Goal: Task Accomplishment & Management: Complete application form

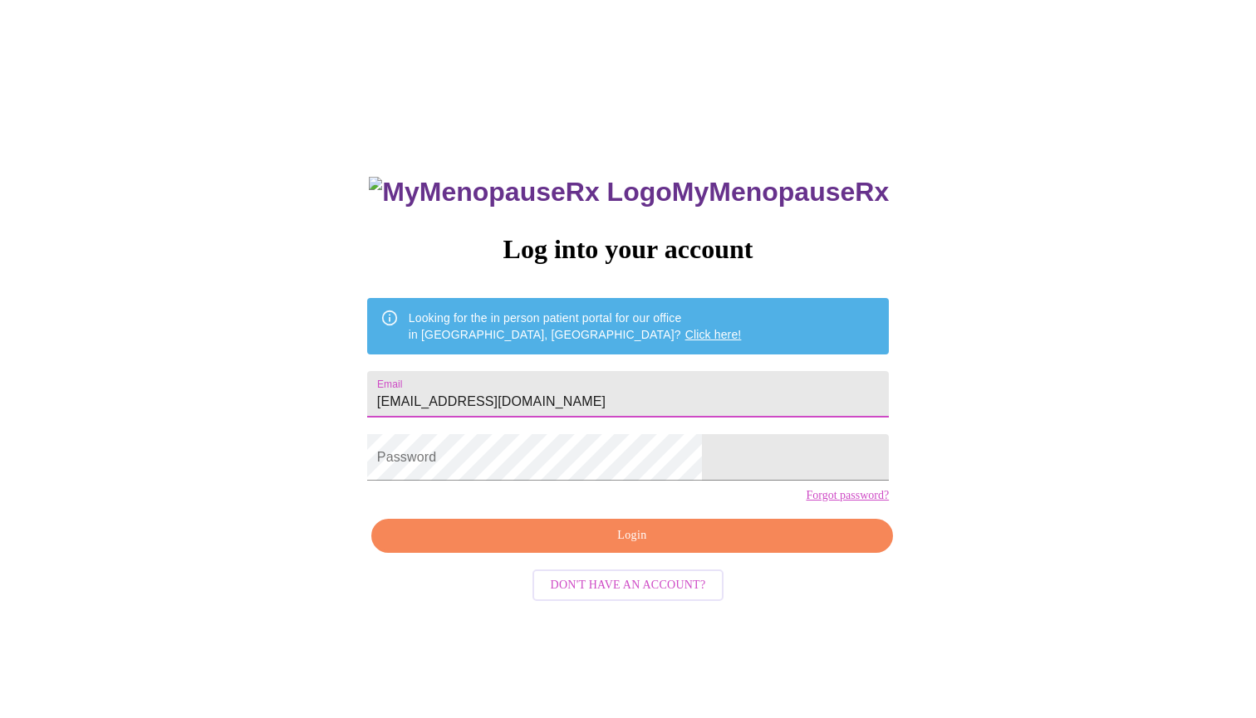
type input "[EMAIL_ADDRESS][DOMAIN_NAME]"
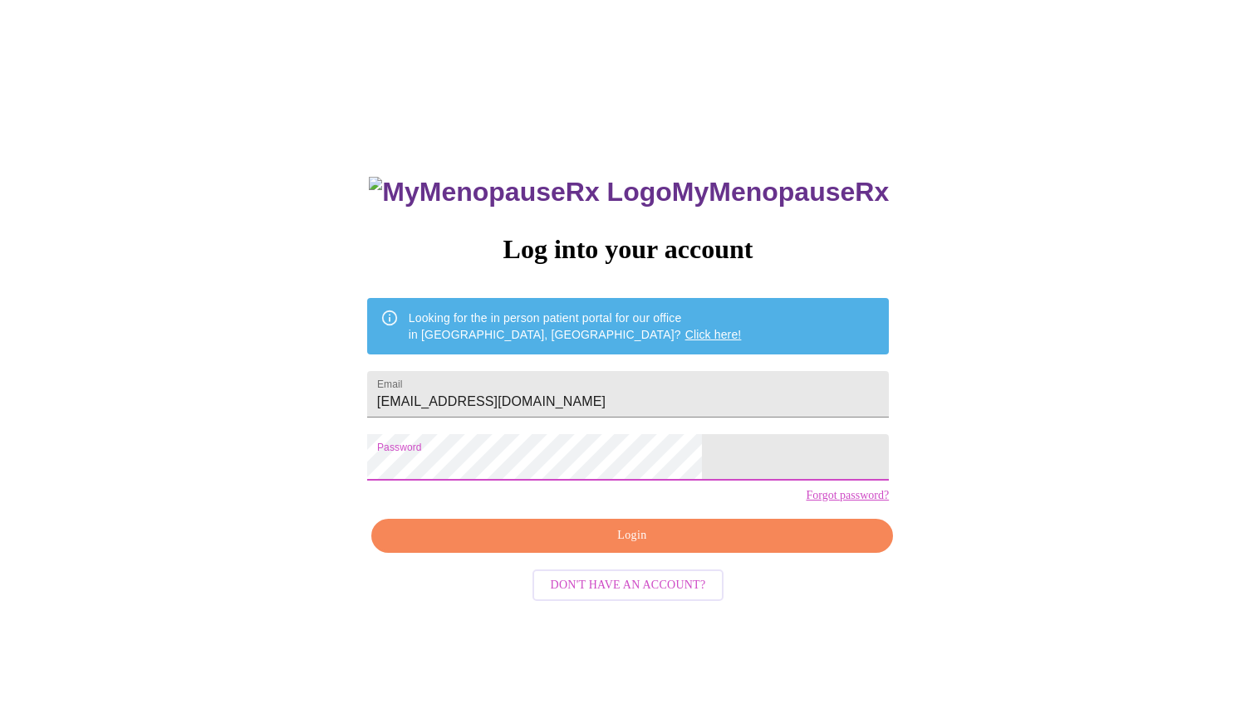
click at [644, 546] on span "Login" at bounding box center [631, 536] width 483 height 21
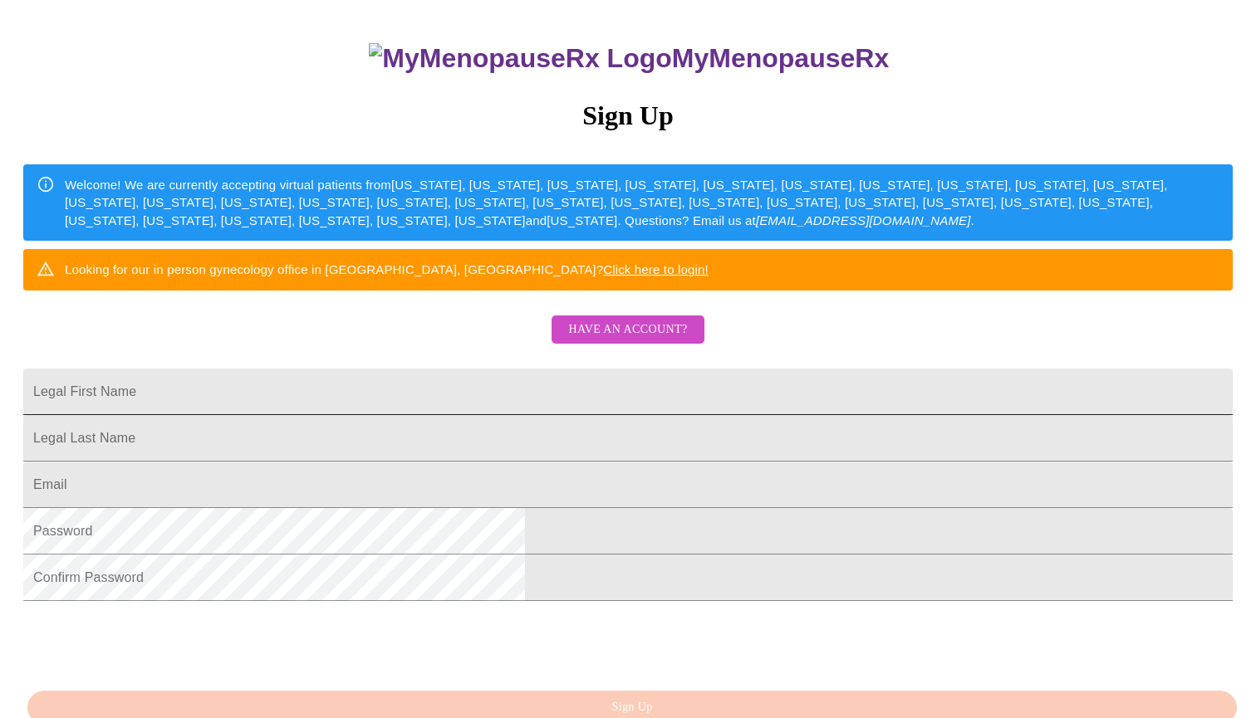
scroll to position [166, 0]
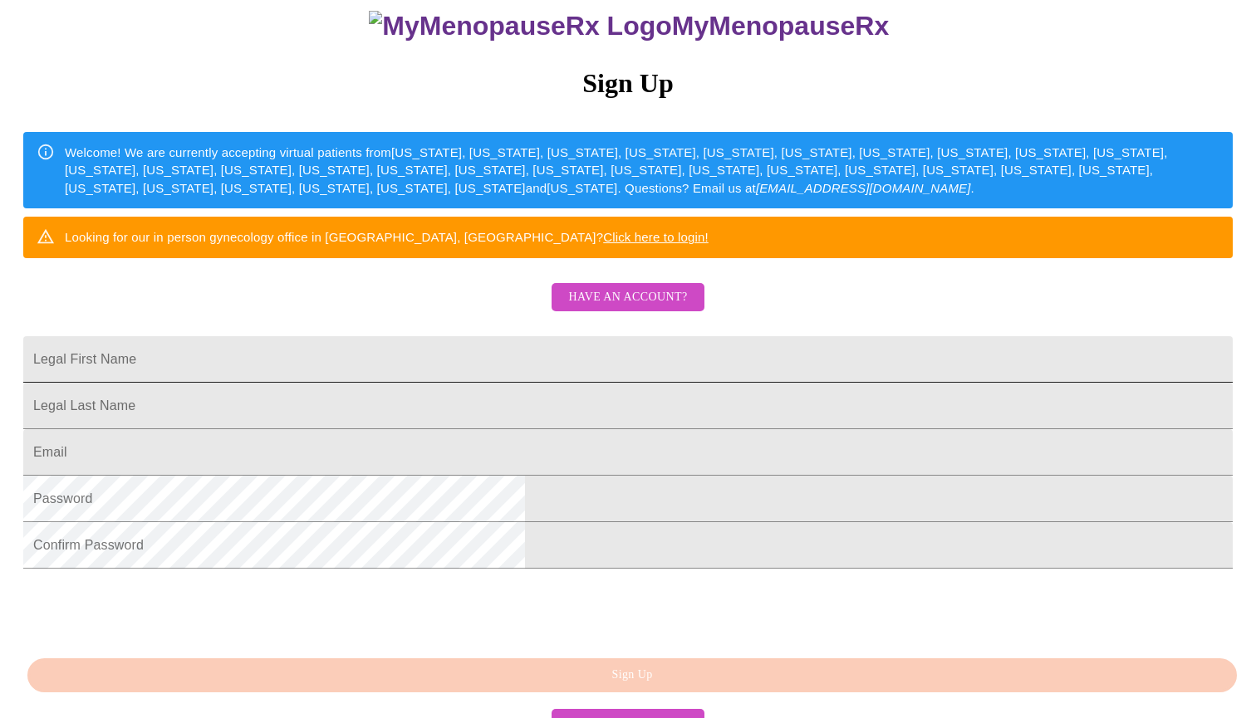
click at [562, 383] on input "Legal First Name" at bounding box center [627, 359] width 1209 height 47
type input "[PERSON_NAME]"
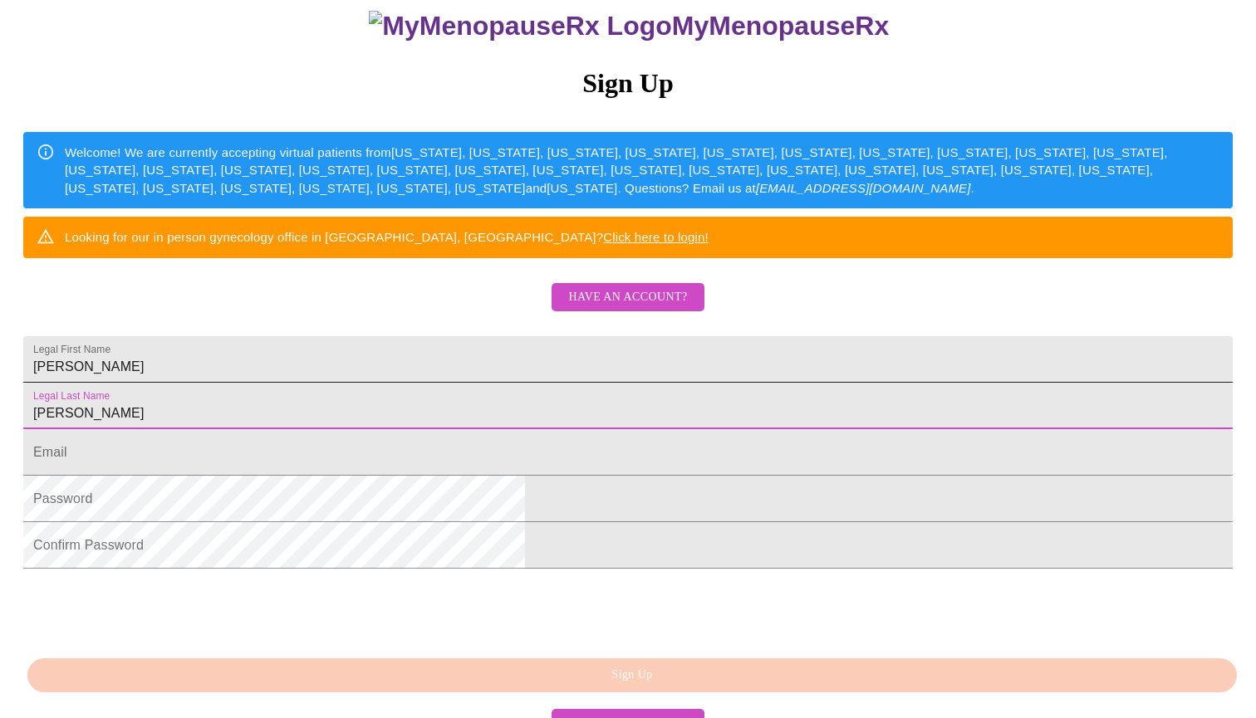
type input "[PERSON_NAME]"
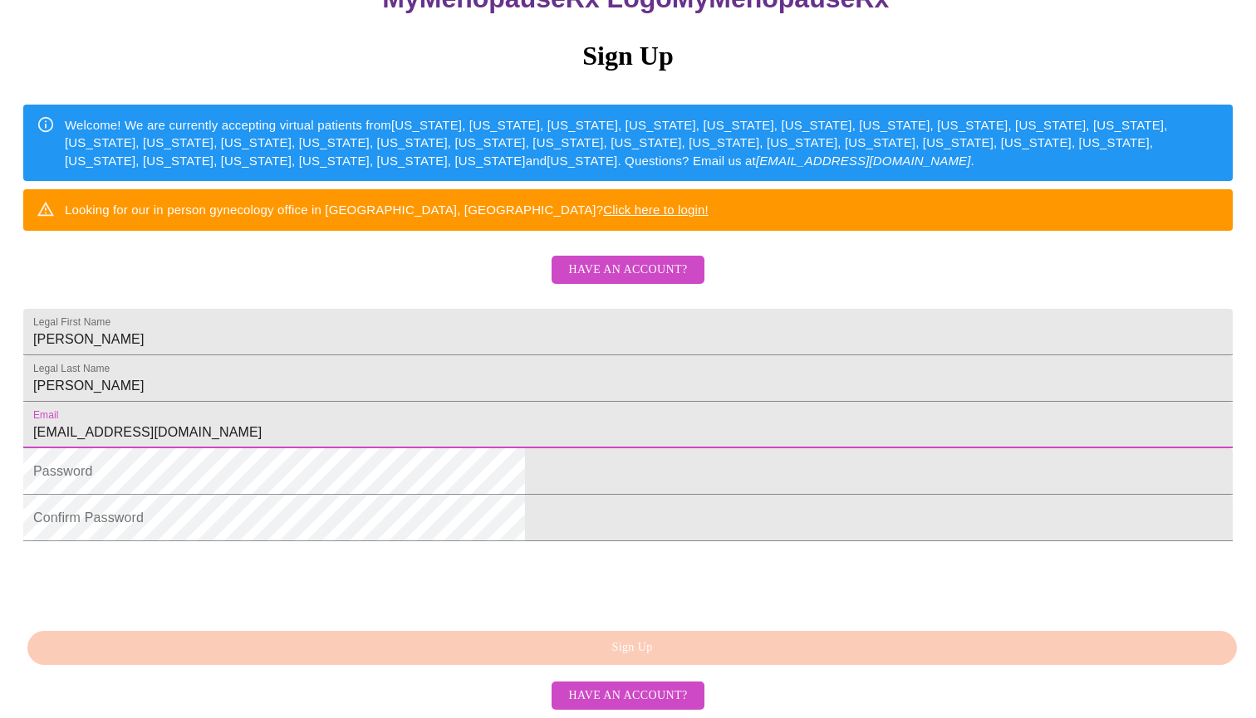
scroll to position [318, 0]
type input "[EMAIL_ADDRESS][DOMAIN_NAME]"
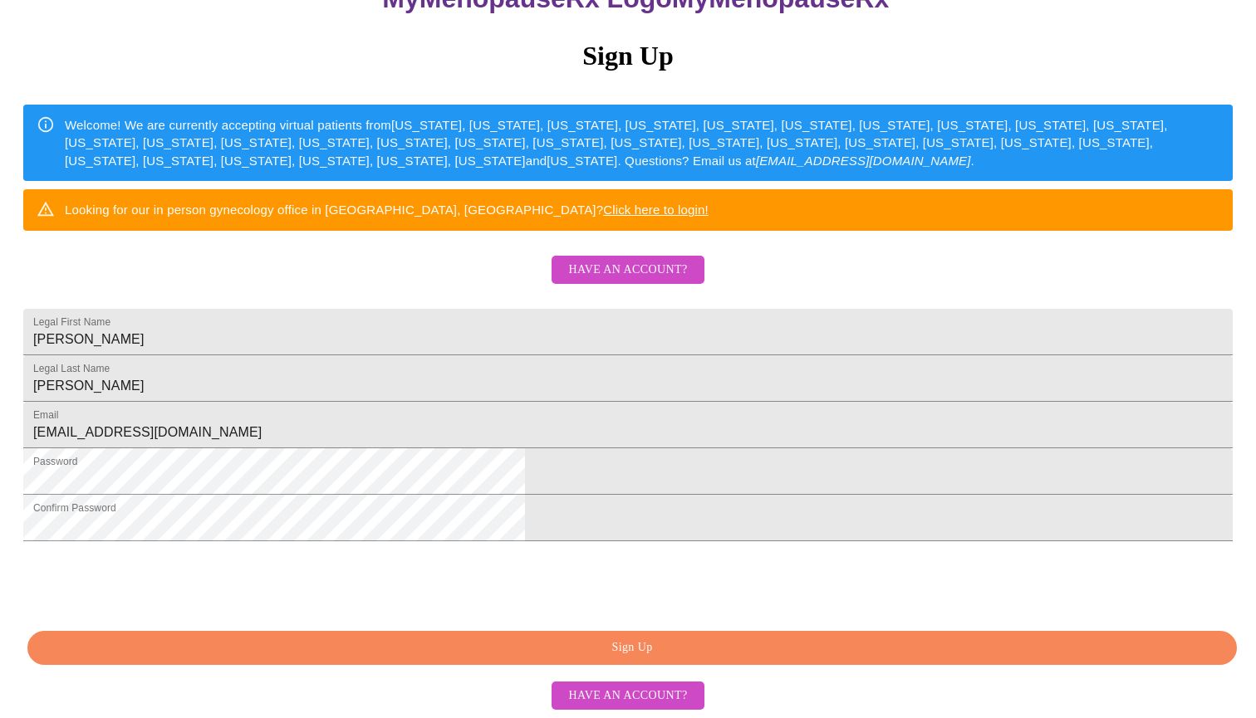
click at [668, 630] on div "MyMenopauseRx Sign Up Welcome! We are currently accepting virtual patients from…" at bounding box center [628, 316] width 1242 height 718
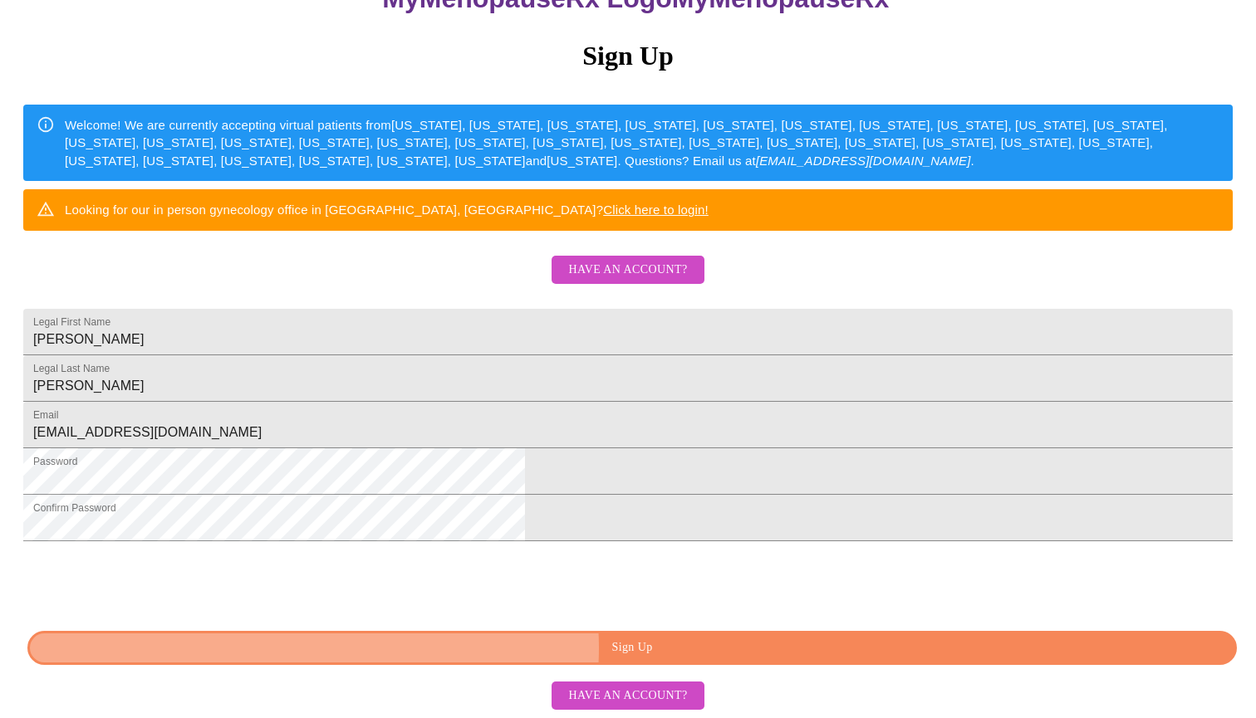
click at [668, 649] on span "Sign Up" at bounding box center [632, 648] width 1171 height 21
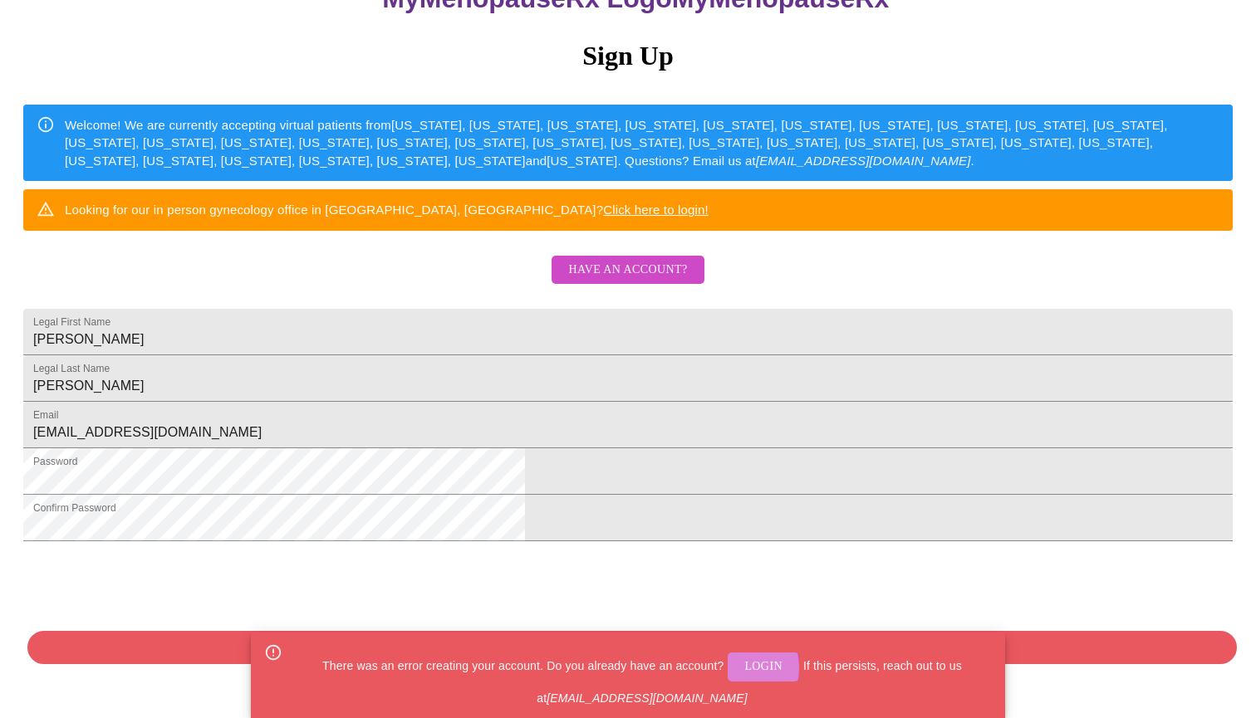
click at [728, 669] on button "Login" at bounding box center [763, 667] width 71 height 29
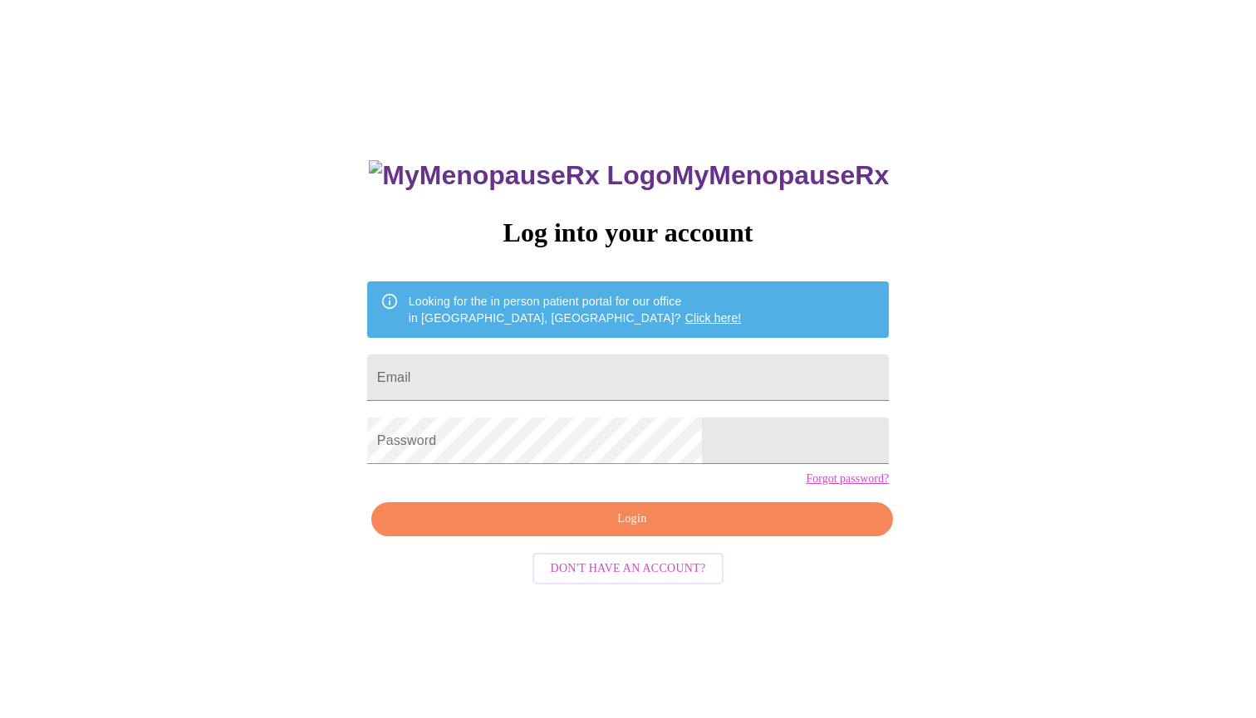
click at [806, 486] on link "Forgot password?" at bounding box center [847, 479] width 83 height 13
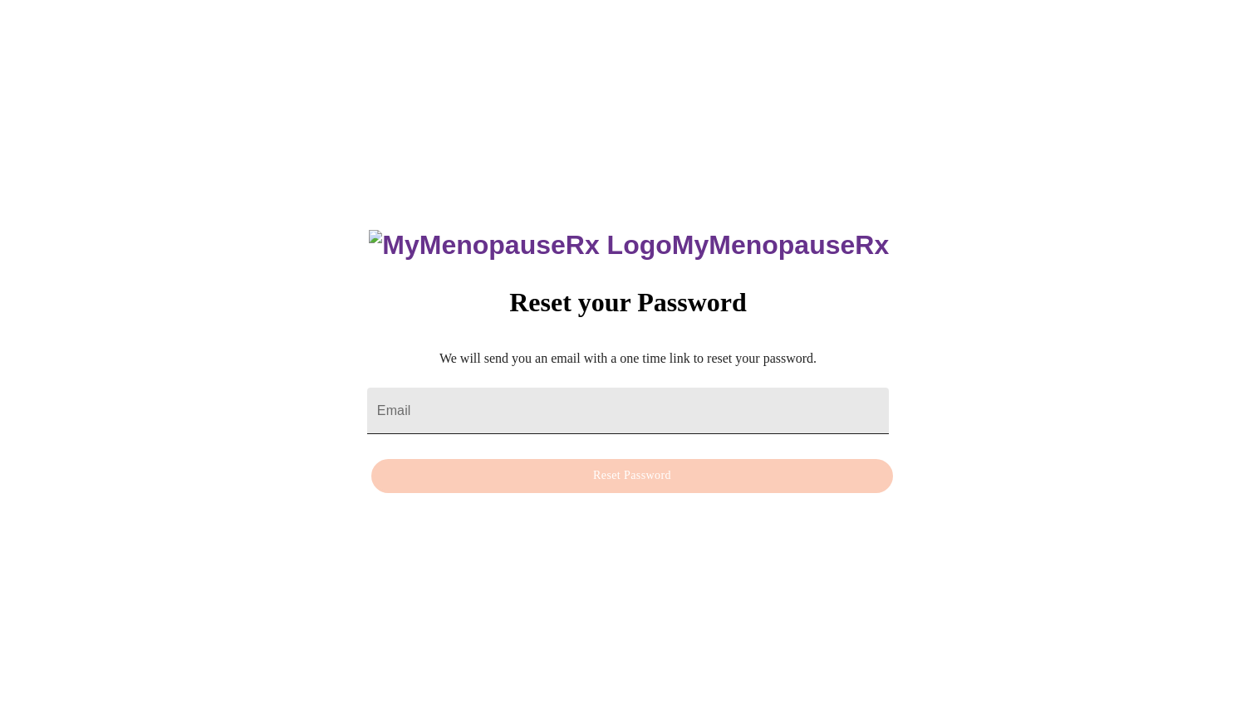
click at [527, 388] on input "Email" at bounding box center [628, 411] width 522 height 47
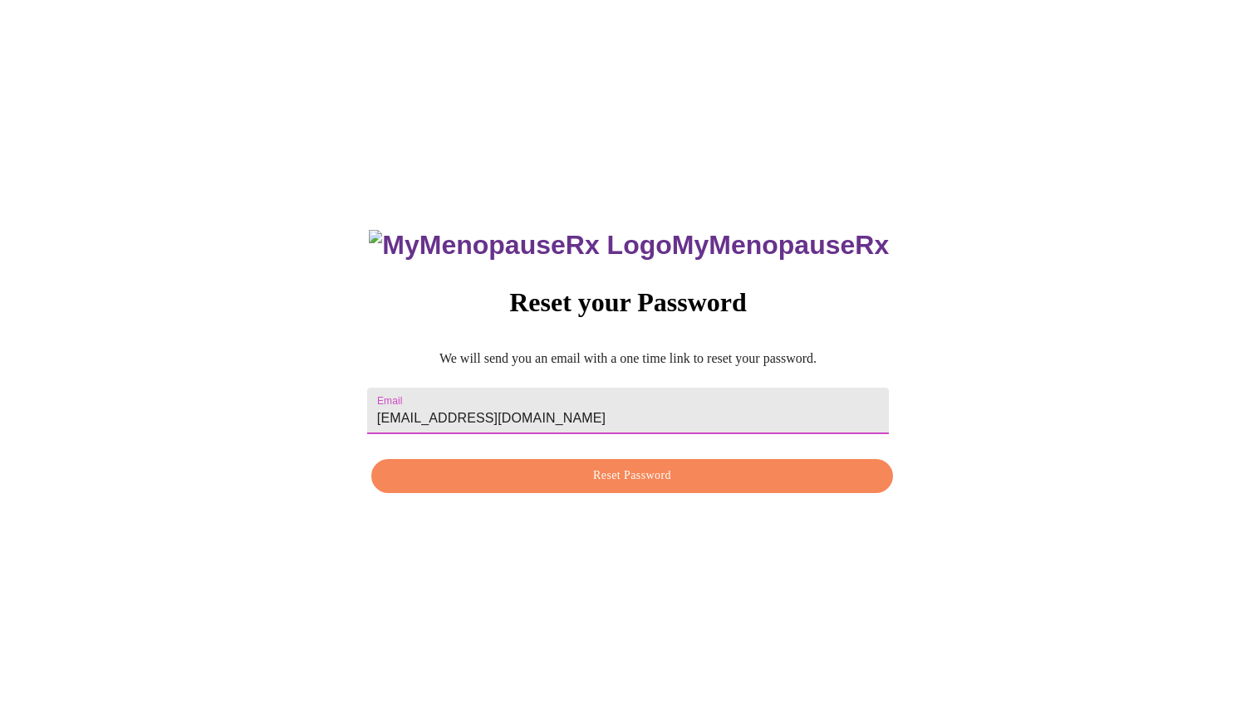
type input "[EMAIL_ADDRESS][DOMAIN_NAME]"
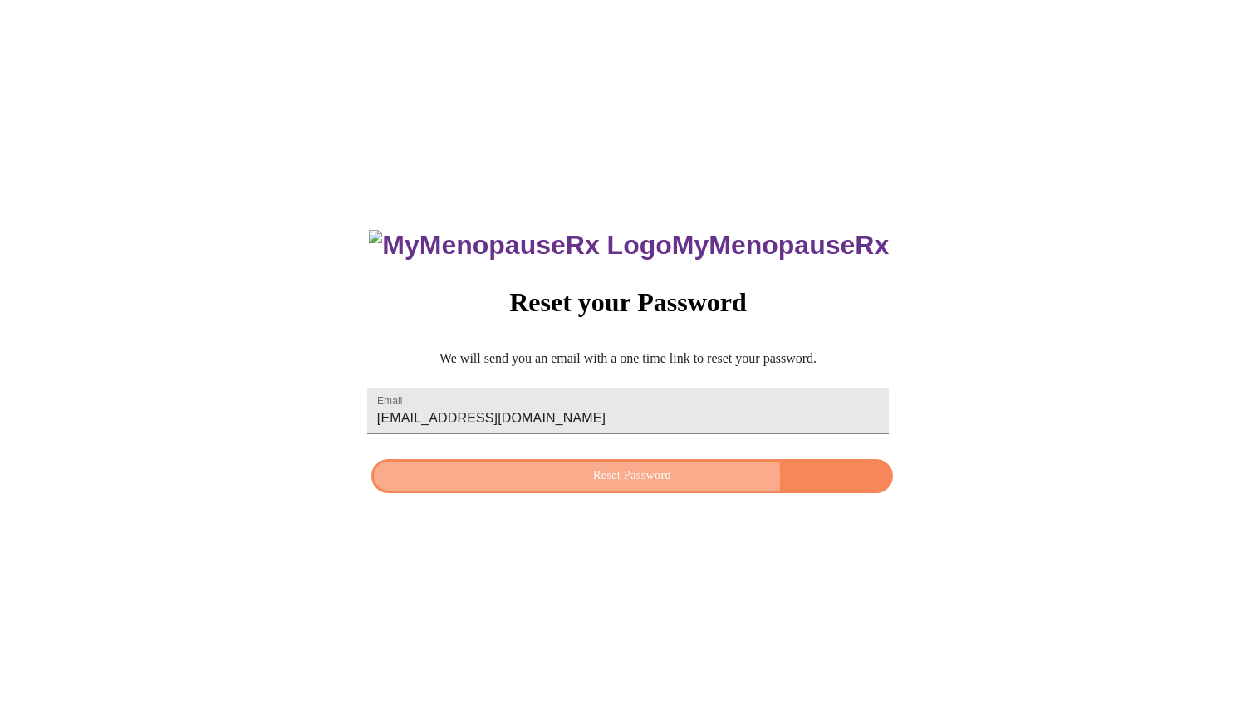
click at [516, 478] on span "Reset Password" at bounding box center [631, 476] width 483 height 21
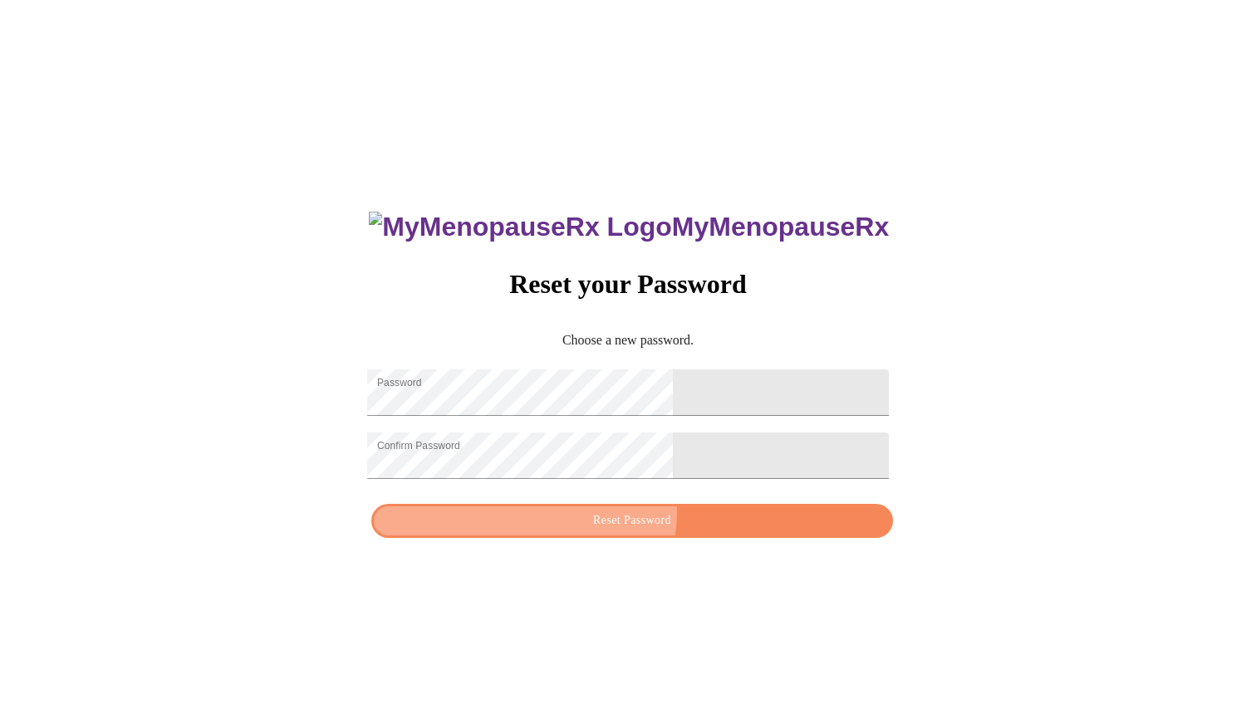
click at [631, 524] on span "Reset Password" at bounding box center [631, 521] width 483 height 21
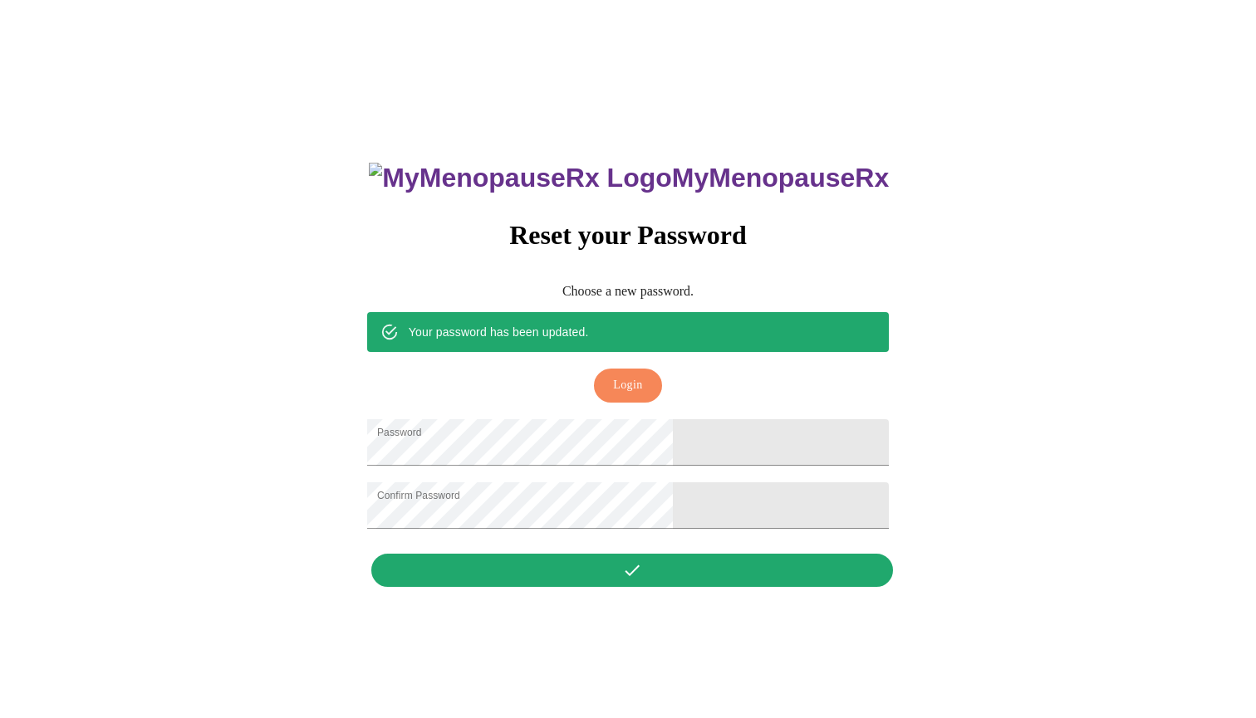
click at [631, 376] on button "Login" at bounding box center [627, 386] width 67 height 34
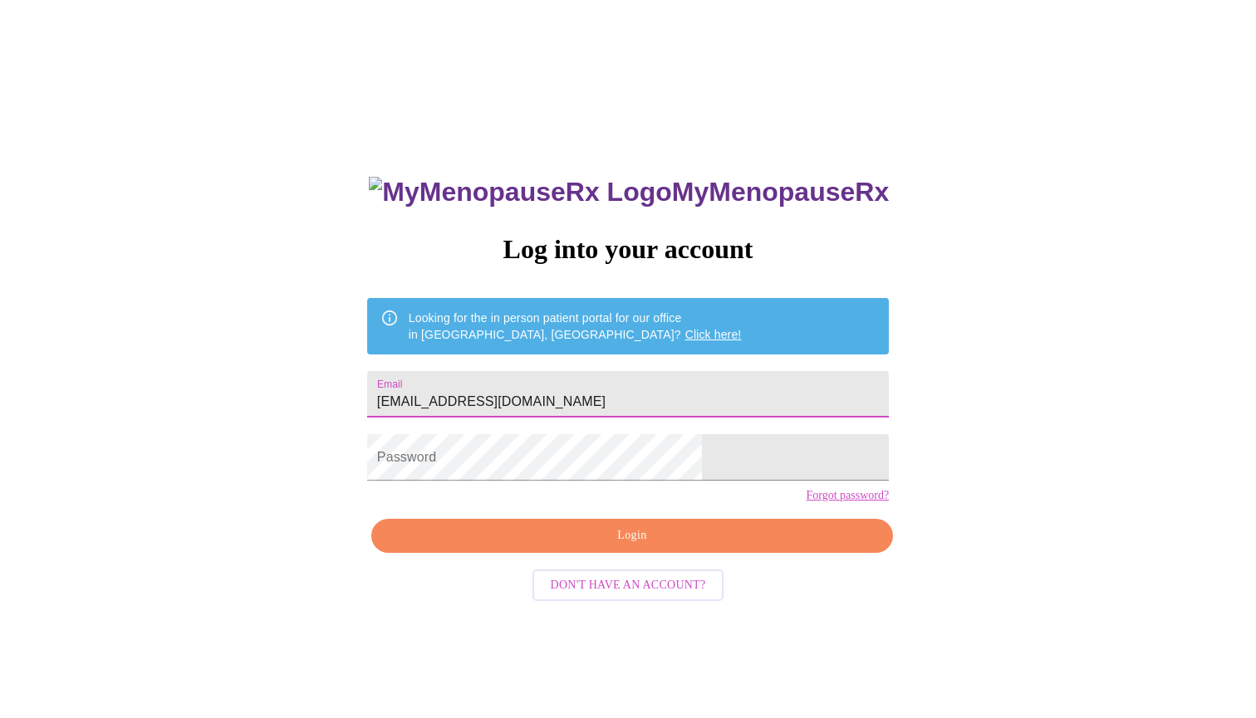
type input "[EMAIL_ADDRESS][DOMAIN_NAME]"
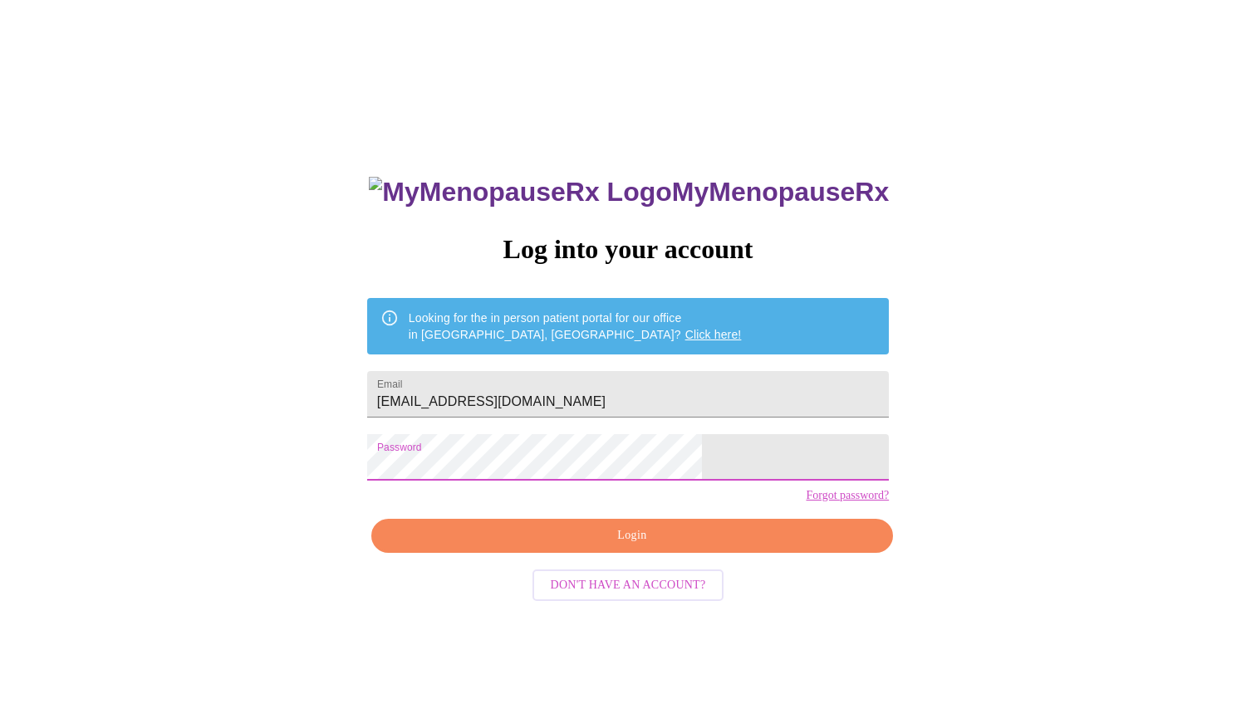
click at [542, 546] on span "Login" at bounding box center [631, 536] width 483 height 21
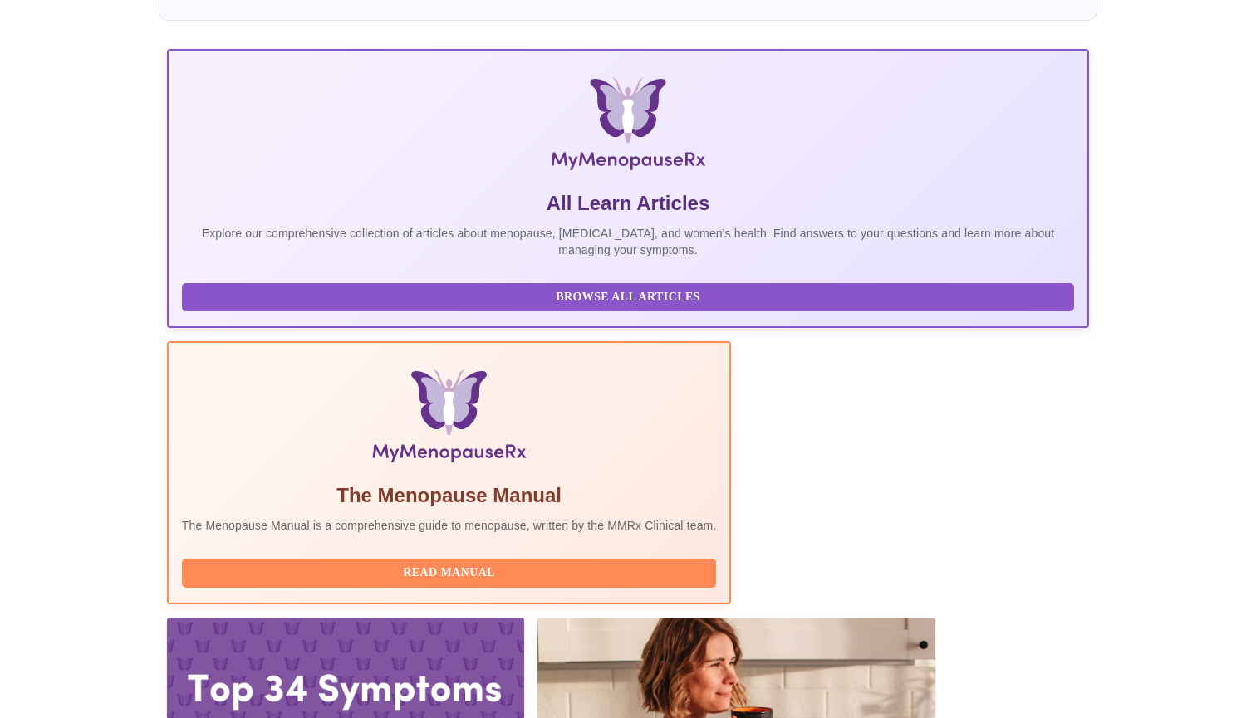
scroll to position [189, 0]
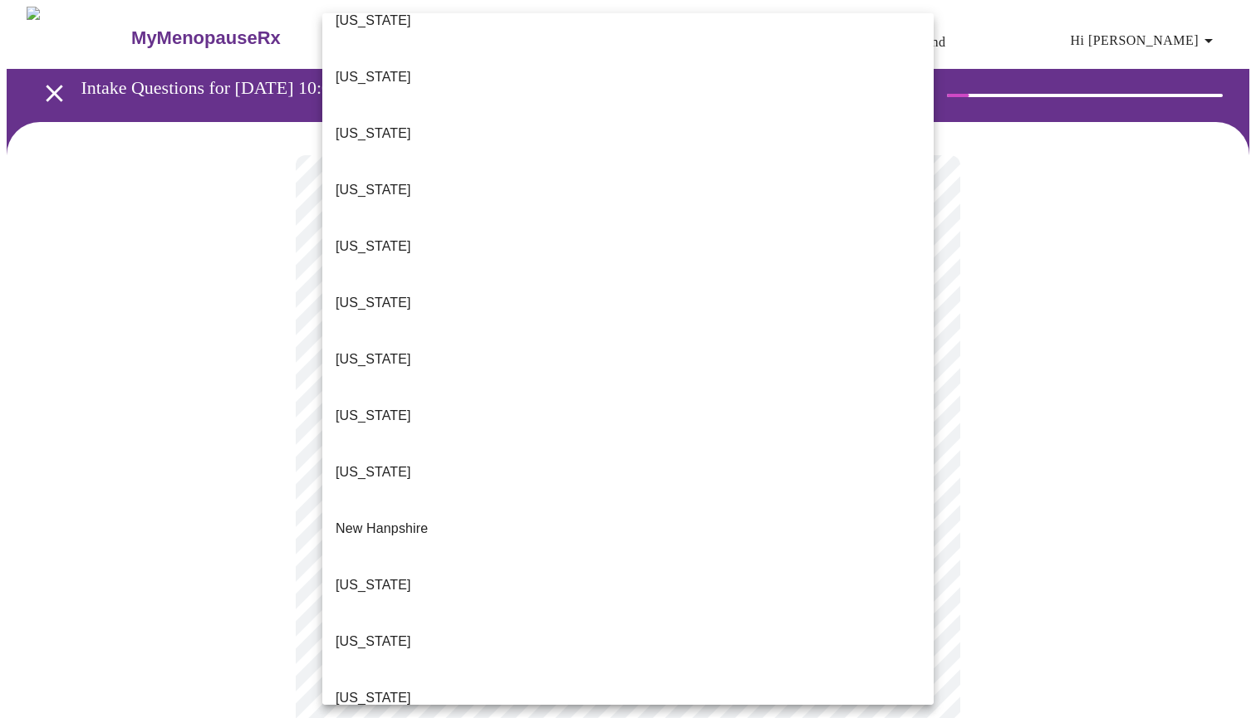
scroll to position [1115, 0]
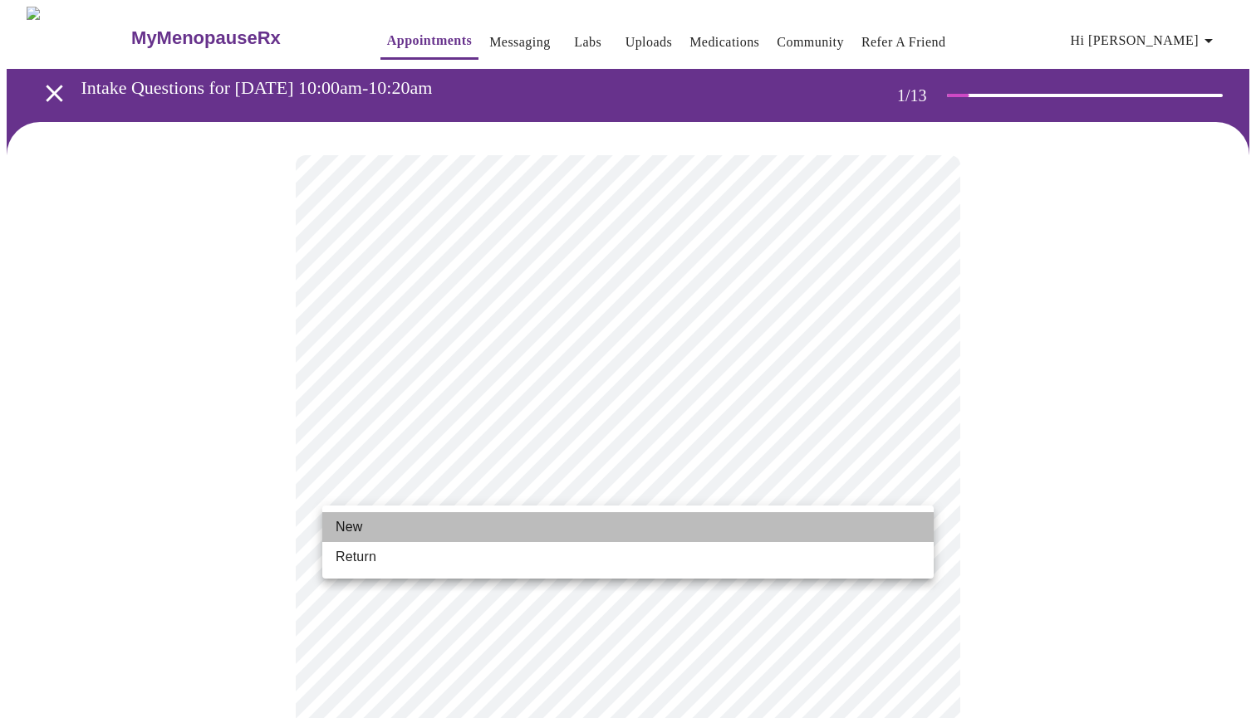
click at [459, 522] on li "New" at bounding box center [627, 527] width 611 height 30
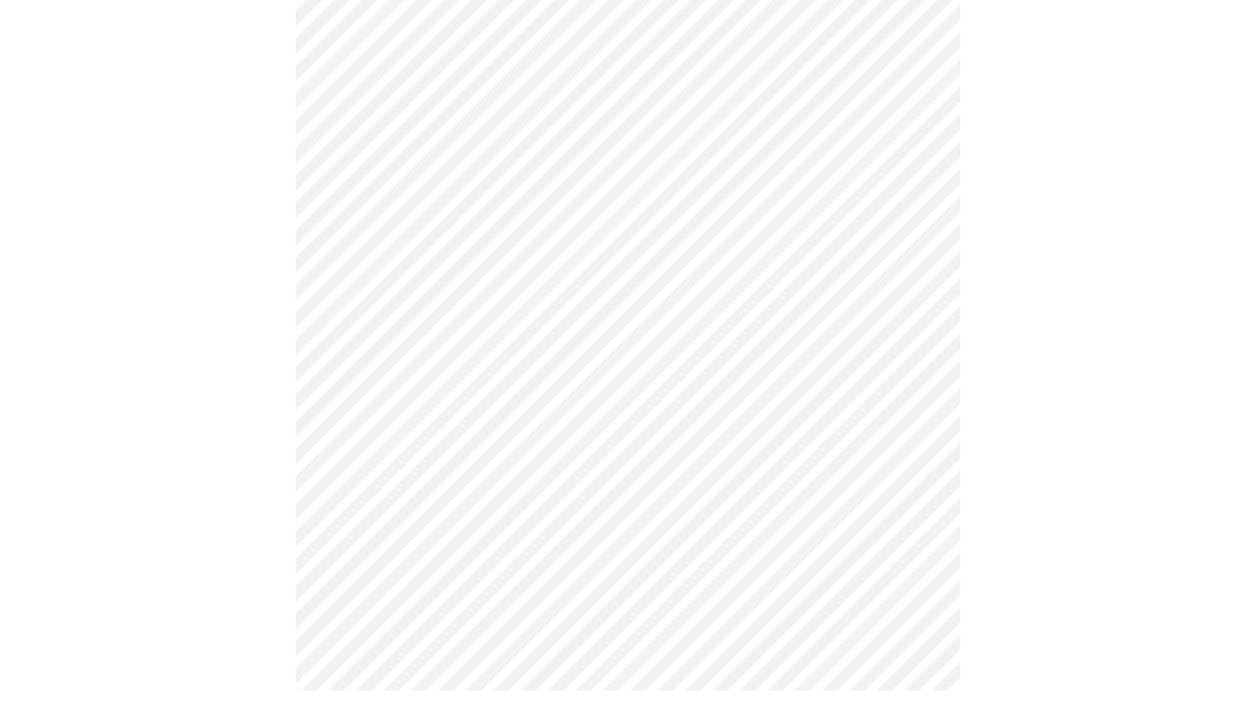
scroll to position [774, 0]
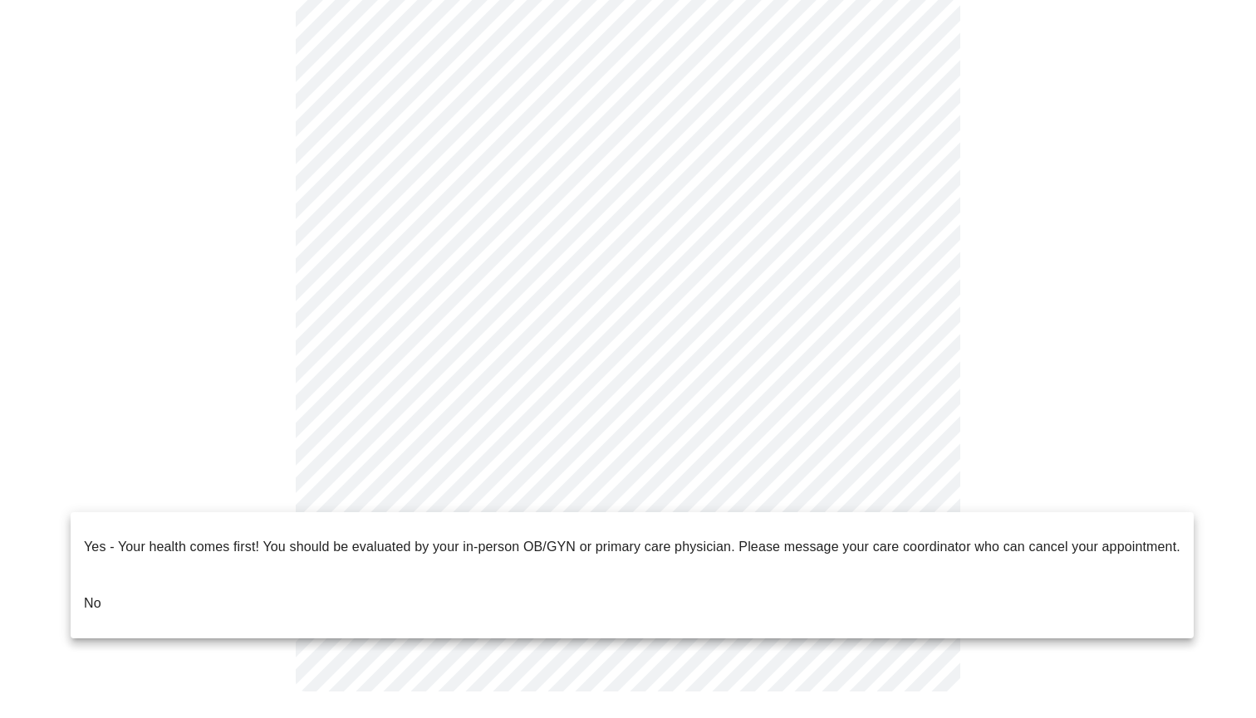
click at [174, 576] on li "No" at bounding box center [632, 604] width 1123 height 56
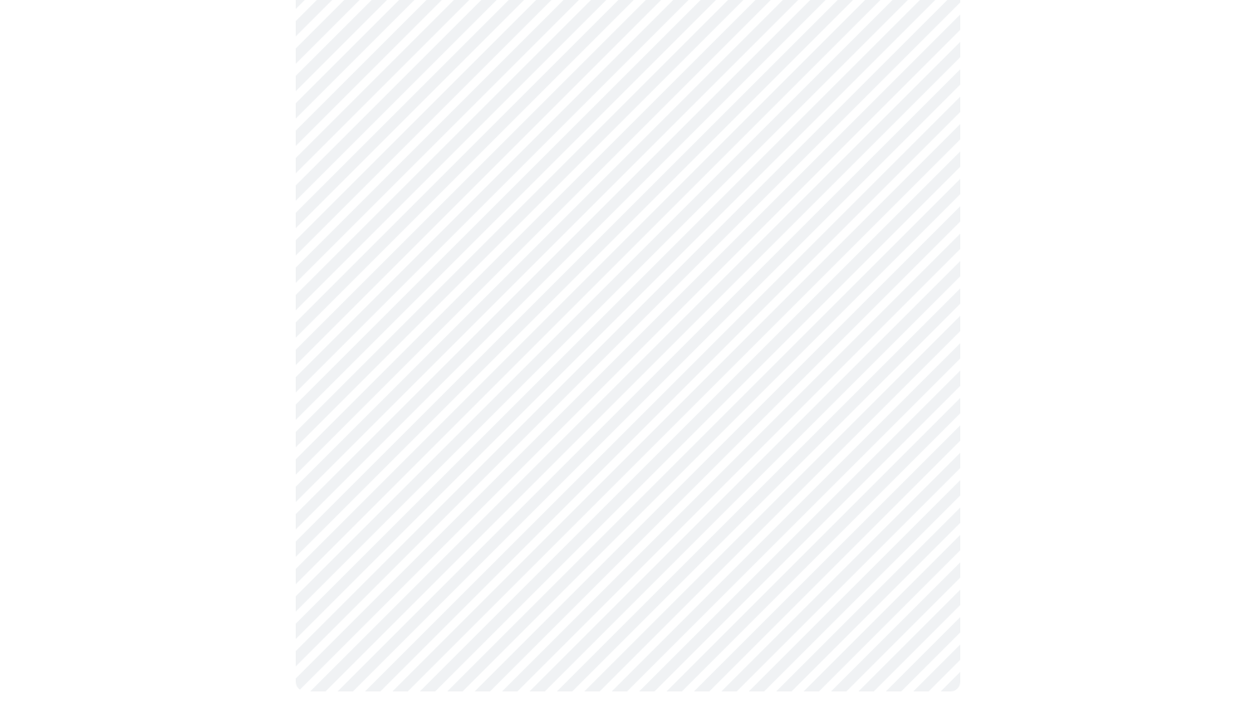
scroll to position [0, 0]
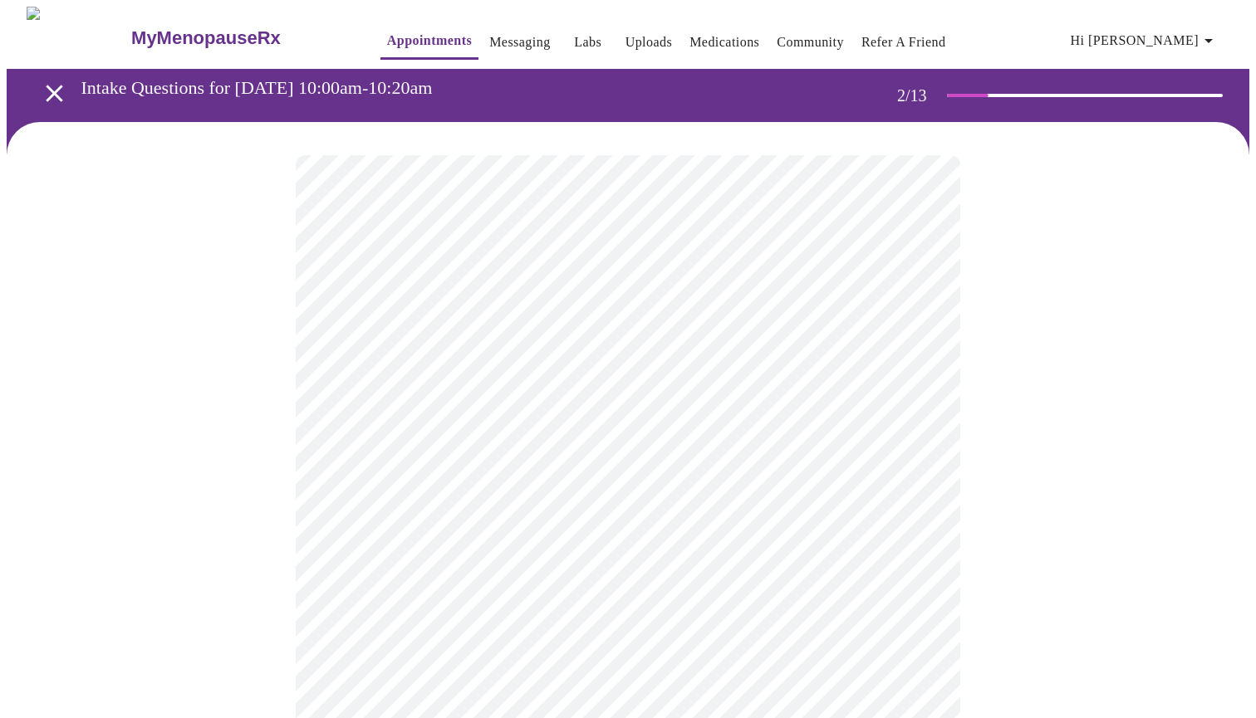
click at [589, 351] on body "MyMenopauseRx Appointments Messaging Labs Uploads Medications Community Refer a…" at bounding box center [628, 505] width 1242 height 996
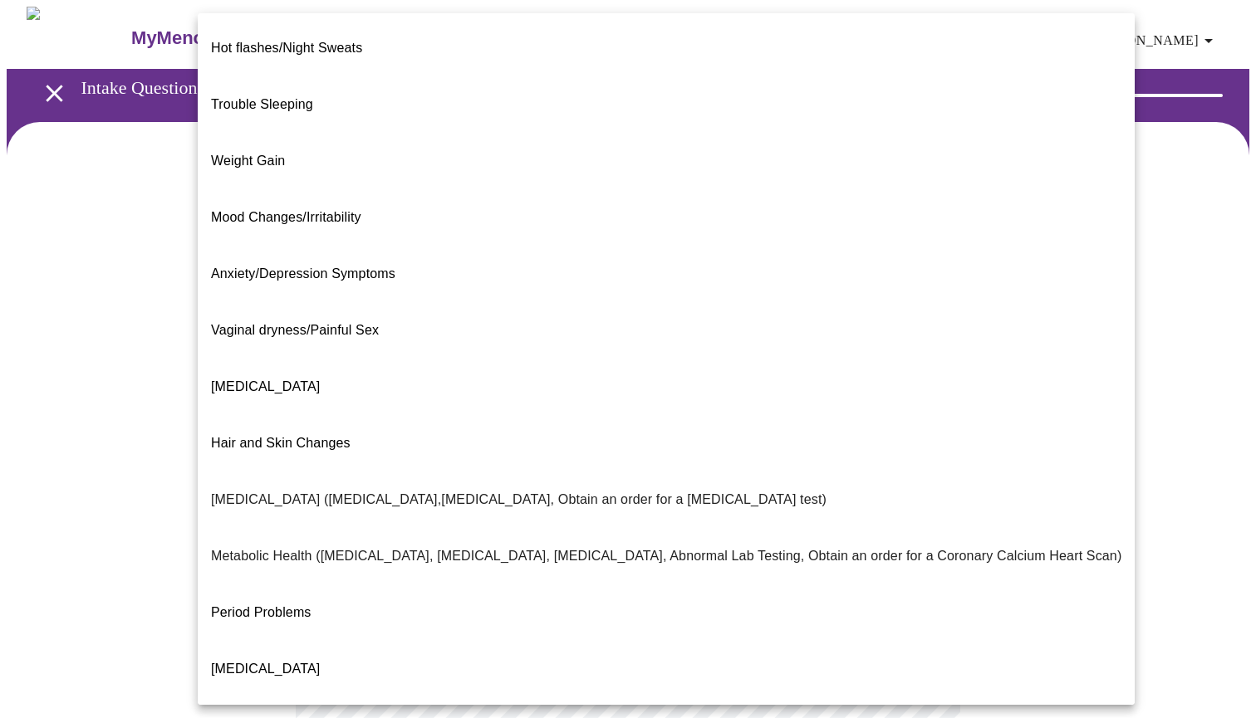
click at [488, 133] on li "Weight Gain" at bounding box center [666, 161] width 937 height 56
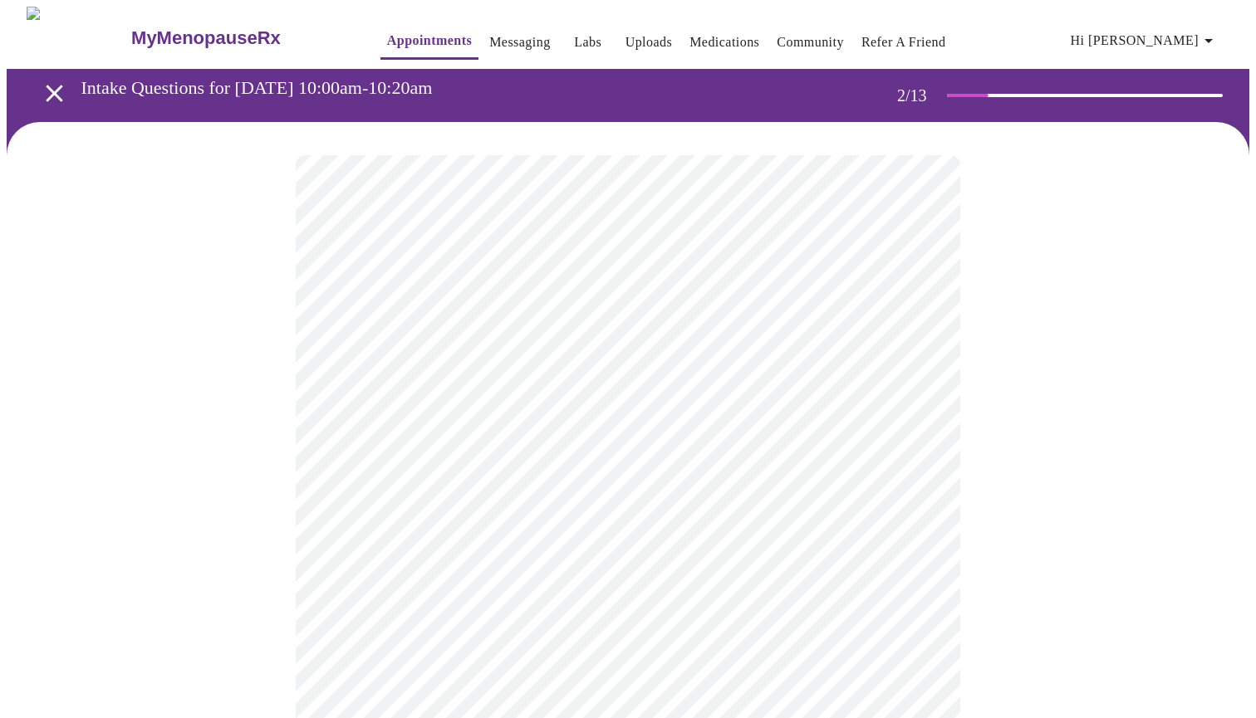
click at [579, 515] on body "MyMenopauseRx Appointments Messaging Labs Uploads Medications Community Refer a…" at bounding box center [628, 500] width 1242 height 987
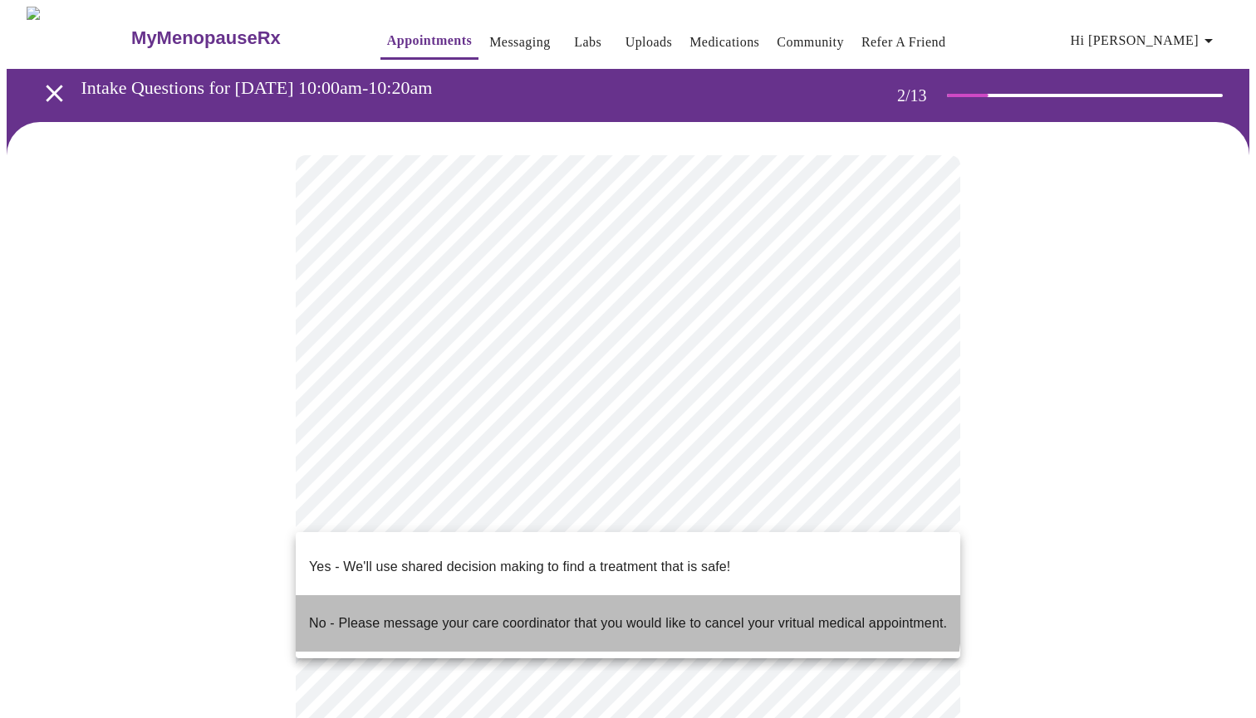
click at [561, 595] on li "No - Please message your care coordinator that you would like to cancel your vr…" at bounding box center [628, 623] width 664 height 56
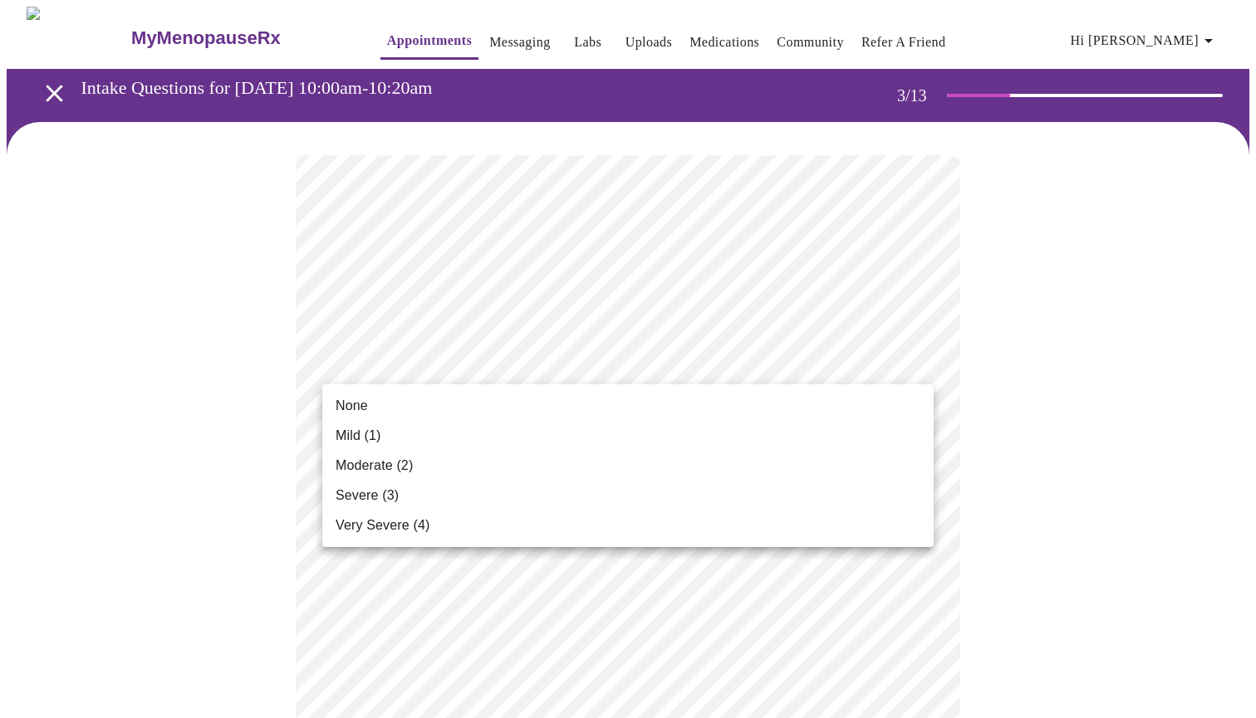
click at [581, 385] on ul "None Mild (1) Moderate (2) Severe (3) Very Severe (4)" at bounding box center [627, 466] width 611 height 163
click at [581, 397] on li "None" at bounding box center [627, 406] width 611 height 30
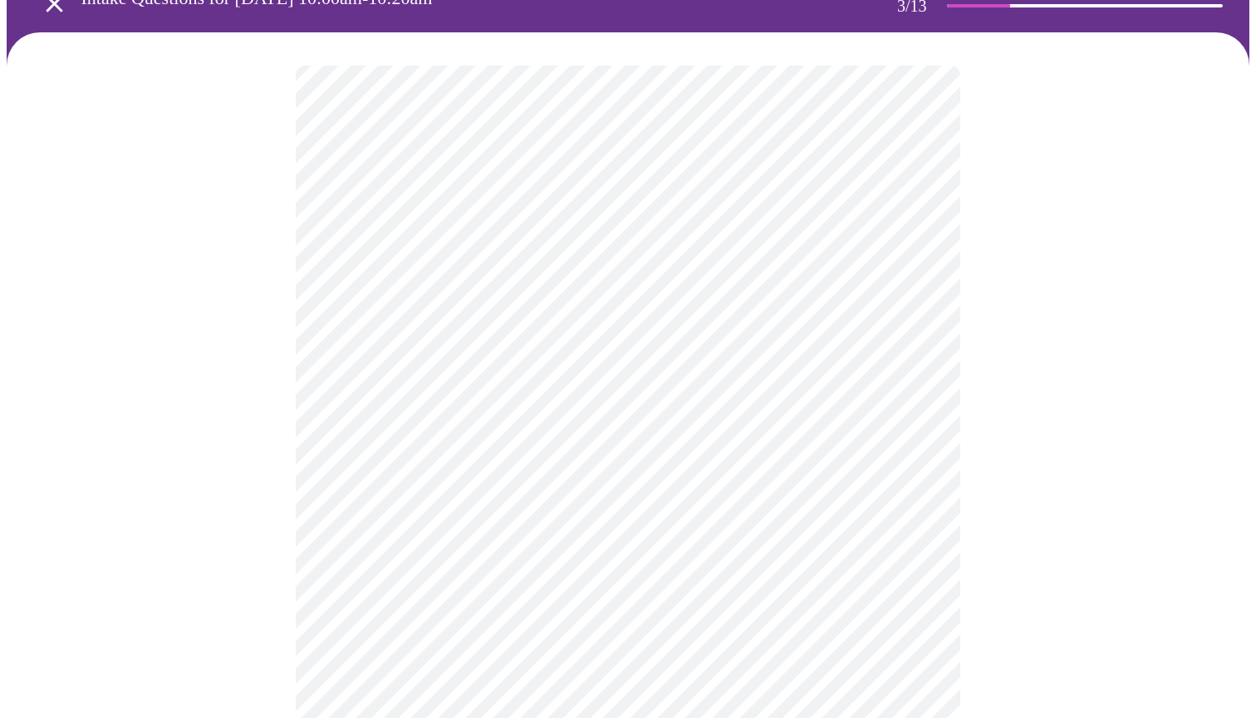
scroll to position [139, 0]
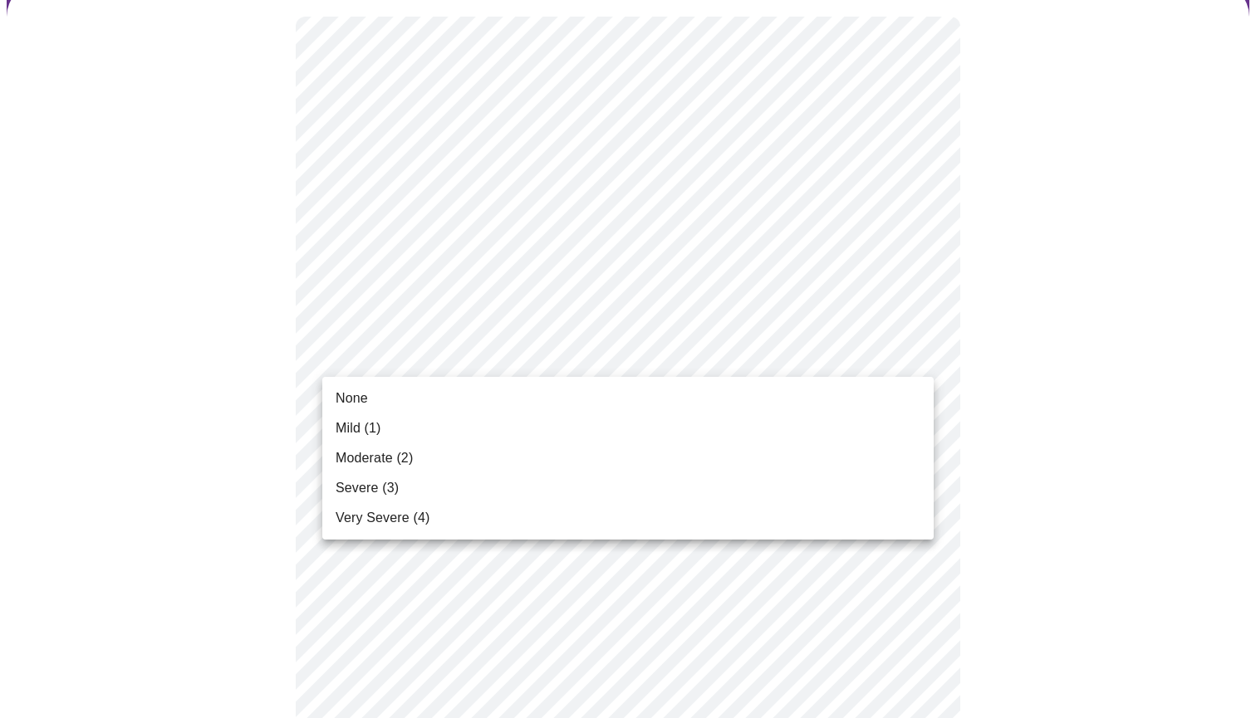
click at [566, 387] on li "None" at bounding box center [627, 399] width 611 height 30
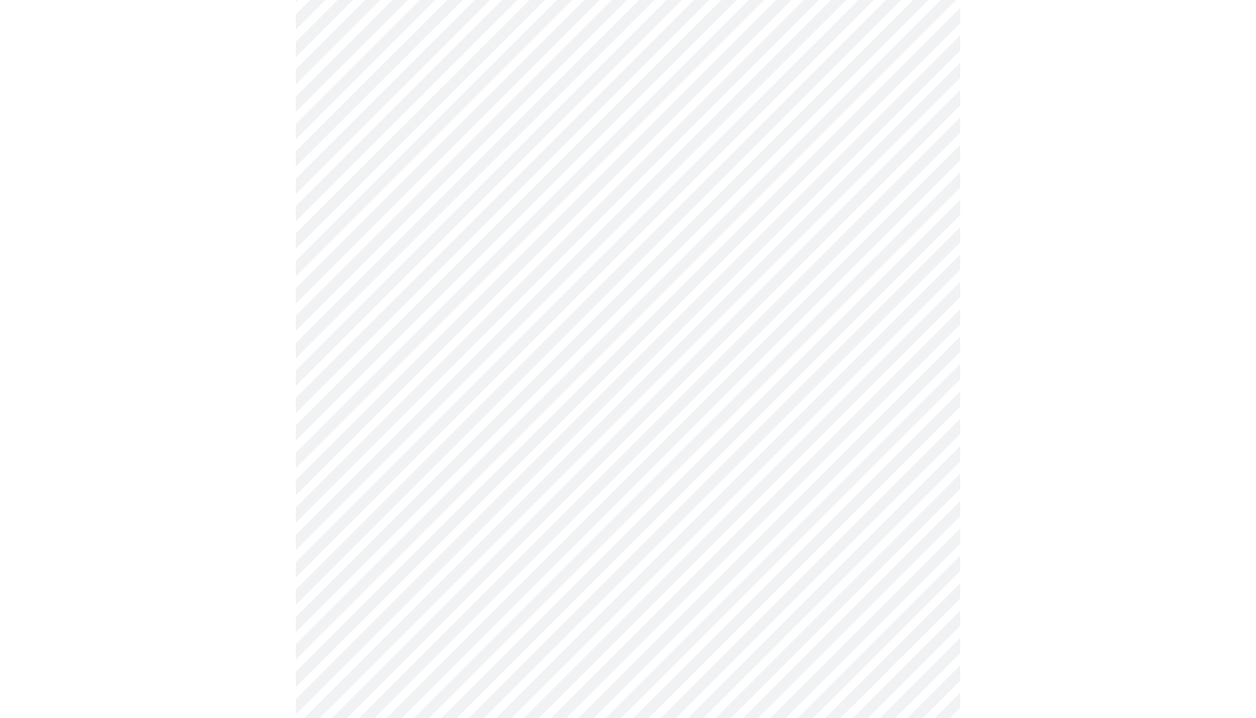
scroll to position [321, 0]
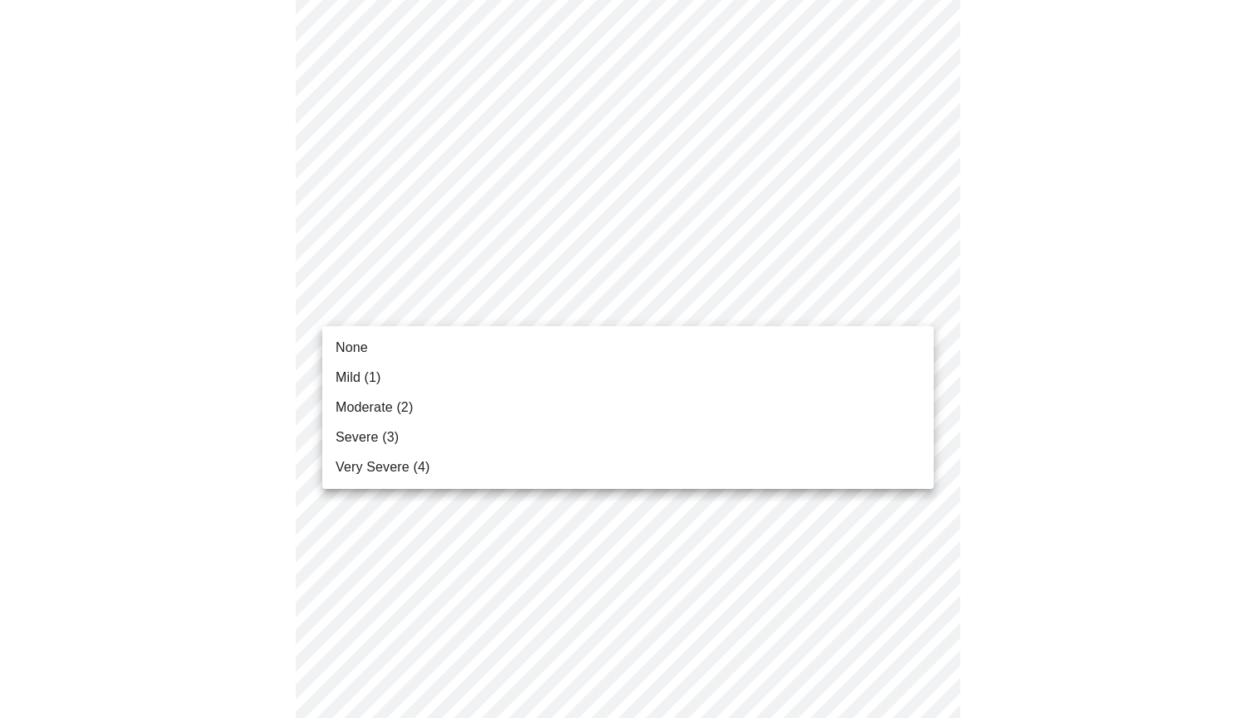
click at [556, 345] on li "None" at bounding box center [627, 348] width 611 height 30
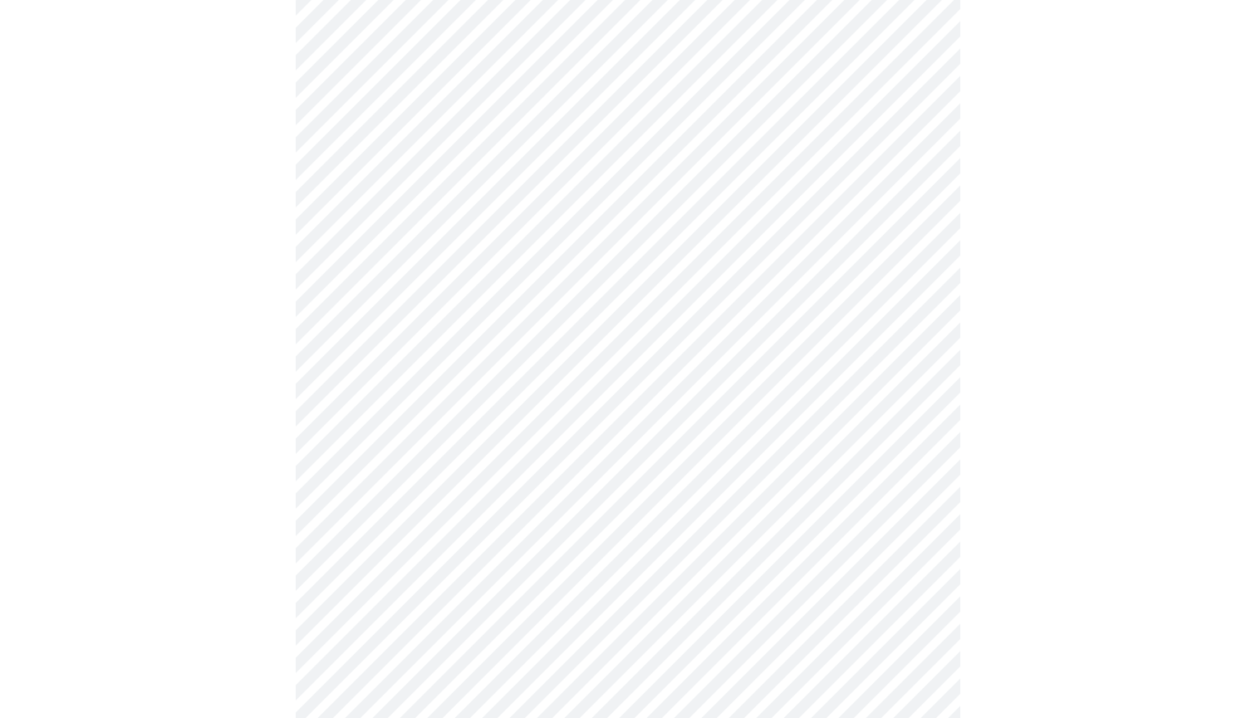
scroll to position [475, 0]
click at [550, 287] on body "MyMenopauseRx Appointments Messaging Labs Uploads Medications Community Refer a…" at bounding box center [628, 598] width 1242 height 2133
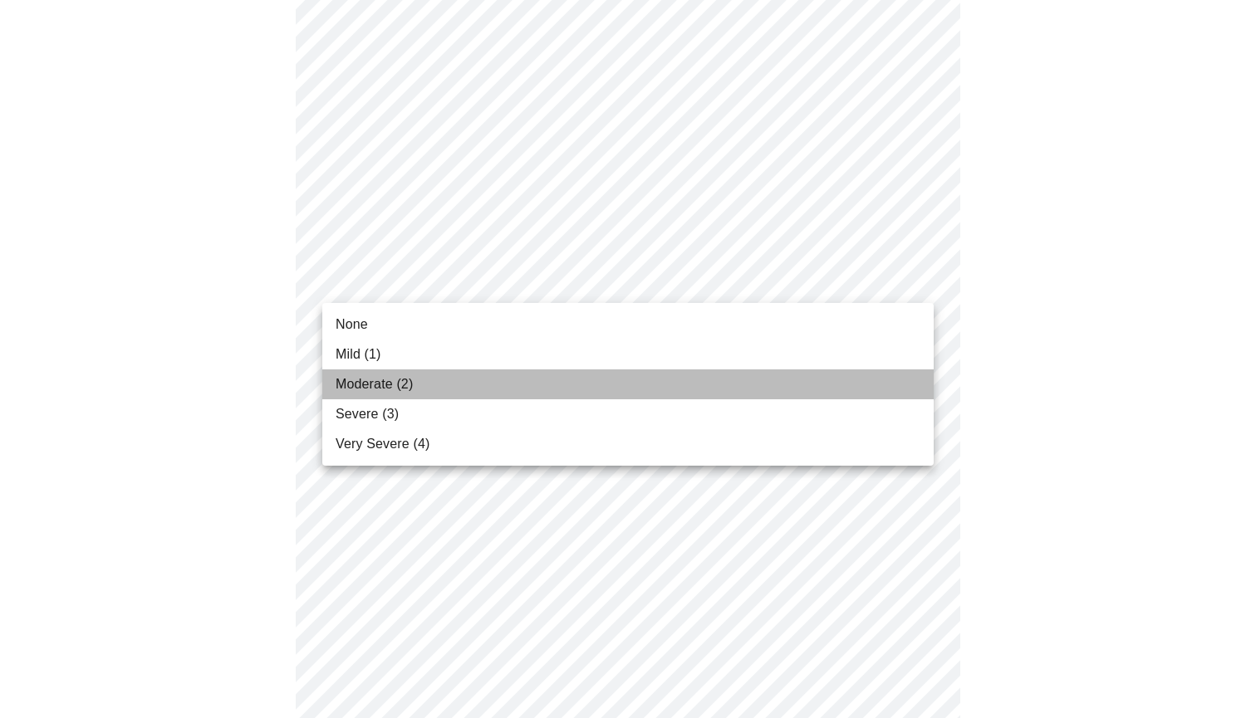
click at [537, 387] on li "Moderate (2)" at bounding box center [627, 385] width 611 height 30
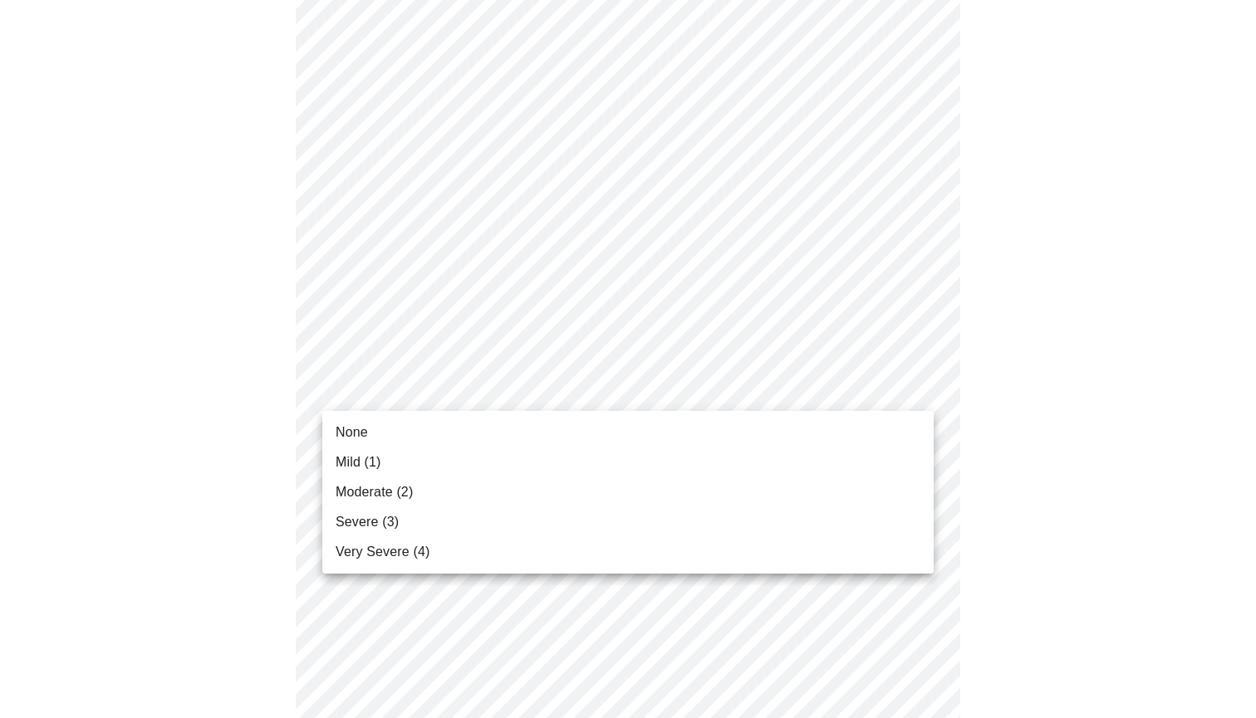
click at [537, 387] on body "MyMenopauseRx Appointments Messaging Labs Uploads Medications Community Refer a…" at bounding box center [628, 587] width 1242 height 2110
click at [524, 492] on li "Moderate (2)" at bounding box center [627, 493] width 611 height 30
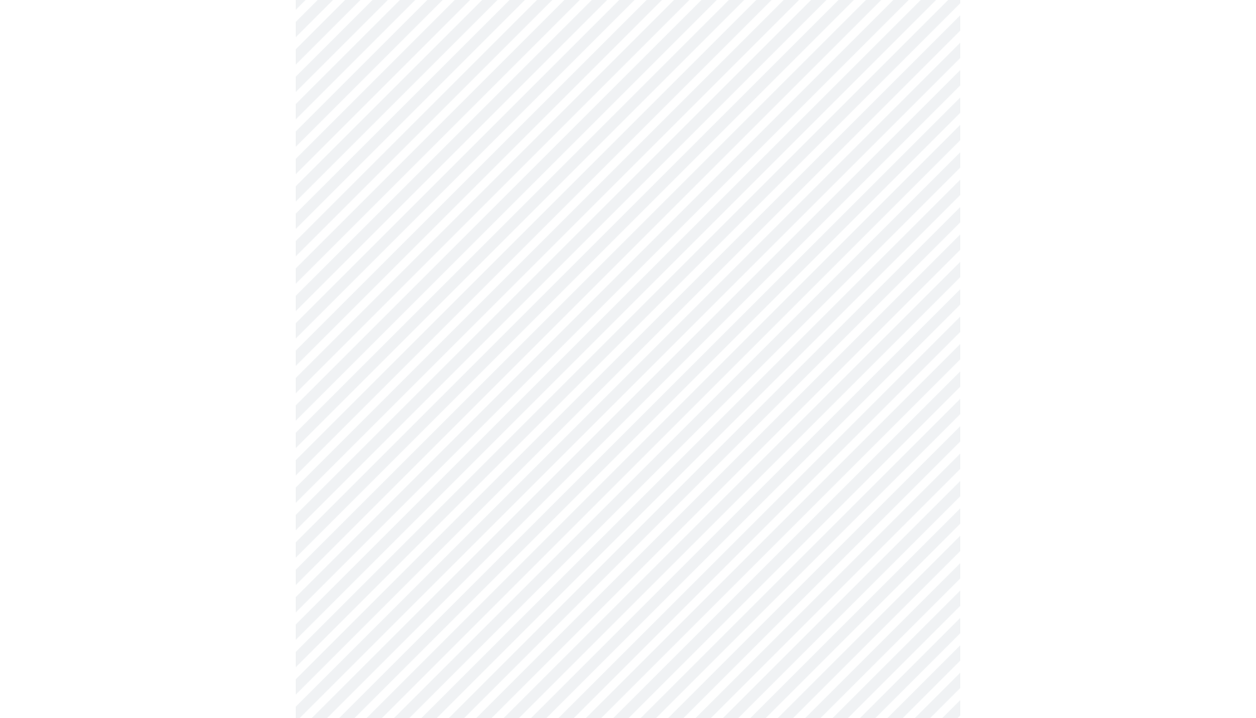
scroll to position [653, 0]
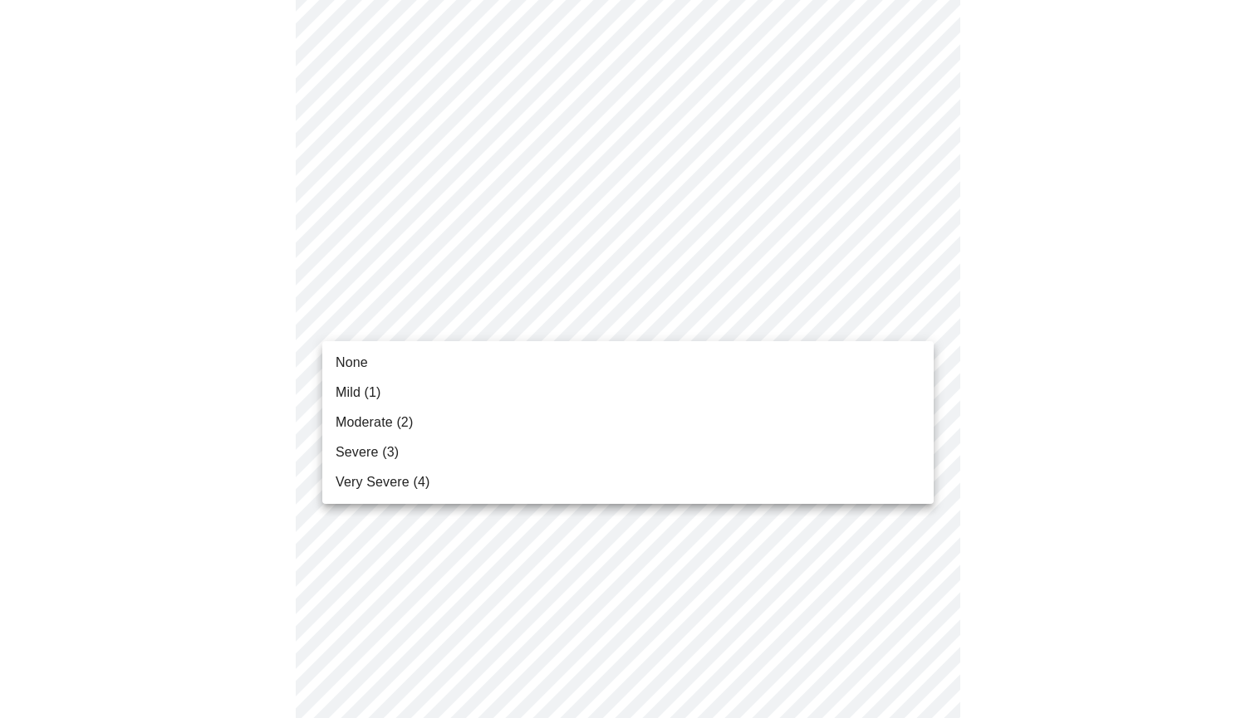
click at [525, 330] on body "MyMenopauseRx Appointments Messaging Labs Uploads Medications Community Refer a…" at bounding box center [628, 398] width 1242 height 2088
click at [523, 417] on li "Moderate (2)" at bounding box center [627, 423] width 611 height 30
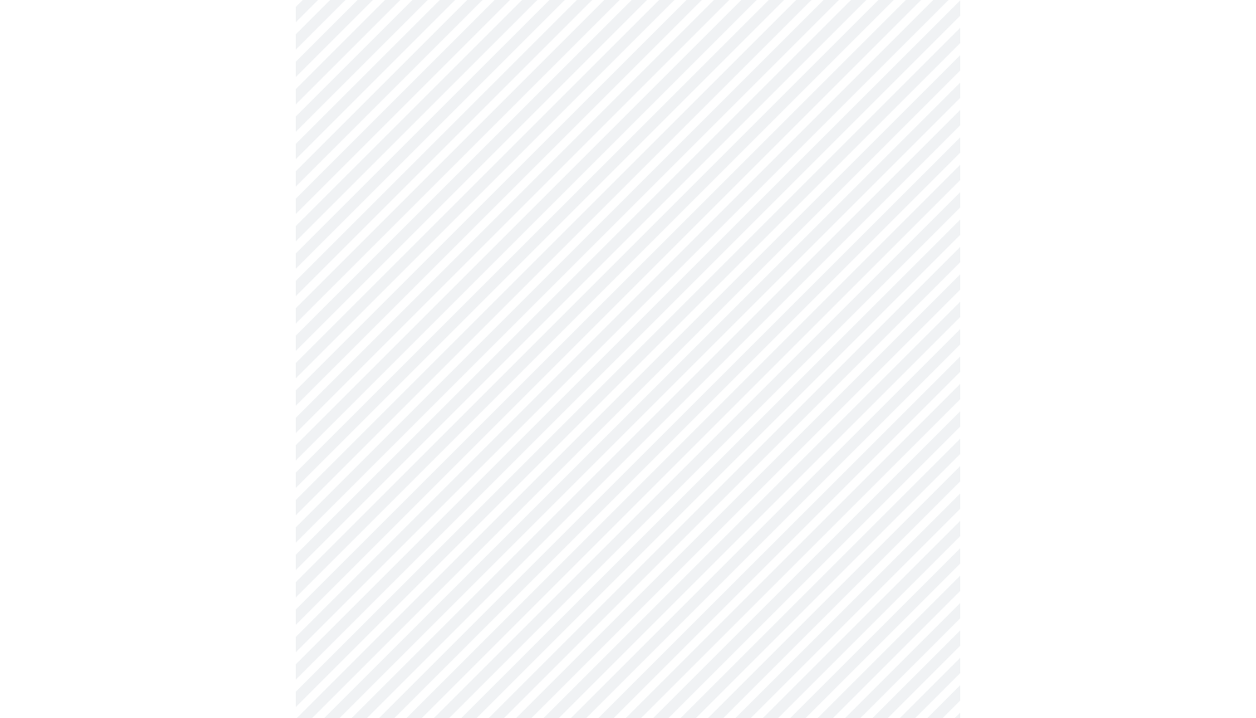
scroll to position [810, 0]
click at [516, 297] on body "MyMenopauseRx Appointments Messaging Labs Uploads Medications Community Refer a…" at bounding box center [628, 229] width 1242 height 2065
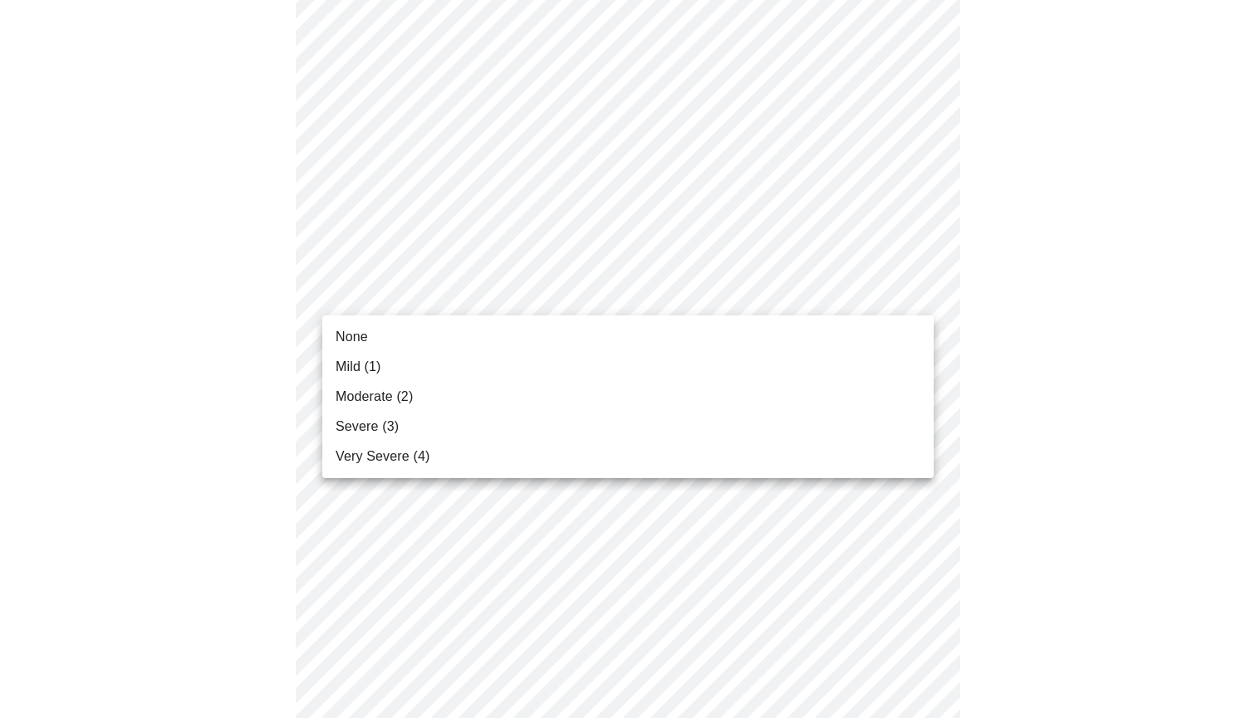
click at [509, 460] on li "Very Severe (4)" at bounding box center [627, 457] width 611 height 30
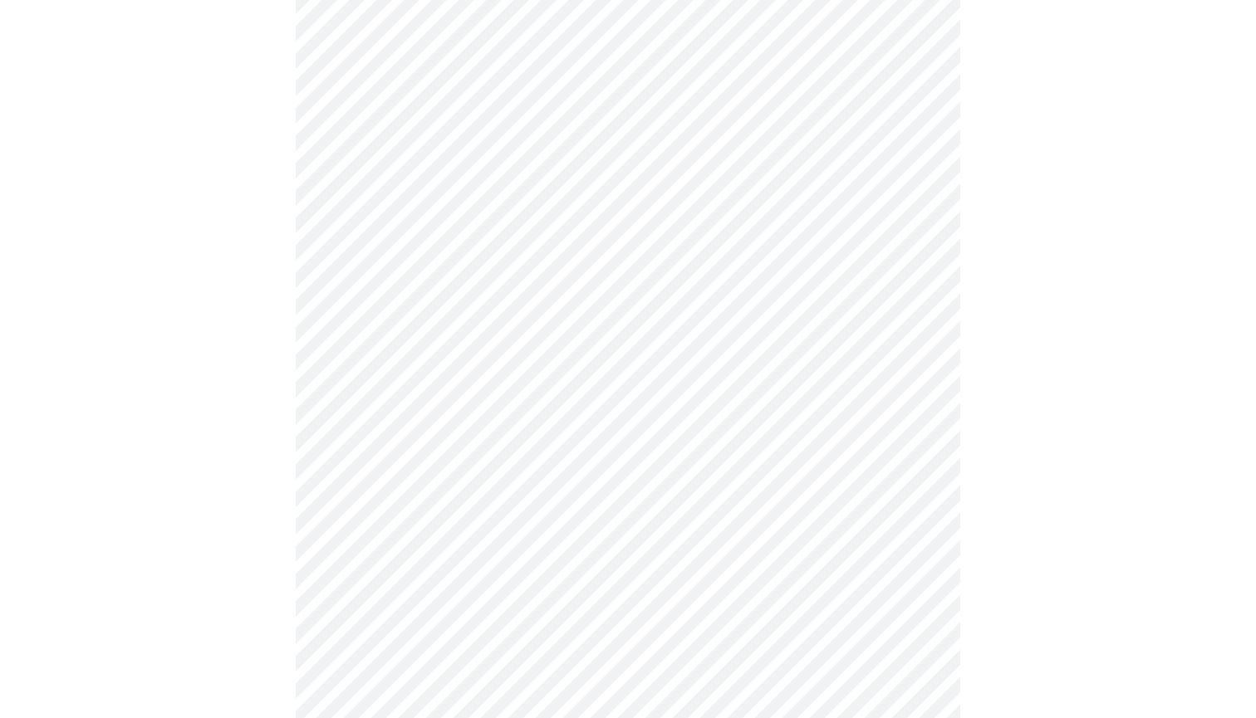
scroll to position [942, 0]
click at [509, 286] on body "MyMenopauseRx Appointments Messaging Labs Uploads Medications Community Refer a…" at bounding box center [628, 86] width 1242 height 2043
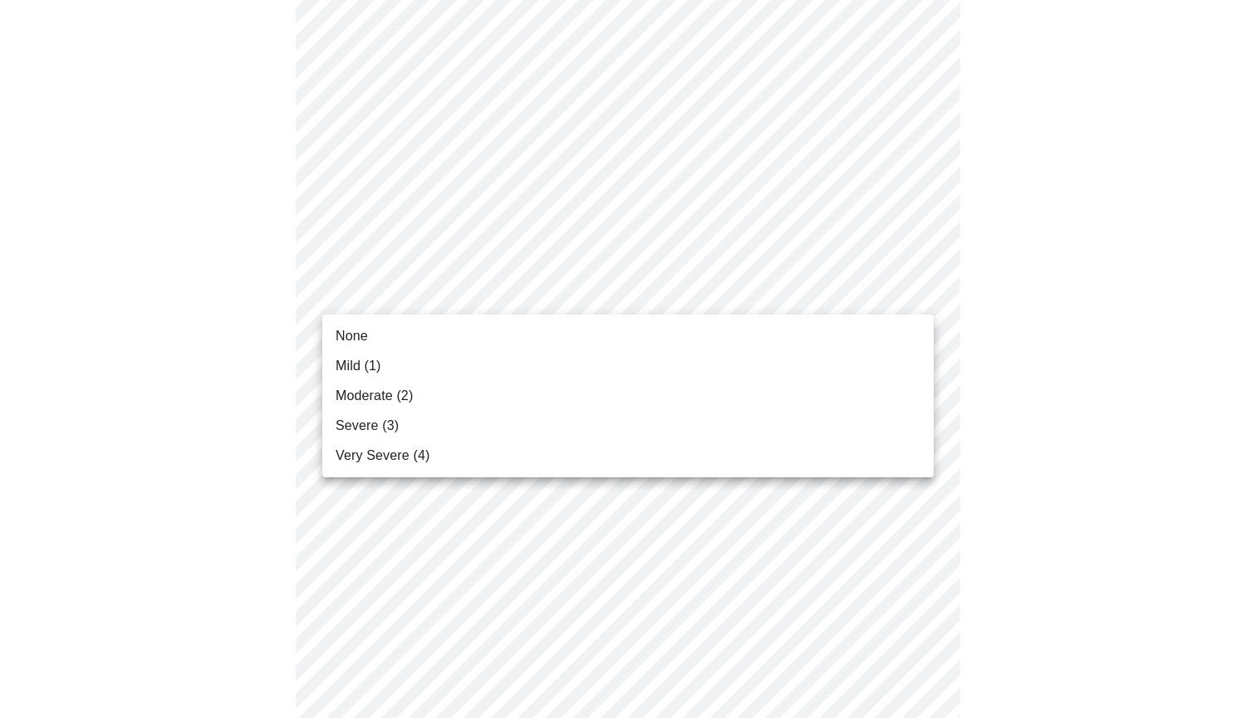
click at [504, 344] on li "None" at bounding box center [627, 336] width 611 height 30
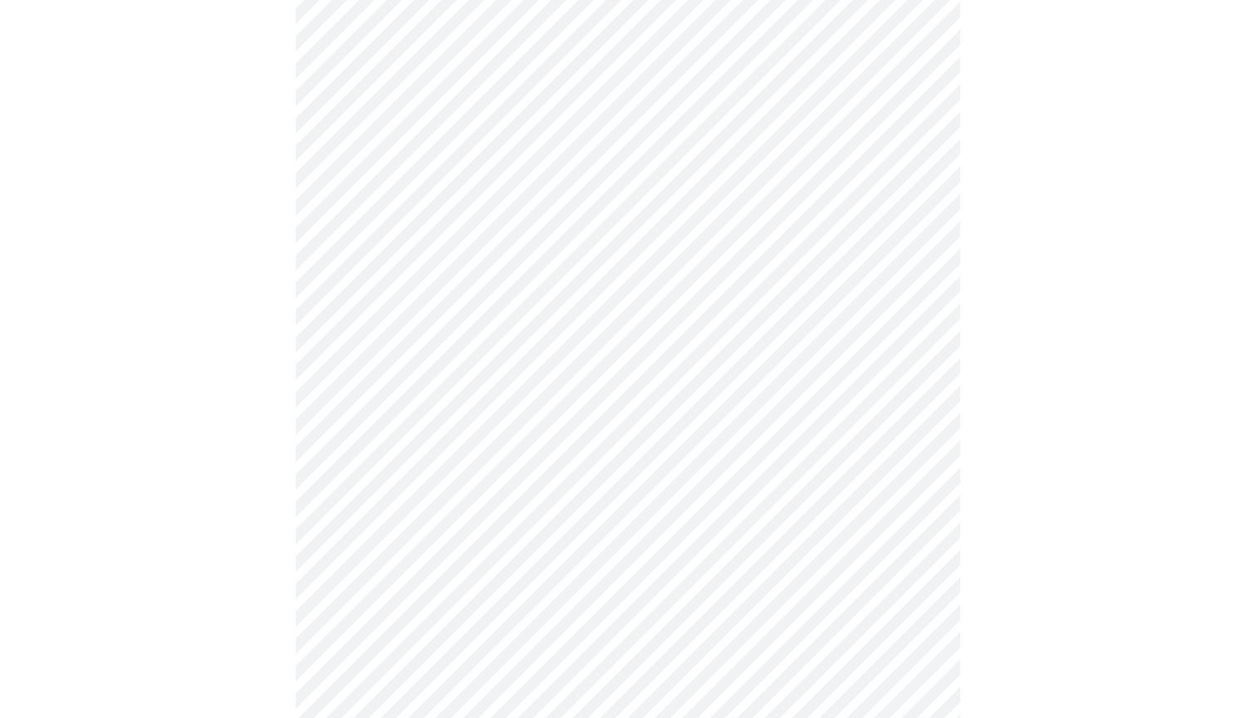
scroll to position [1018, 0]
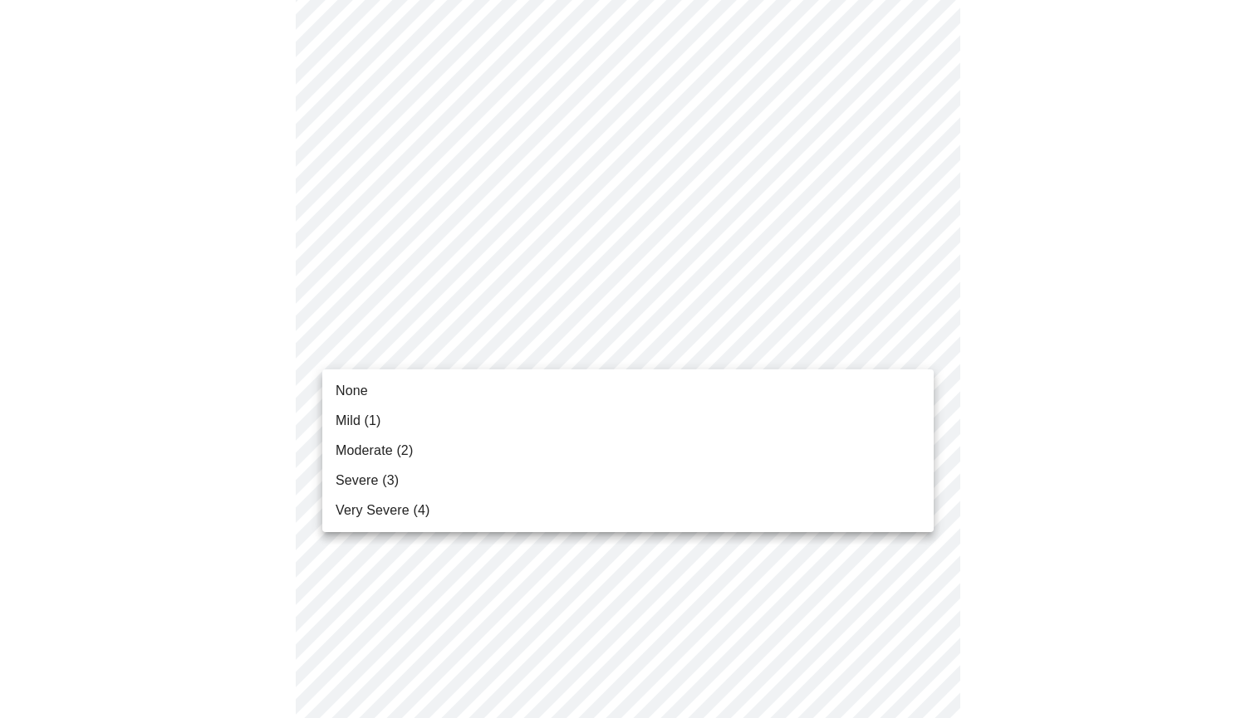
click at [497, 399] on li "None" at bounding box center [627, 391] width 611 height 30
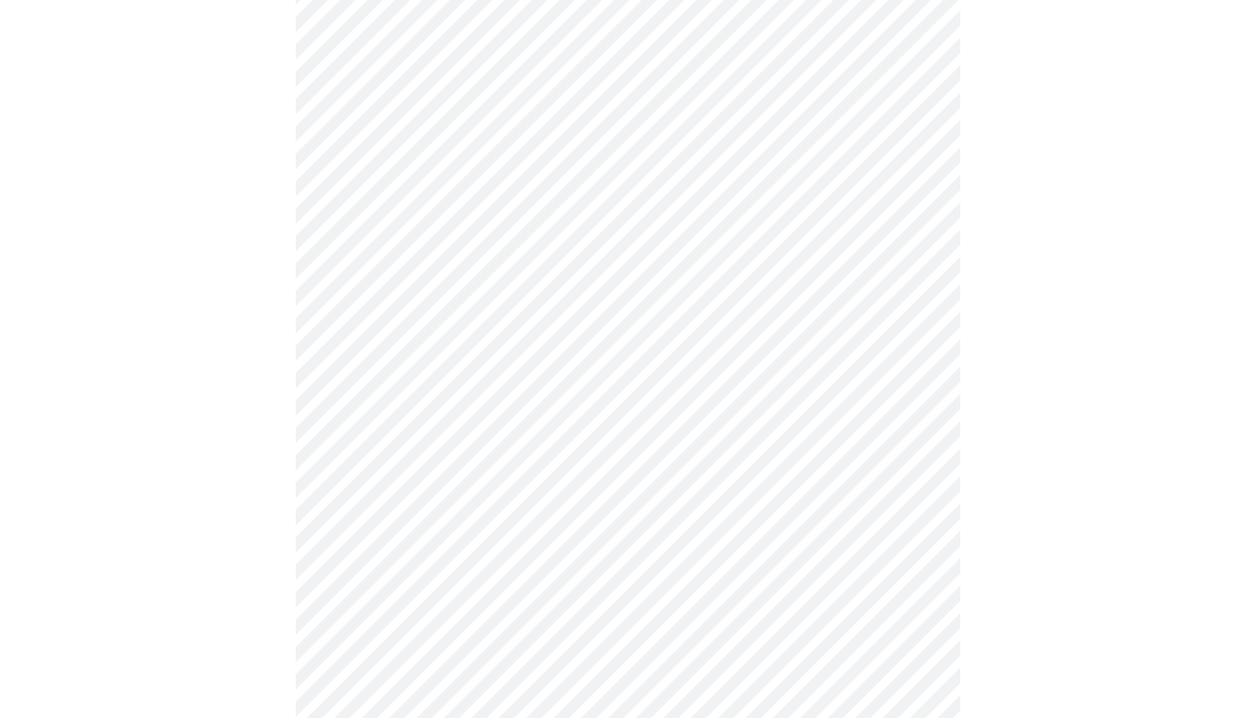
scroll to position [1129, 0]
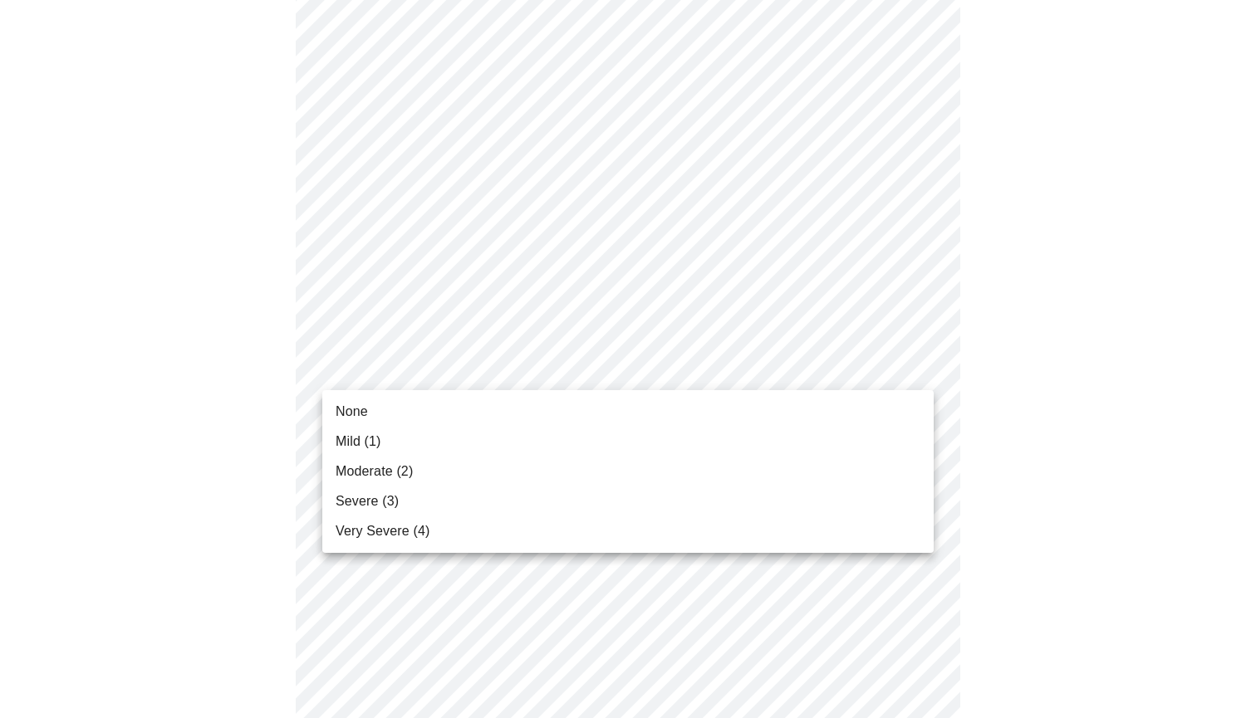
click at [488, 419] on li "None" at bounding box center [627, 412] width 611 height 30
click at [483, 414] on li "None" at bounding box center [627, 414] width 611 height 30
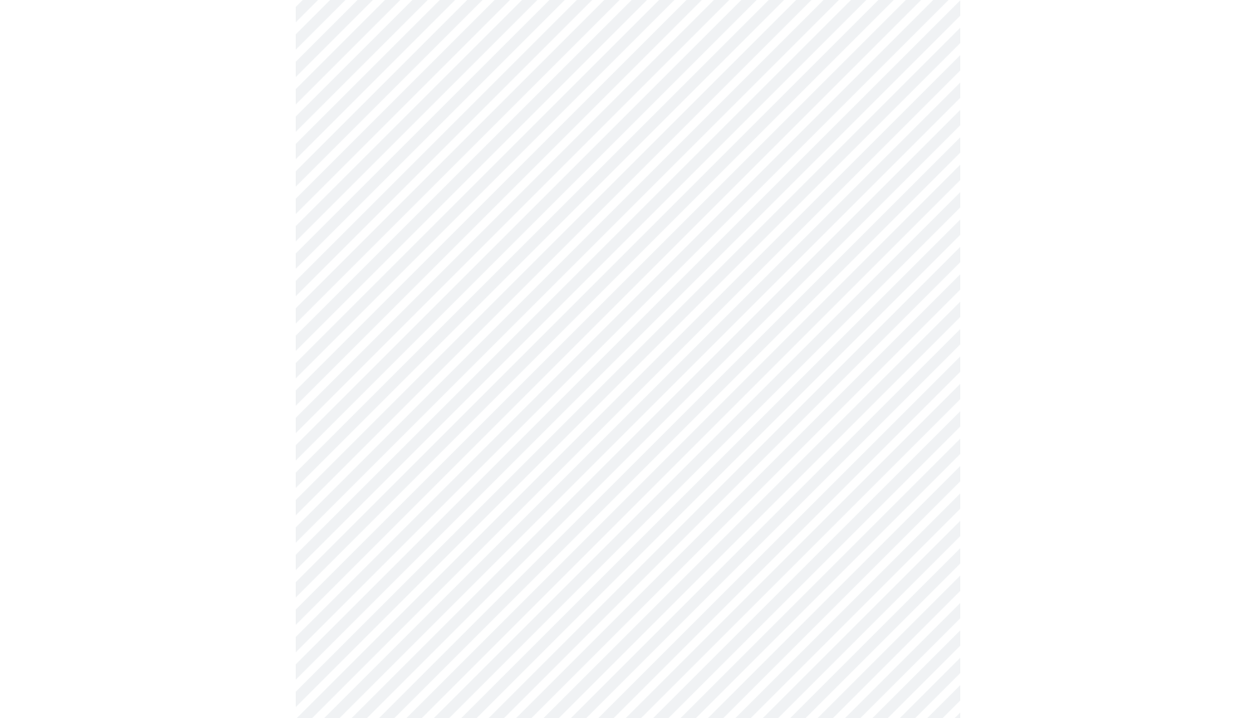
scroll to position [383, 0]
click at [456, 388] on body "MyMenopauseRx Appointments Messaging Labs Uploads Medications Community Refer a…" at bounding box center [628, 600] width 1242 height 1953
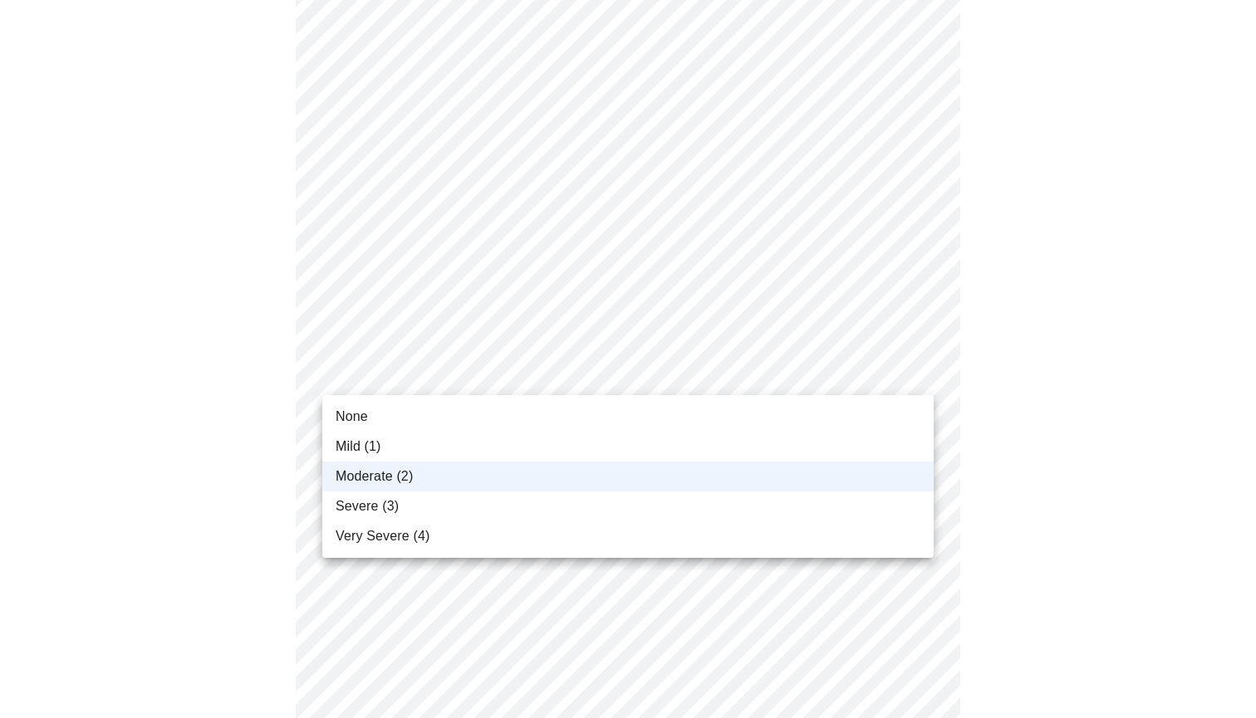
click at [444, 449] on li "Mild (1)" at bounding box center [627, 447] width 611 height 30
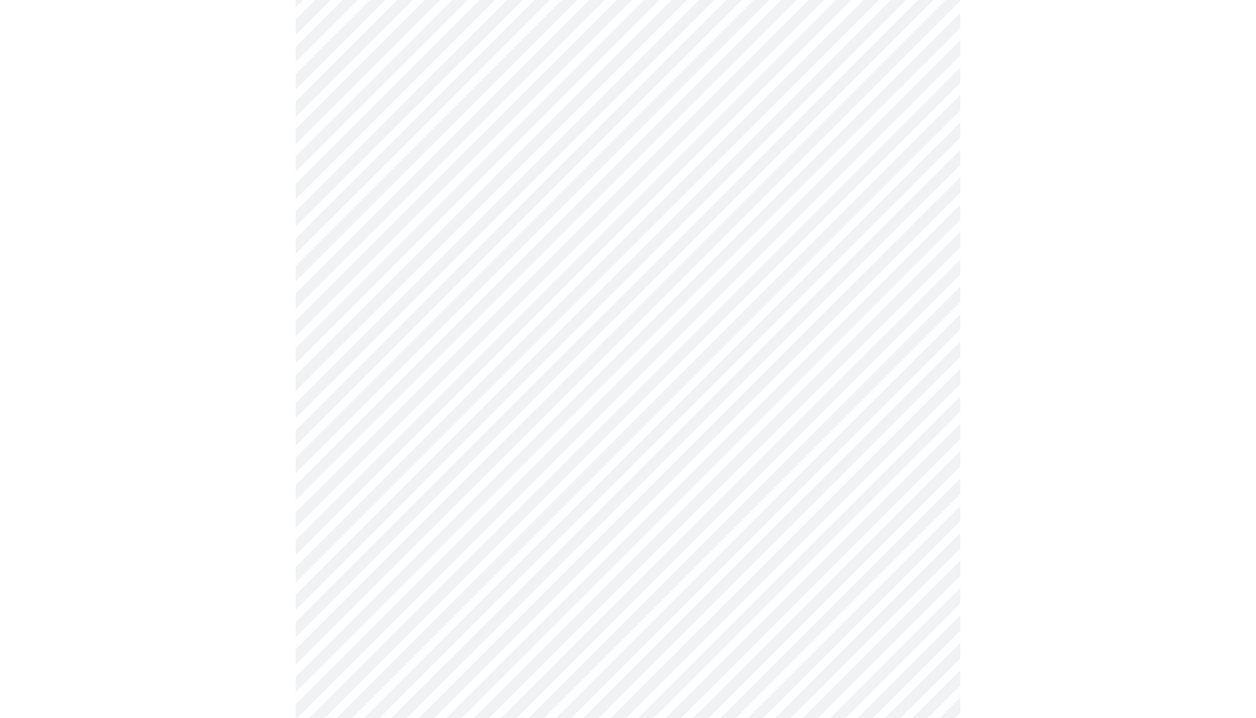
click at [444, 475] on body "MyMenopauseRx Appointments Messaging Labs Uploads Medications Community Refer a…" at bounding box center [628, 600] width 1242 height 1953
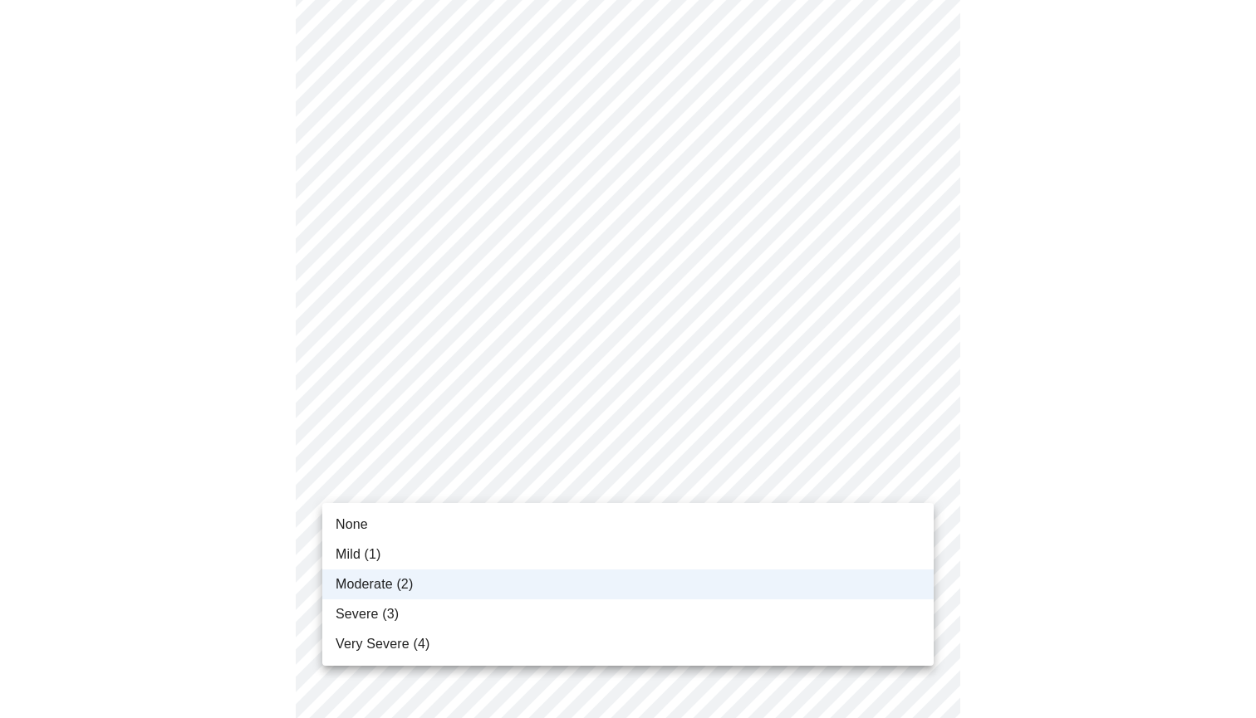
click at [431, 552] on li "Mild (1)" at bounding box center [627, 555] width 611 height 30
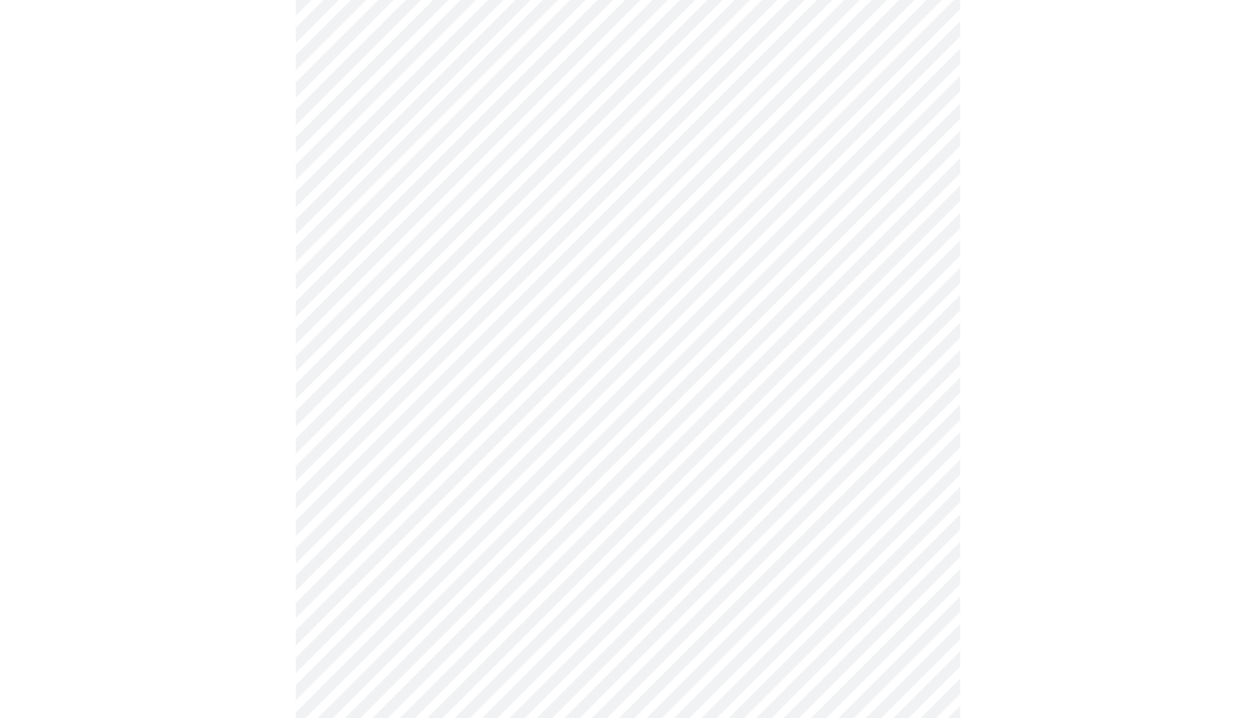
scroll to position [642, 0]
click at [407, 344] on body "MyMenopauseRx Appointments Messaging Labs Uploads Medications Community Refer a…" at bounding box center [628, 341] width 1242 height 1953
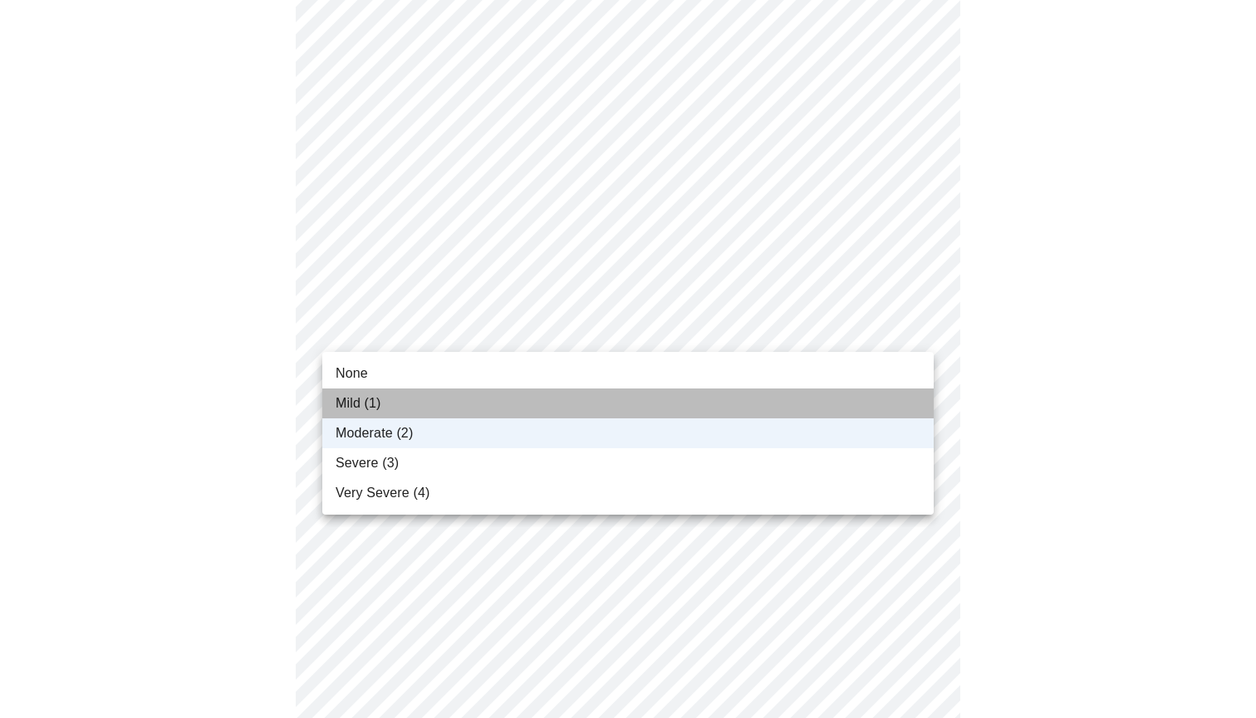
click at [406, 399] on li "Mild (1)" at bounding box center [627, 404] width 611 height 30
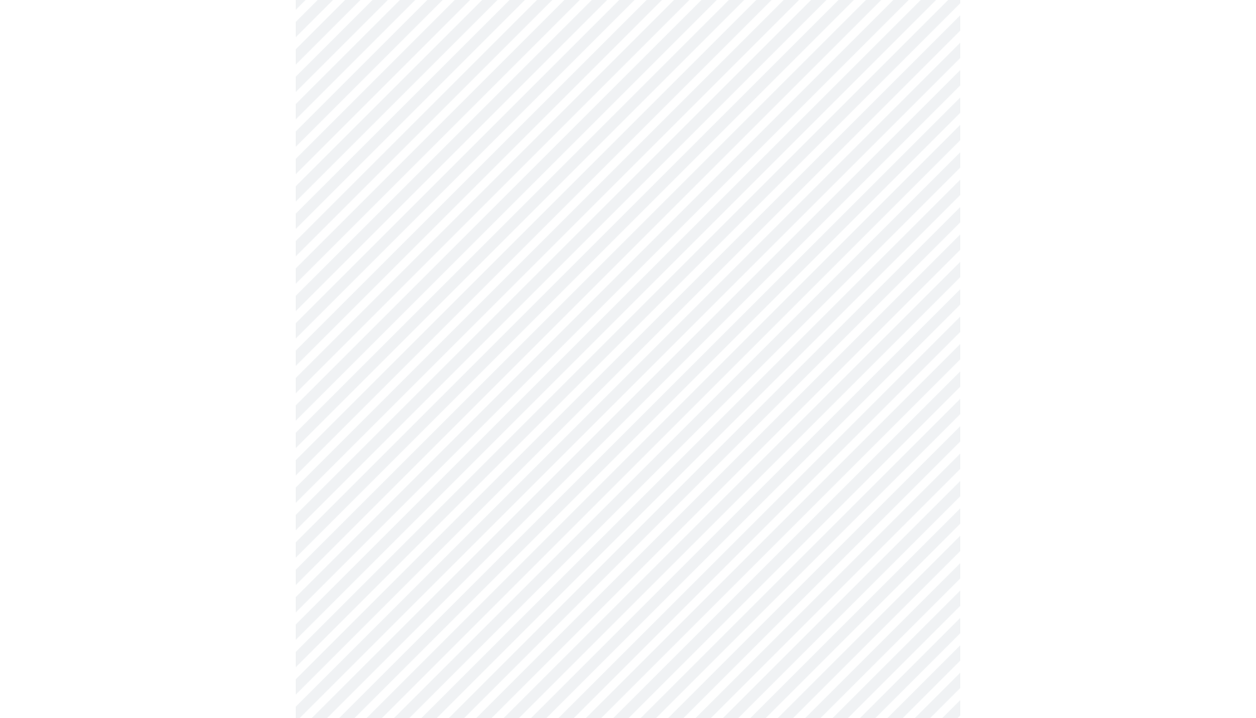
scroll to position [755, 0]
click at [404, 358] on body "MyMenopauseRx Appointments Messaging Labs Uploads Medications Community Refer a…" at bounding box center [628, 228] width 1242 height 1953
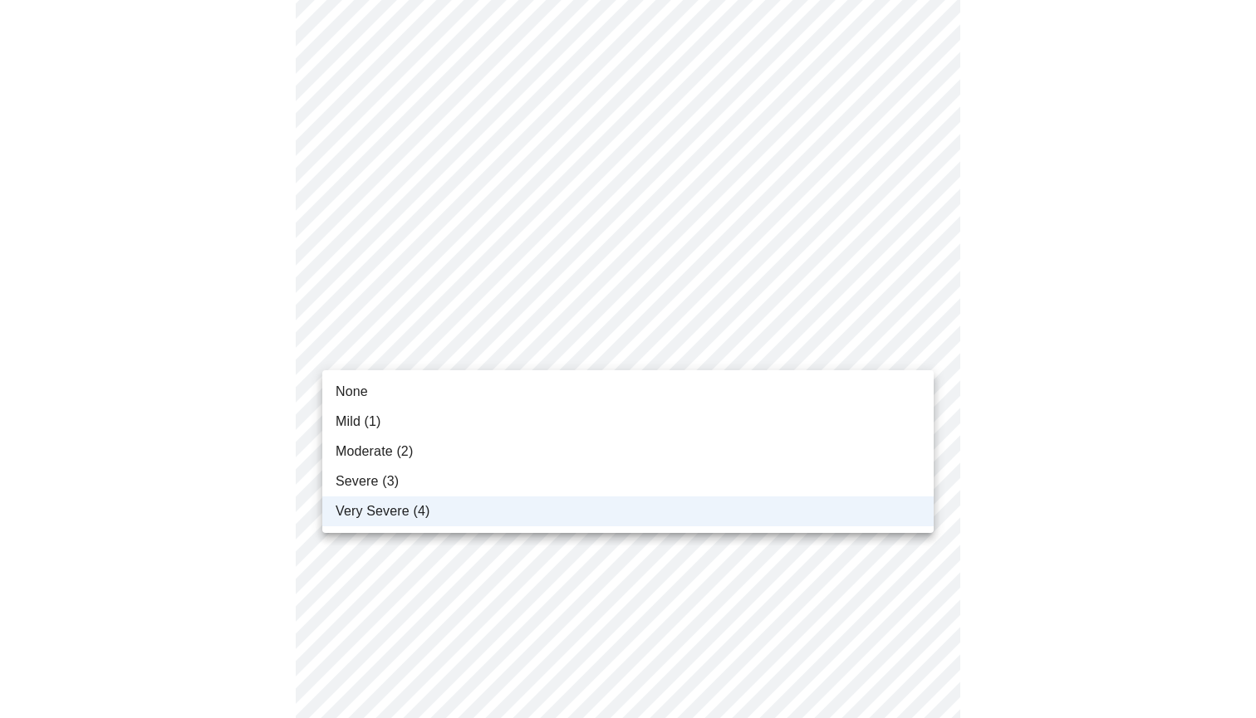
click at [403, 507] on span "Very Severe (4)" at bounding box center [383, 512] width 94 height 20
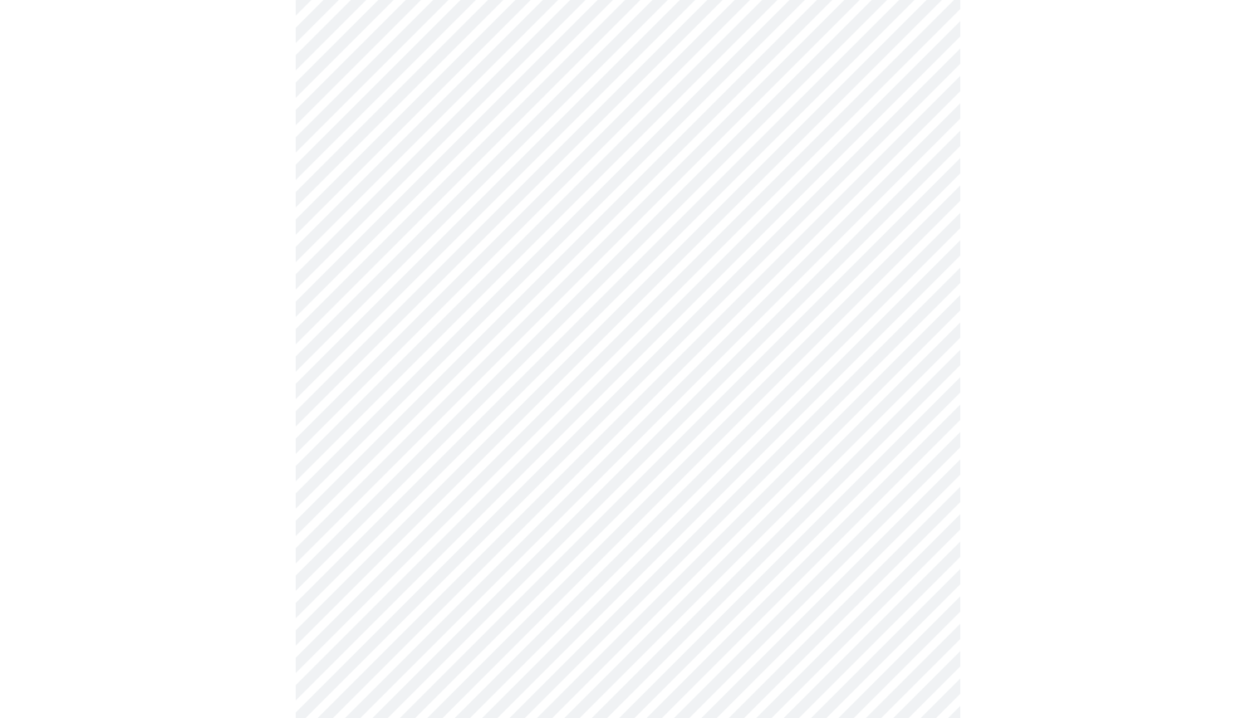
scroll to position [539, 0]
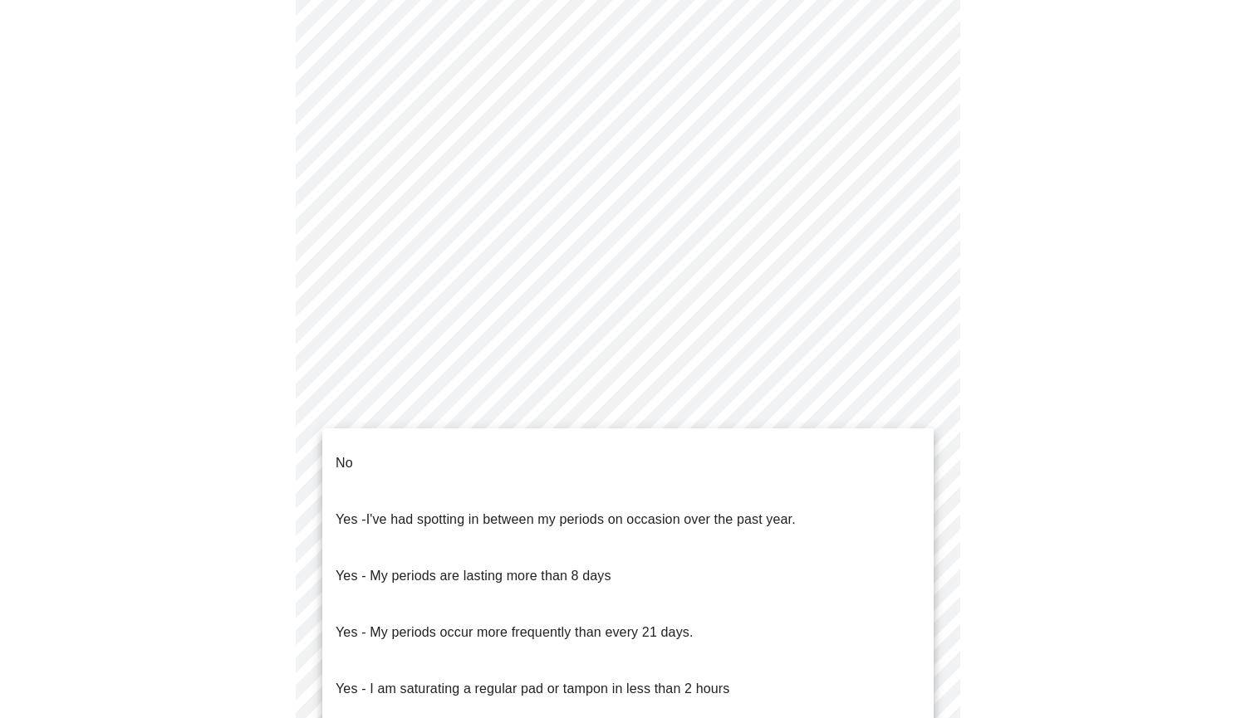
click at [390, 392] on body "MyMenopauseRx Appointments Messaging Labs Uploads Medications Community Refer a…" at bounding box center [628, 252] width 1242 height 1568
click at [421, 441] on li "No" at bounding box center [627, 463] width 611 height 56
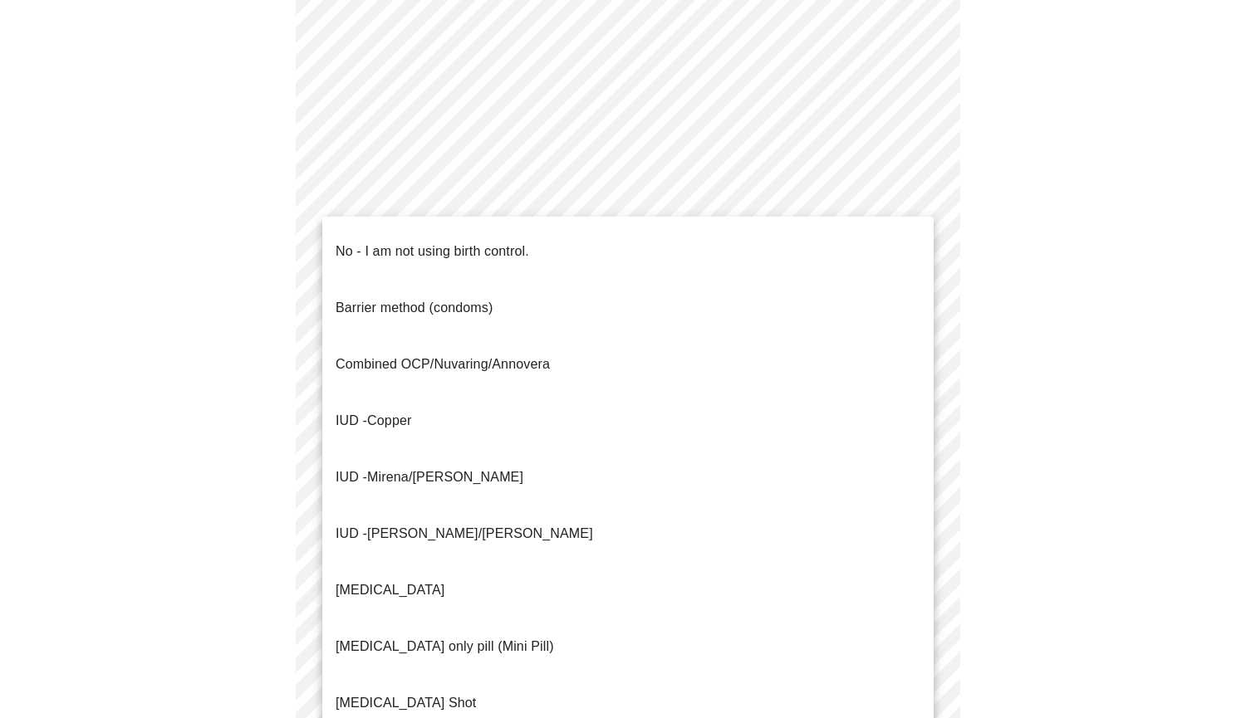
click at [462, 526] on body "MyMenopauseRx Appointments Messaging Labs Uploads Medications Community Refer a…" at bounding box center [628, 247] width 1242 height 1559
click at [416, 246] on p "No - I am not using birth control." at bounding box center [433, 252] width 194 height 20
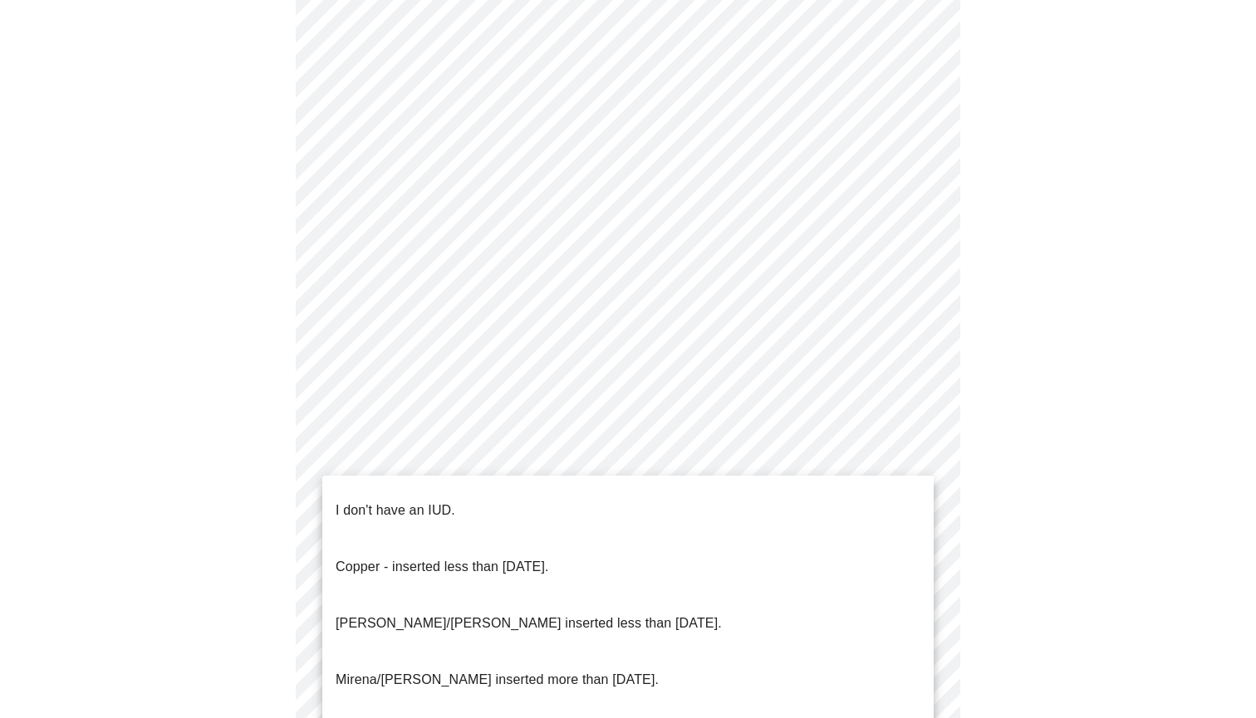
click at [486, 643] on body "MyMenopauseRx Appointments Messaging Labs Uploads Medications Community Refer a…" at bounding box center [628, 243] width 1242 height 1550
click at [424, 501] on p "I don't have an IUD." at bounding box center [396, 511] width 120 height 20
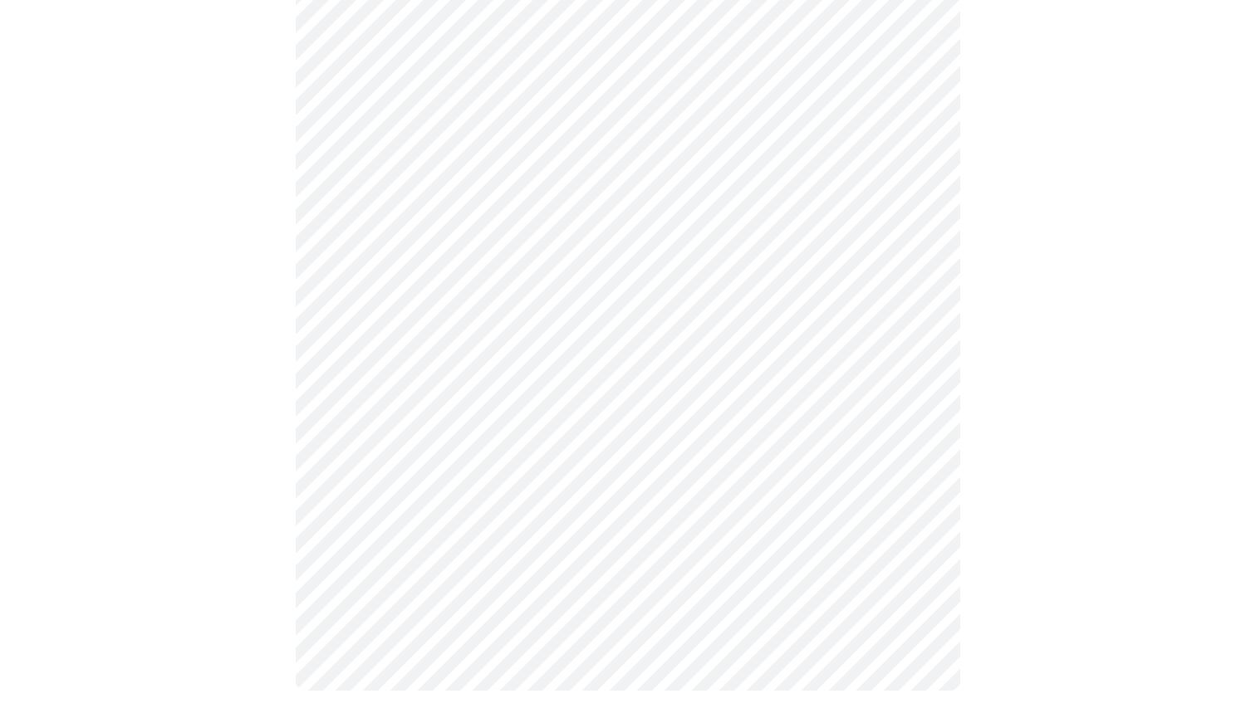
scroll to position [822, 0]
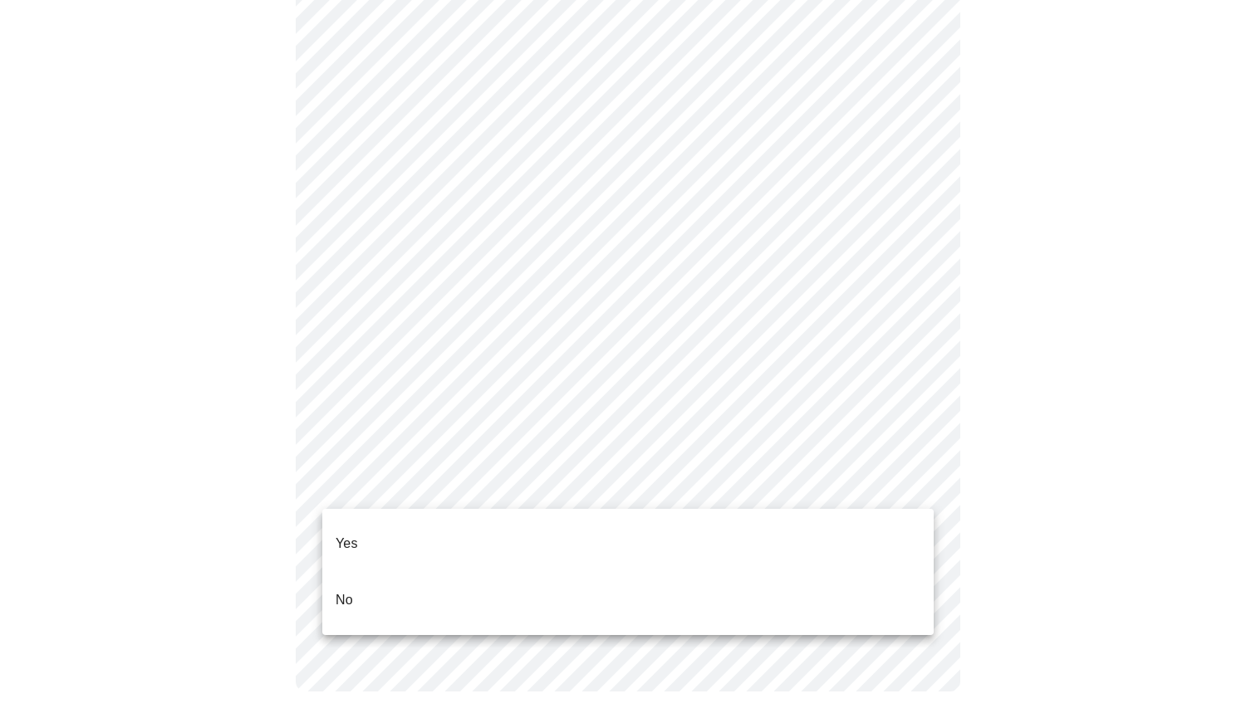
click at [422, 572] on li "No" at bounding box center [627, 600] width 611 height 56
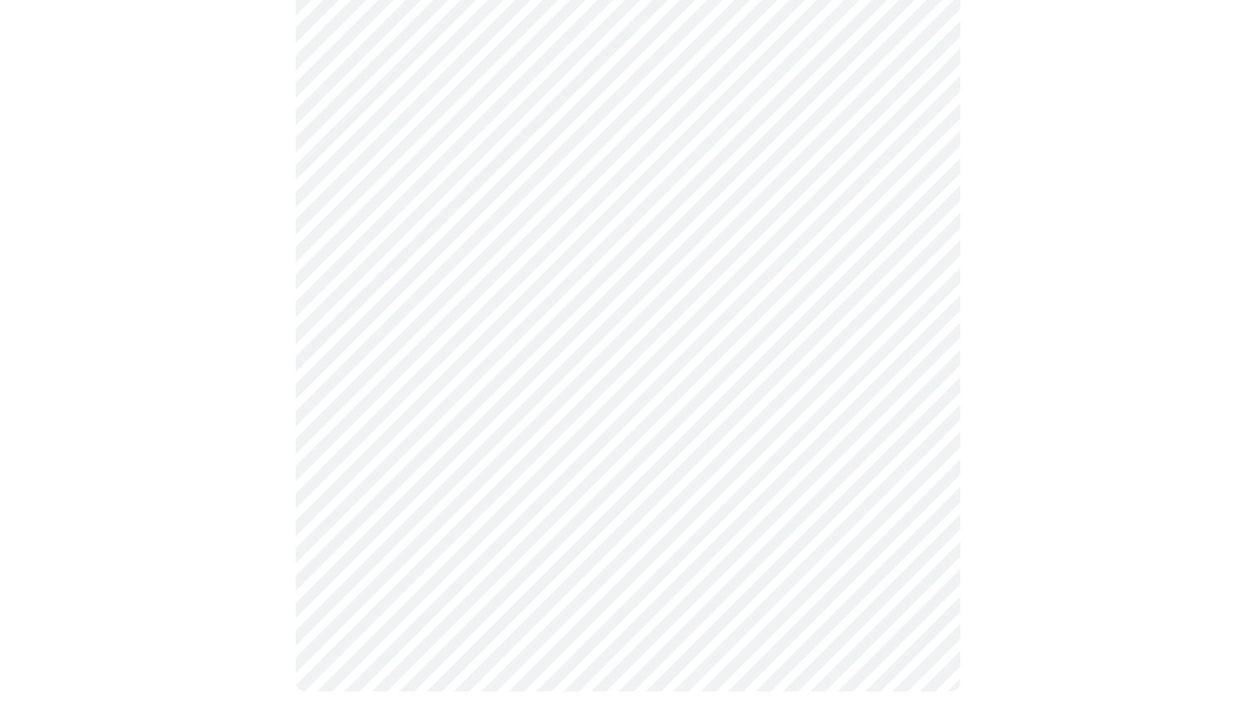
scroll to position [0, 0]
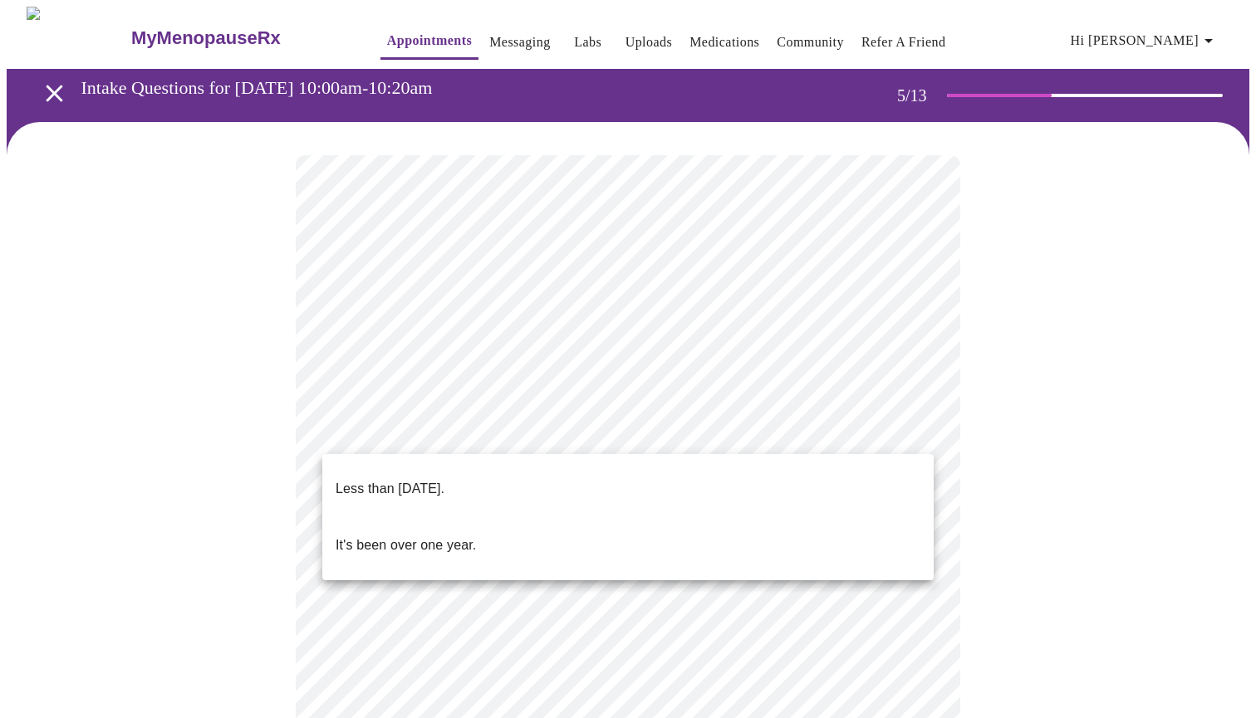
click at [634, 442] on body "MyMenopauseRx Appointments Messaging Labs Uploads Medications Community Refer a…" at bounding box center [628, 601] width 1242 height 1189
click at [618, 468] on li "Less than one year ago." at bounding box center [627, 489] width 611 height 56
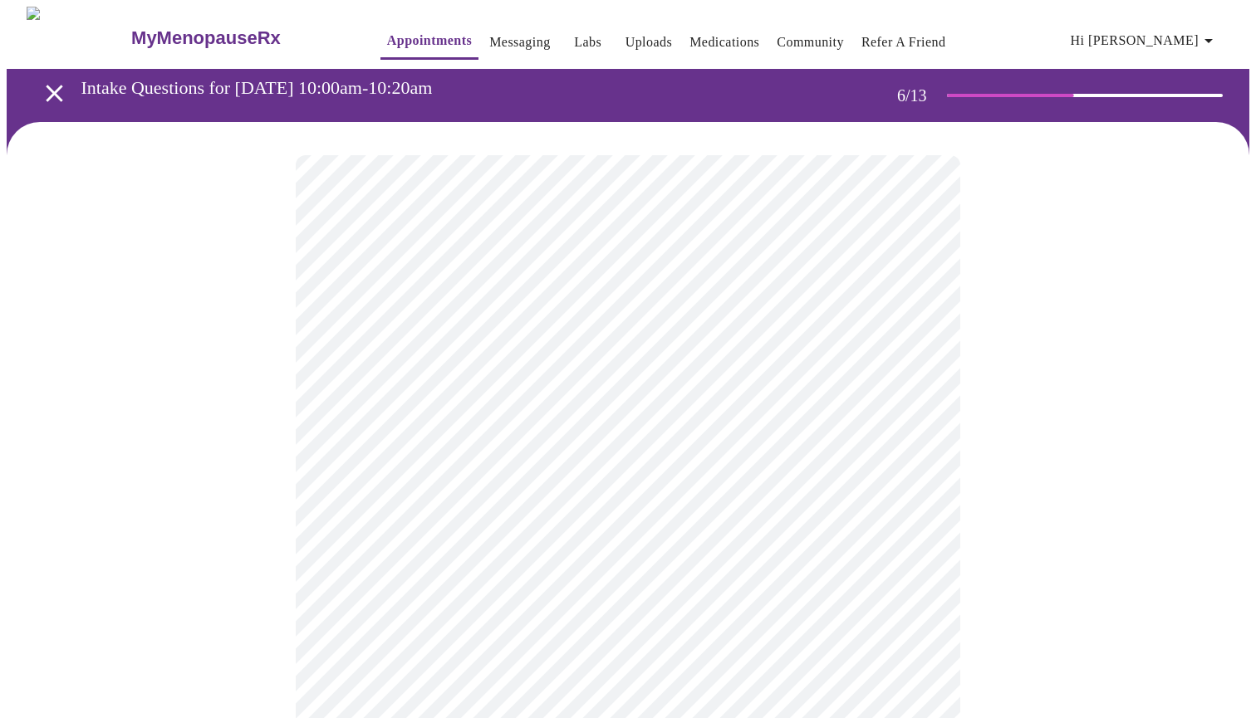
click at [619, 469] on body "MyMenopauseRx Appointments Messaging Labs Uploads Medications Community Refer a…" at bounding box center [628, 449] width 1242 height 885
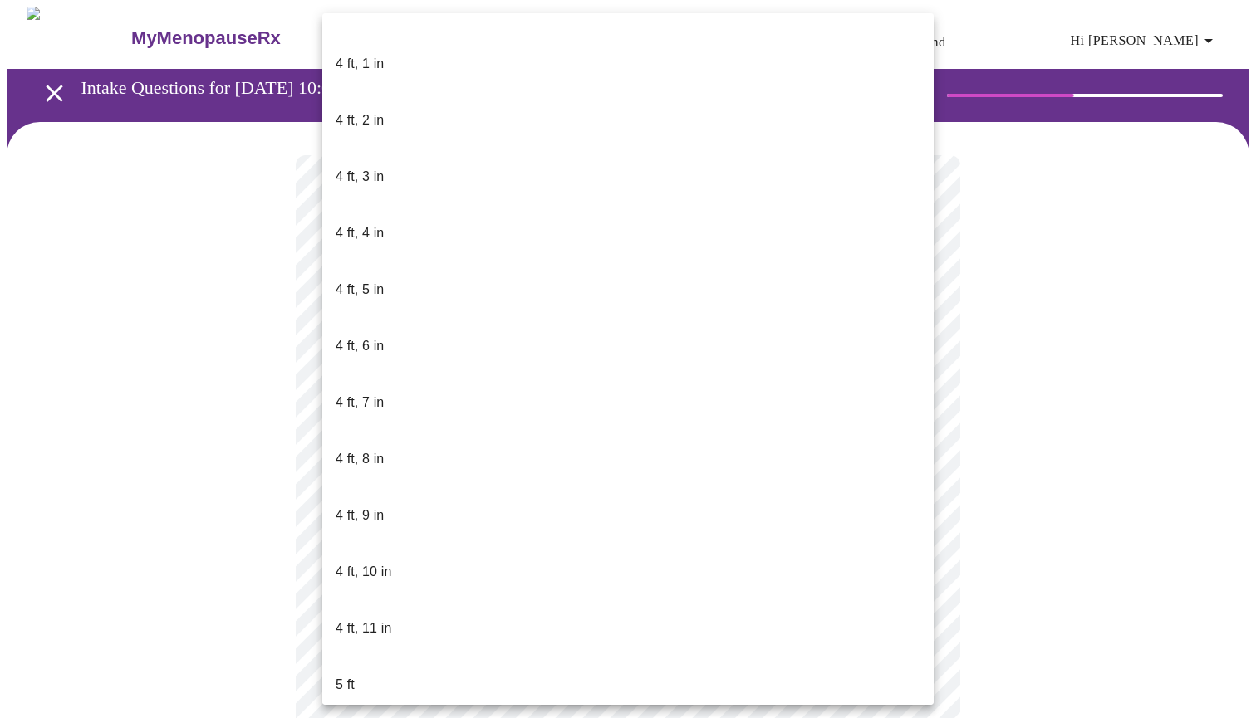
scroll to position [790, 0]
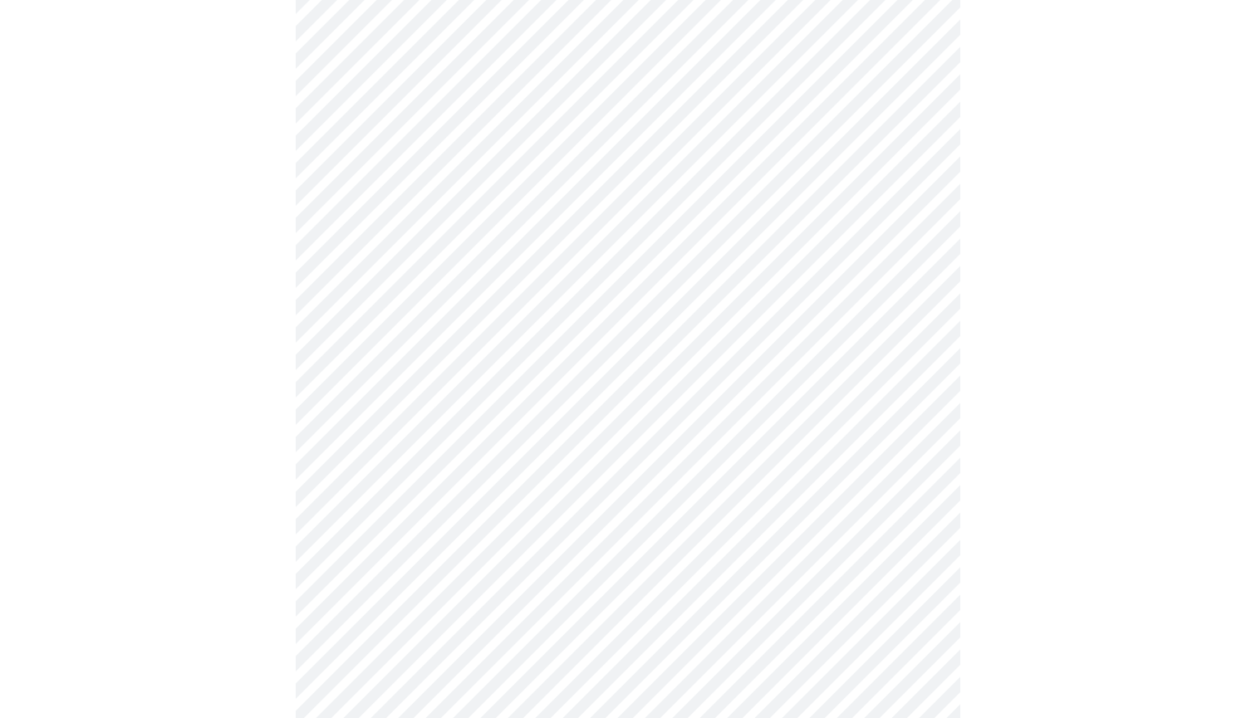
scroll to position [4180, 0]
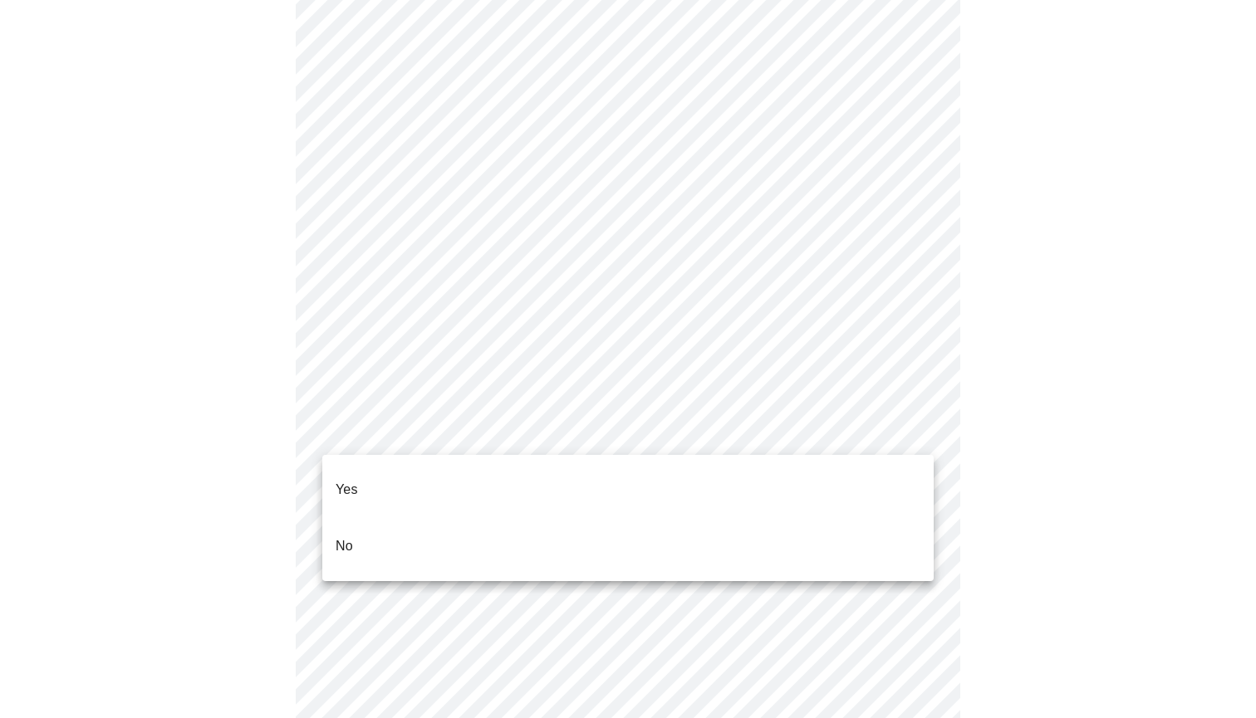
click at [418, 466] on li "Yes" at bounding box center [627, 490] width 611 height 56
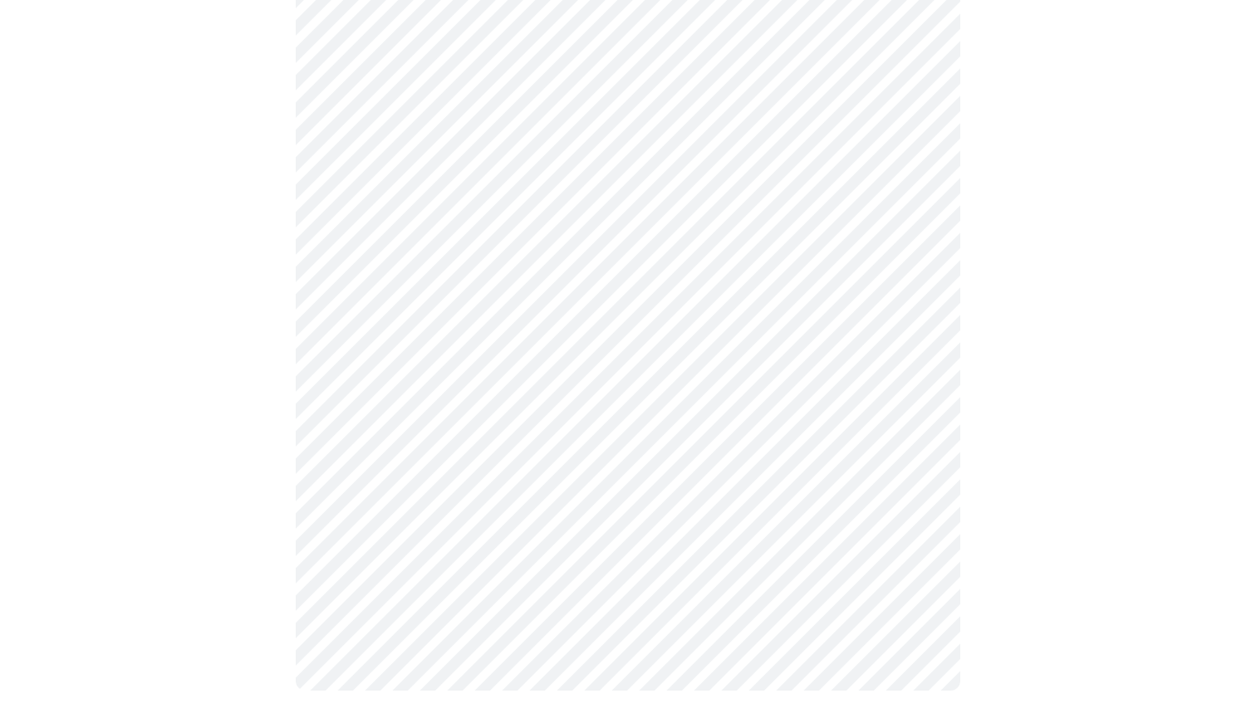
scroll to position [902, 0]
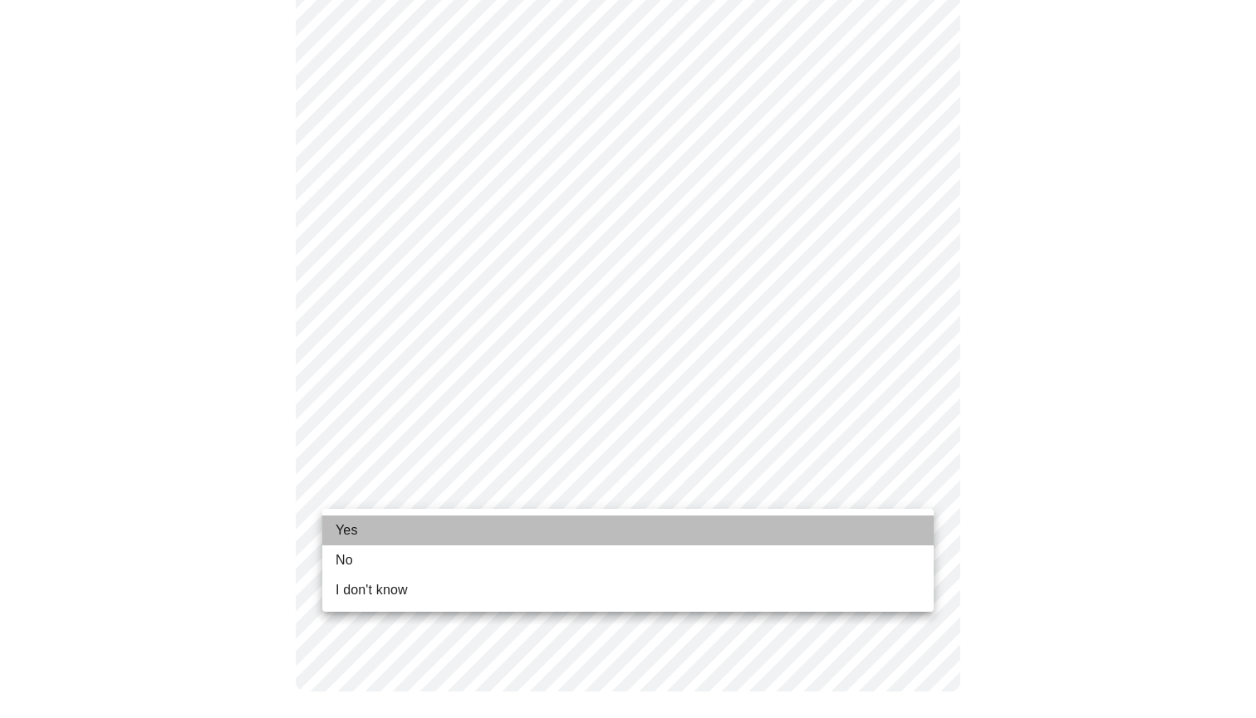
click at [587, 522] on li "Yes" at bounding box center [627, 531] width 611 height 30
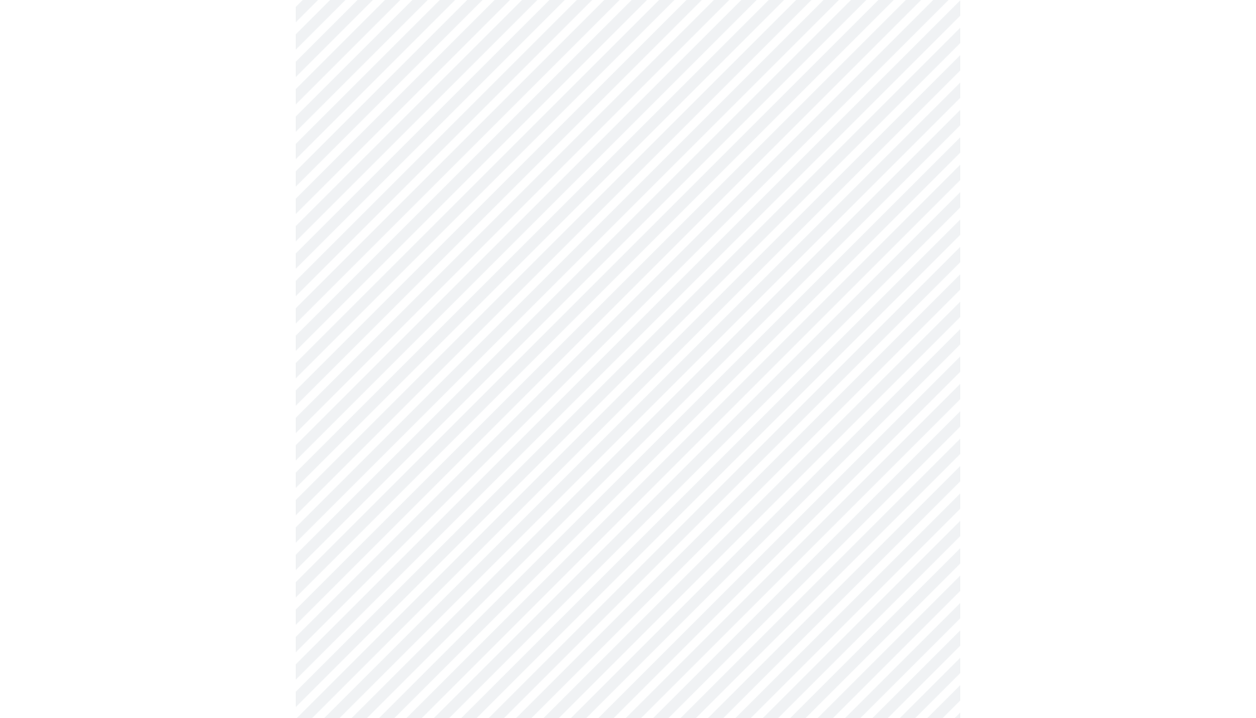
scroll to position [0, 0]
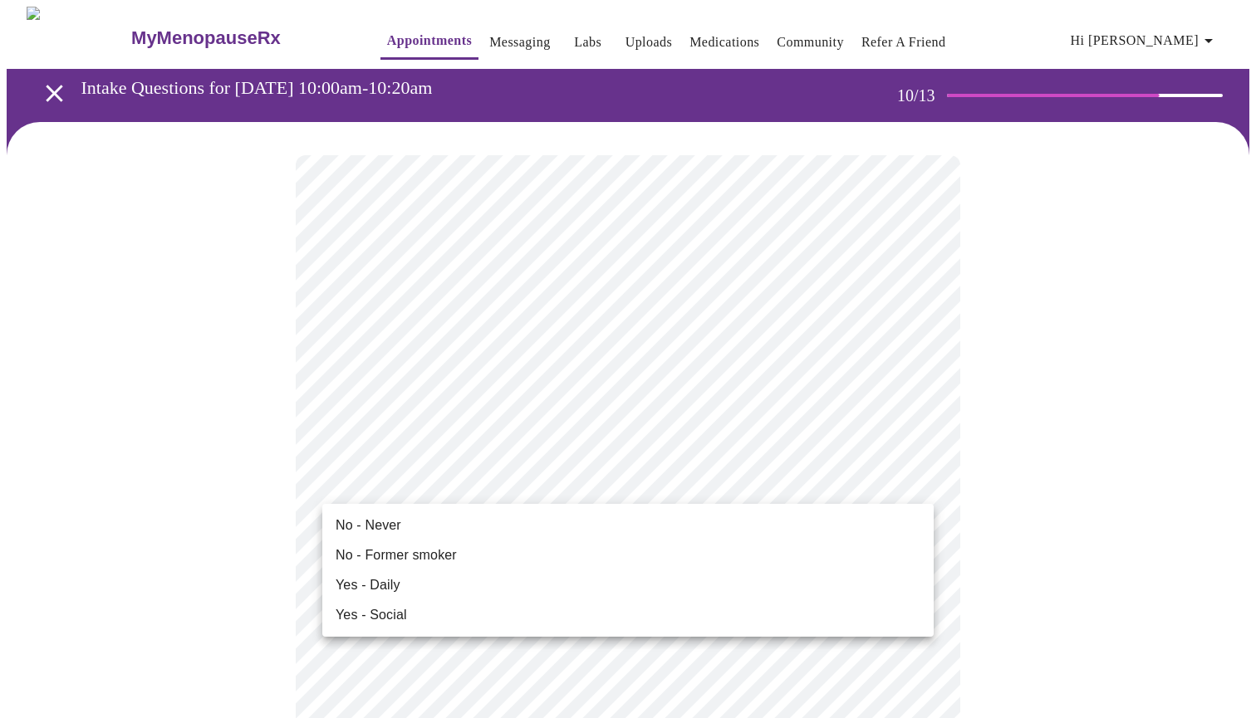
click at [571, 535] on li "No - Never" at bounding box center [627, 526] width 611 height 30
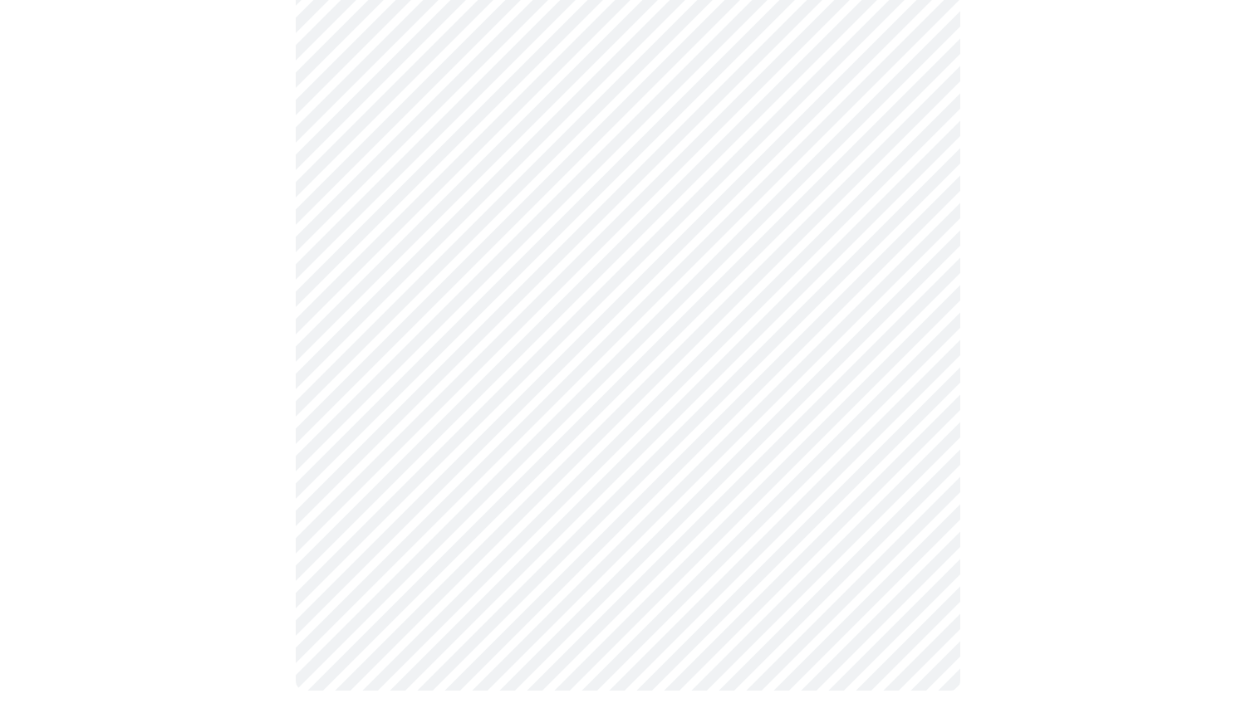
scroll to position [1453, 0]
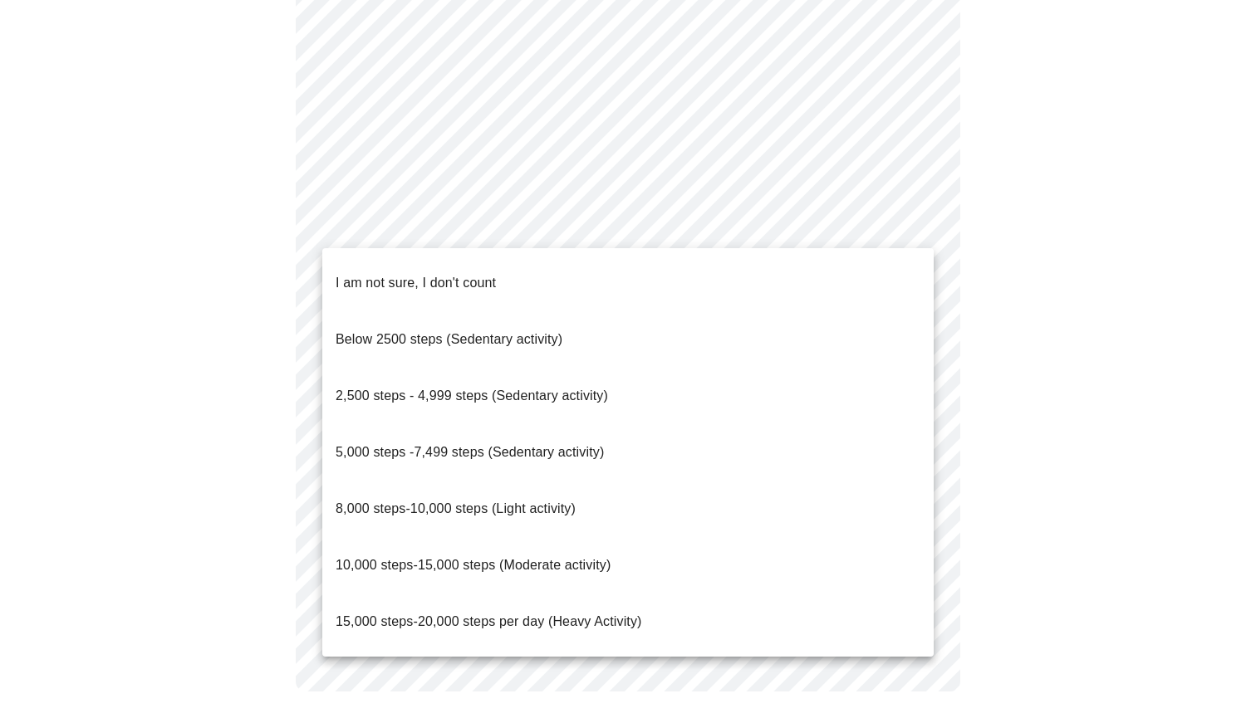
click at [419, 615] on span "15,000 steps-20,000 steps per day (Heavy Activity)" at bounding box center [489, 622] width 306 height 14
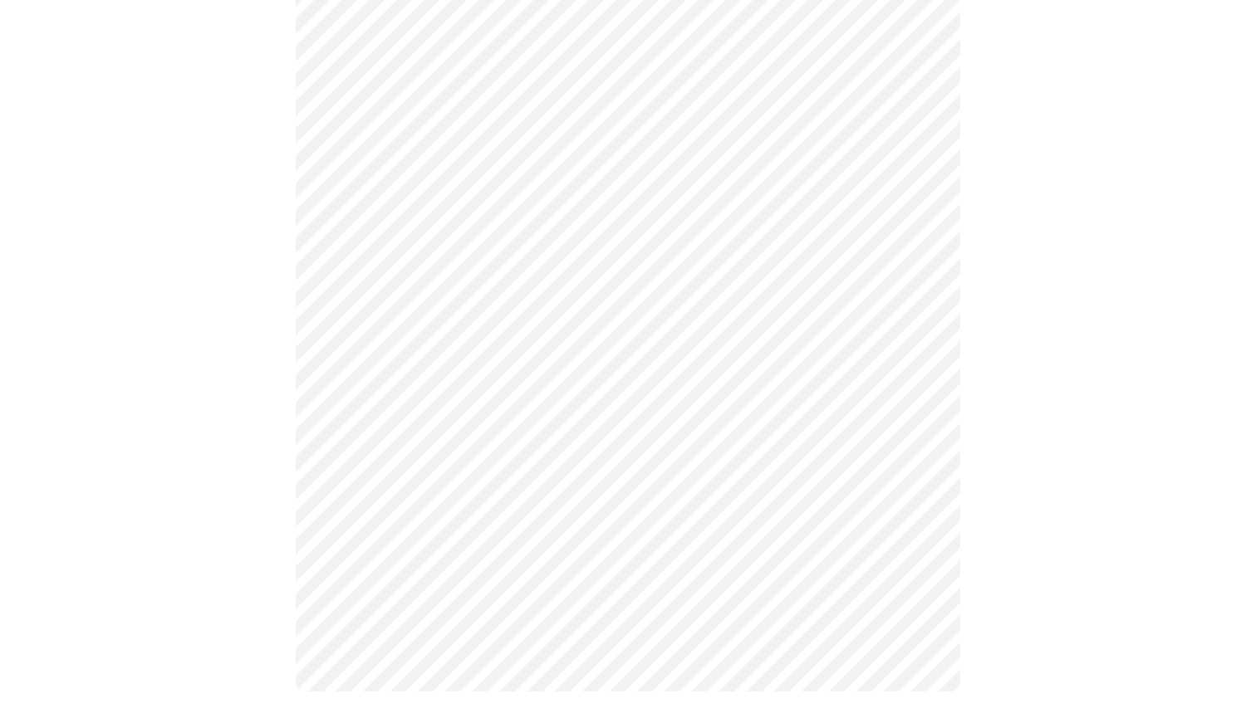
scroll to position [1443, 0]
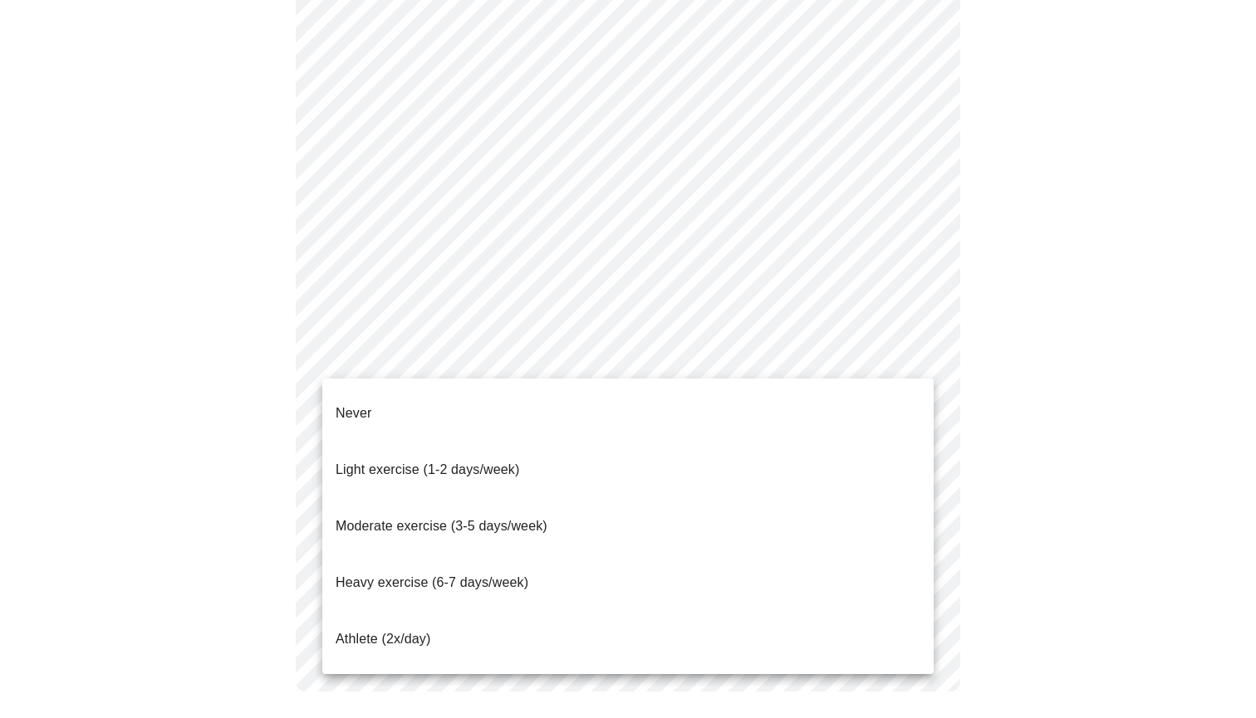
click at [425, 576] on span "Heavy exercise (6-7 days/week)" at bounding box center [432, 583] width 193 height 14
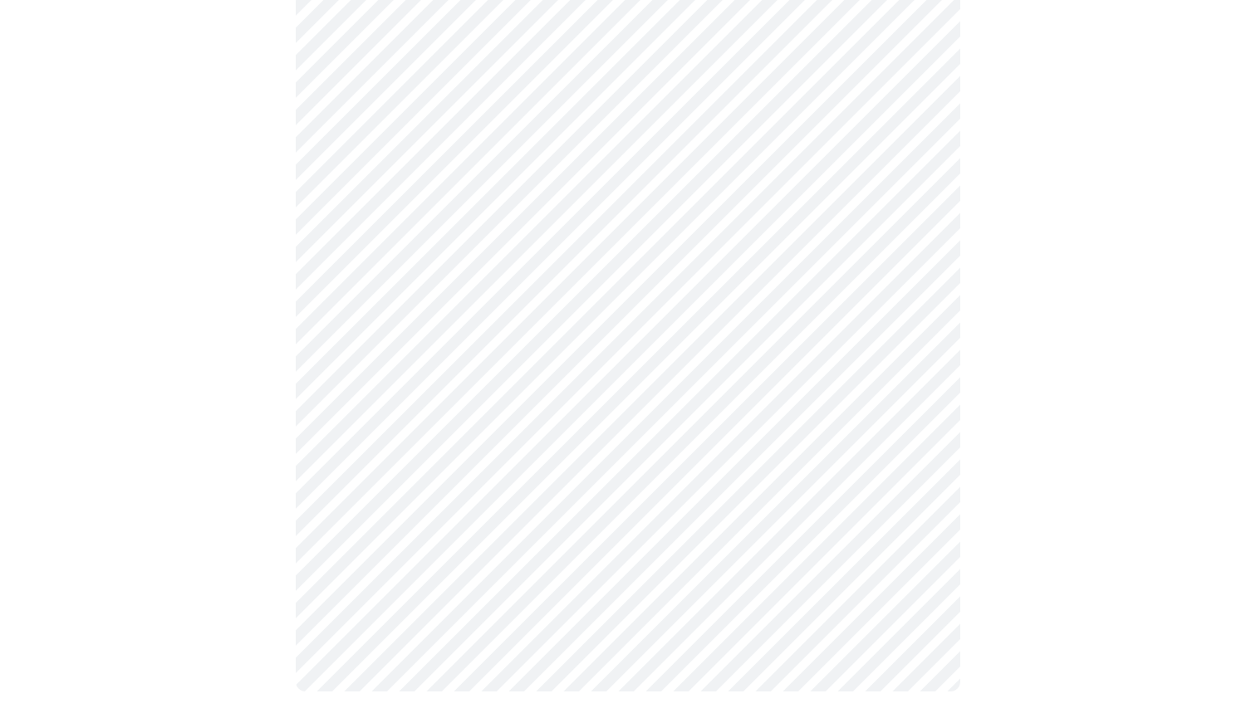
scroll to position [1434, 0]
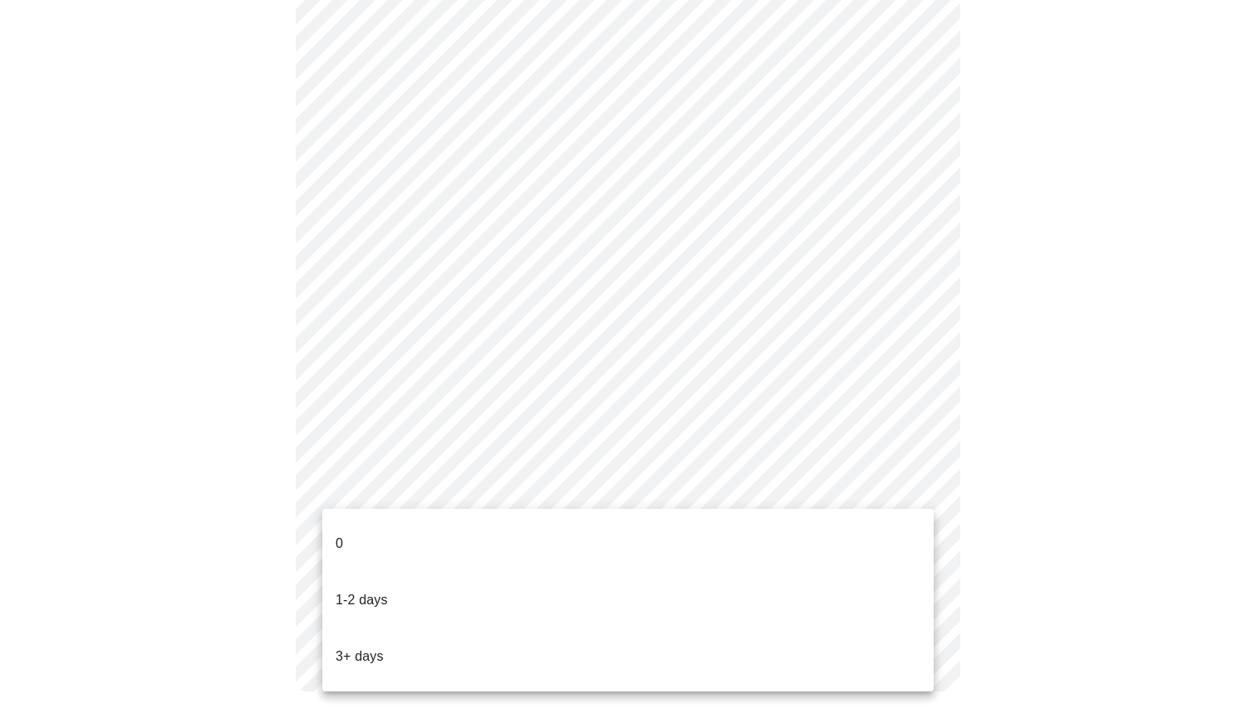
click at [423, 629] on li "3+ days" at bounding box center [627, 657] width 611 height 56
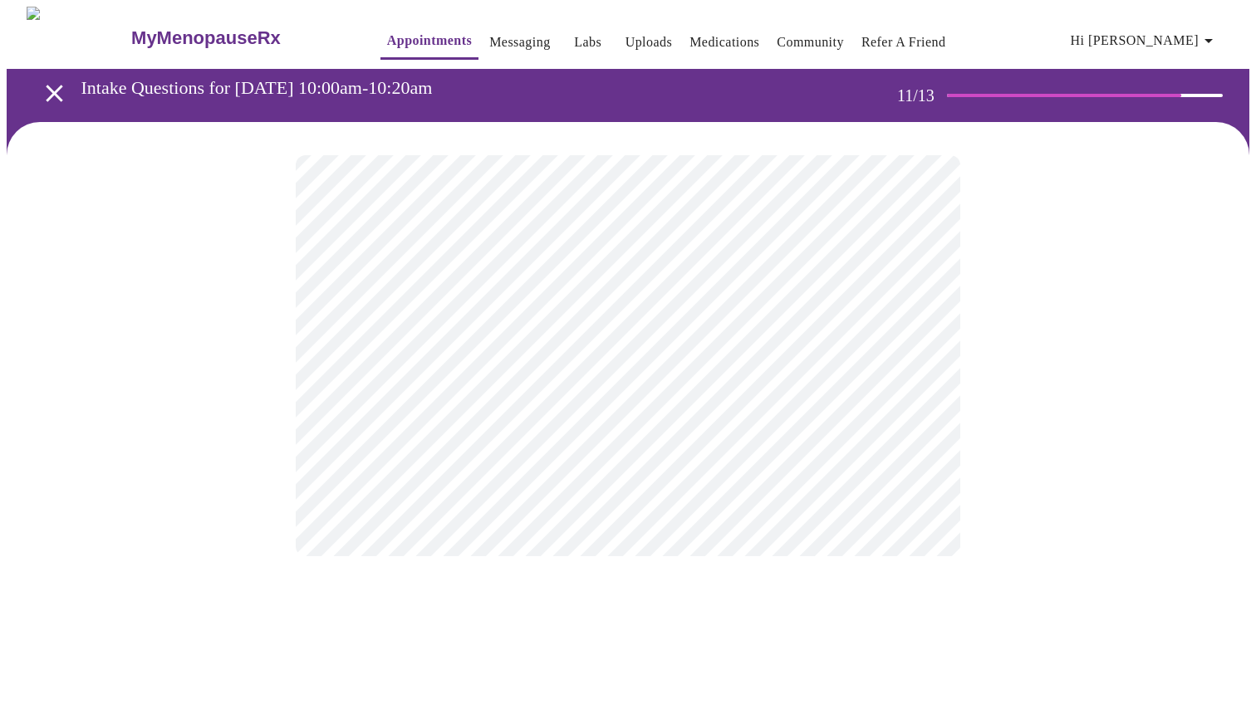
scroll to position [0, 0]
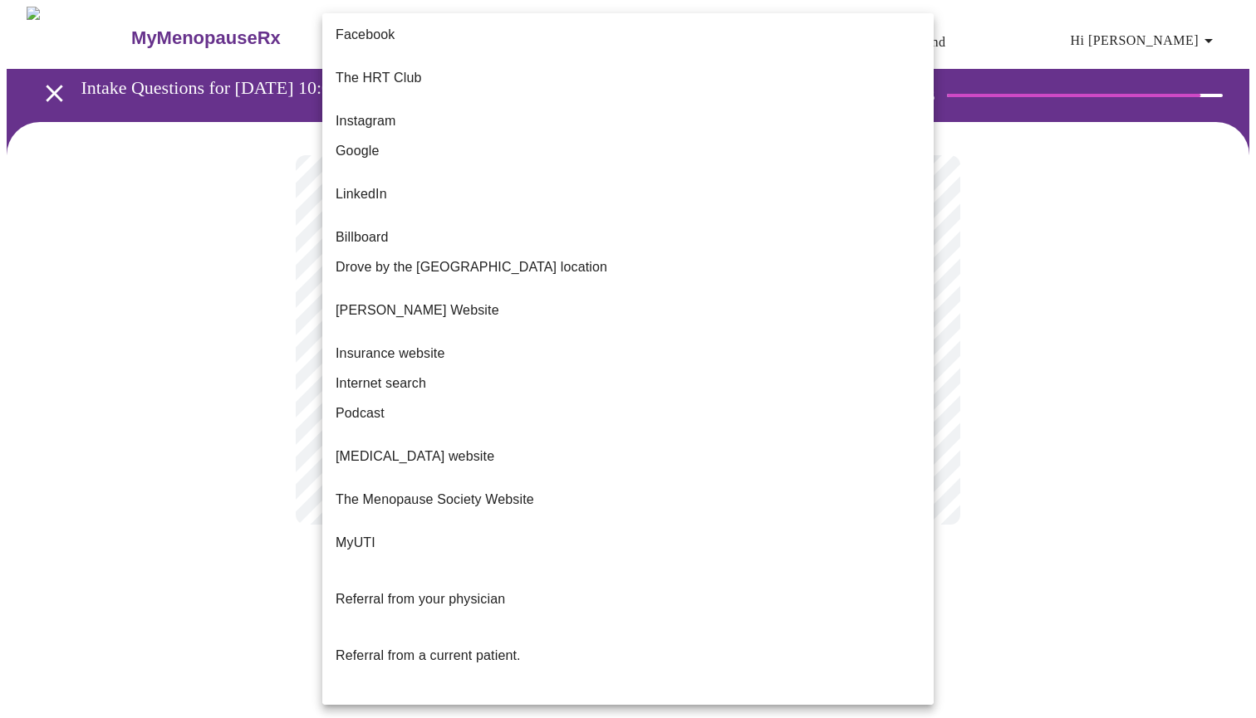
click at [782, 351] on body "MyMenopauseRx Appointments Messaging Labs Uploads Medications Community Refer a…" at bounding box center [628, 282] width 1242 height 551
click at [679, 71] on li "The HRT Club" at bounding box center [627, 78] width 611 height 56
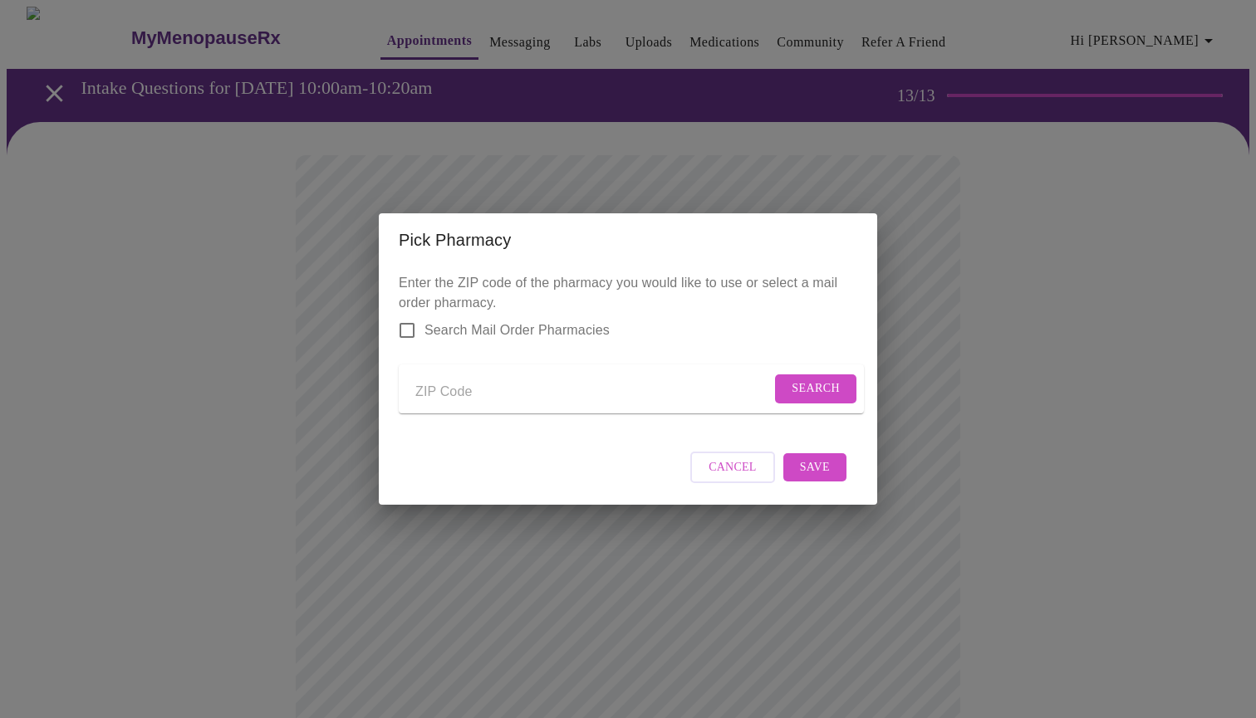
click at [473, 390] on input "Send a message to your care team" at bounding box center [592, 392] width 355 height 27
type input "37075"
click at [819, 388] on span "Search" at bounding box center [815, 389] width 48 height 21
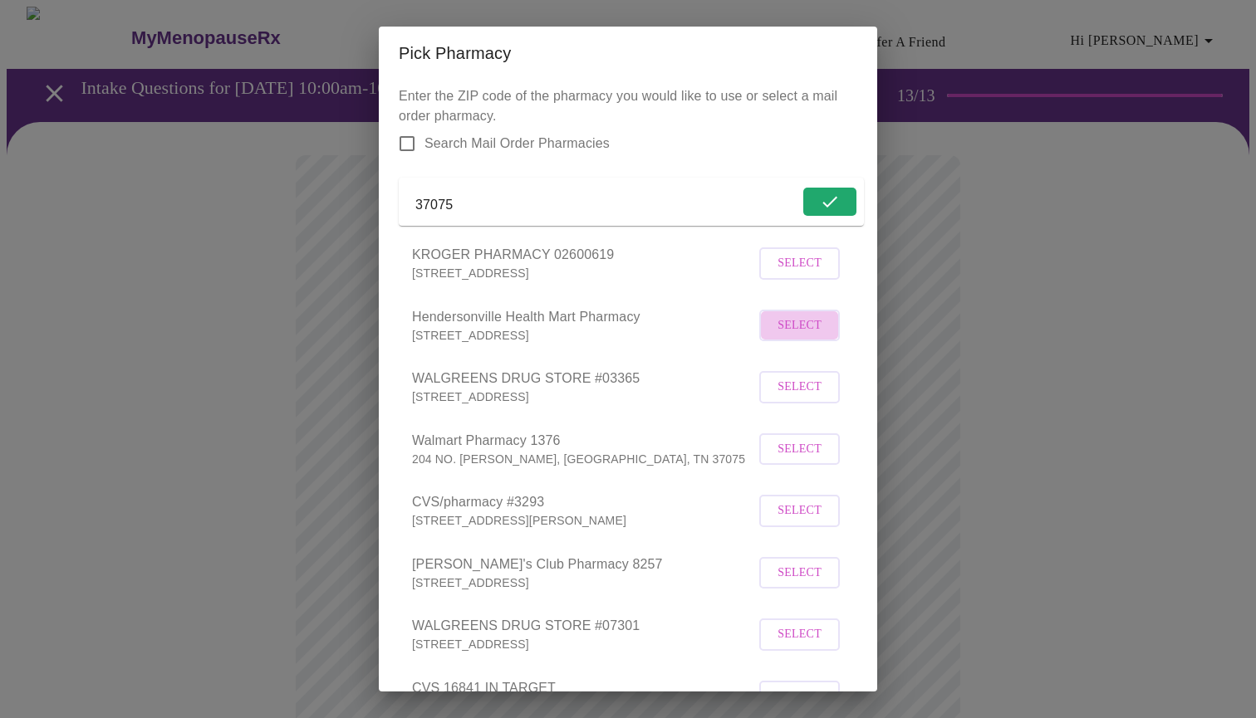
click at [791, 336] on span "Select" at bounding box center [799, 326] width 44 height 21
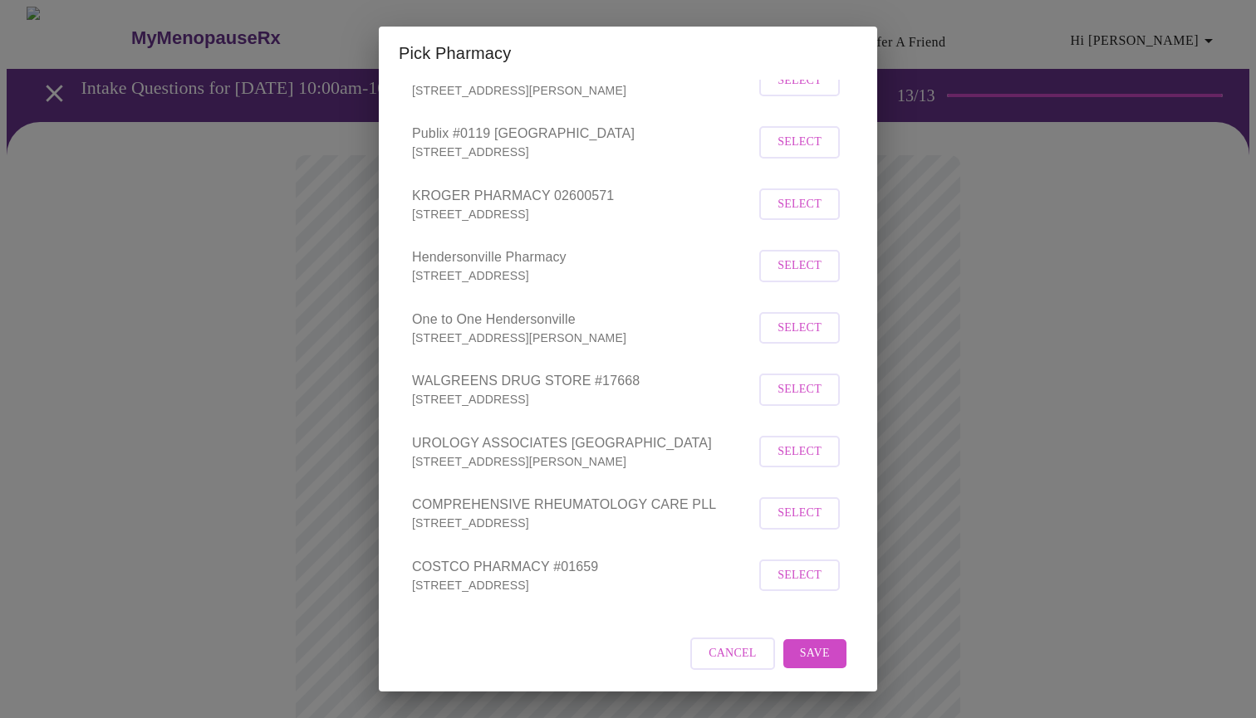
scroll to position [645, 0]
click at [835, 660] on button "Save" at bounding box center [814, 653] width 63 height 29
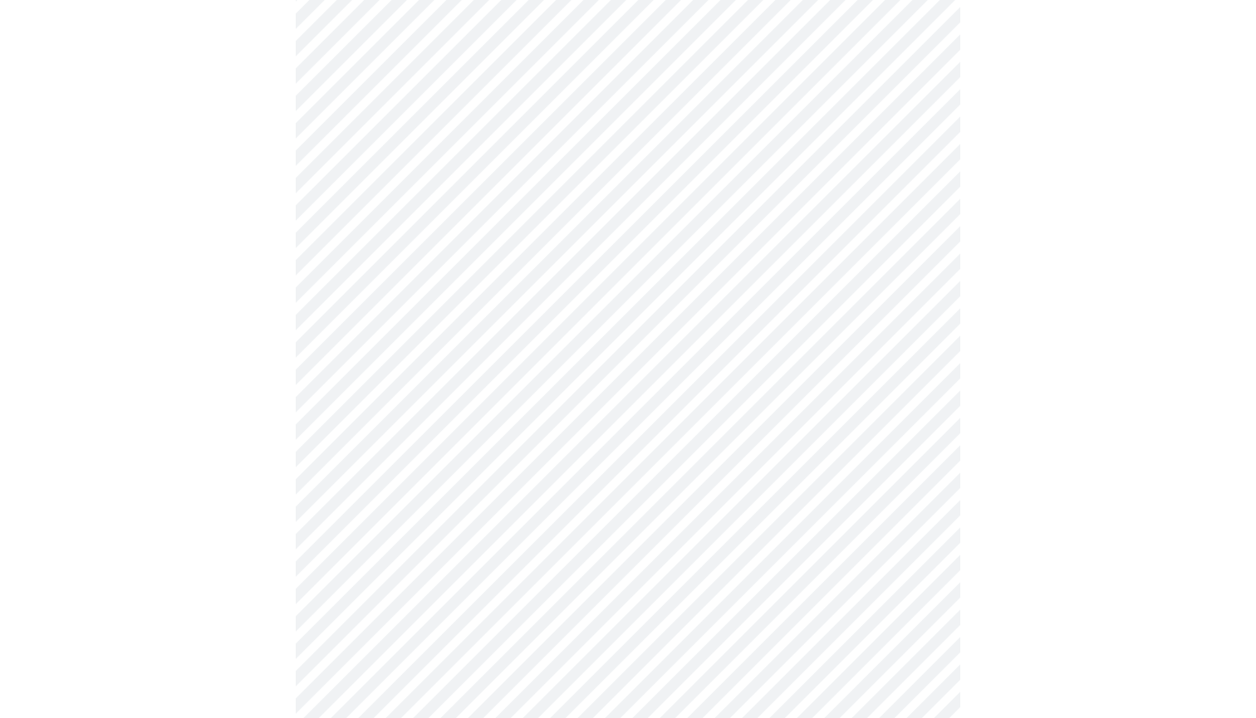
scroll to position [201, 0]
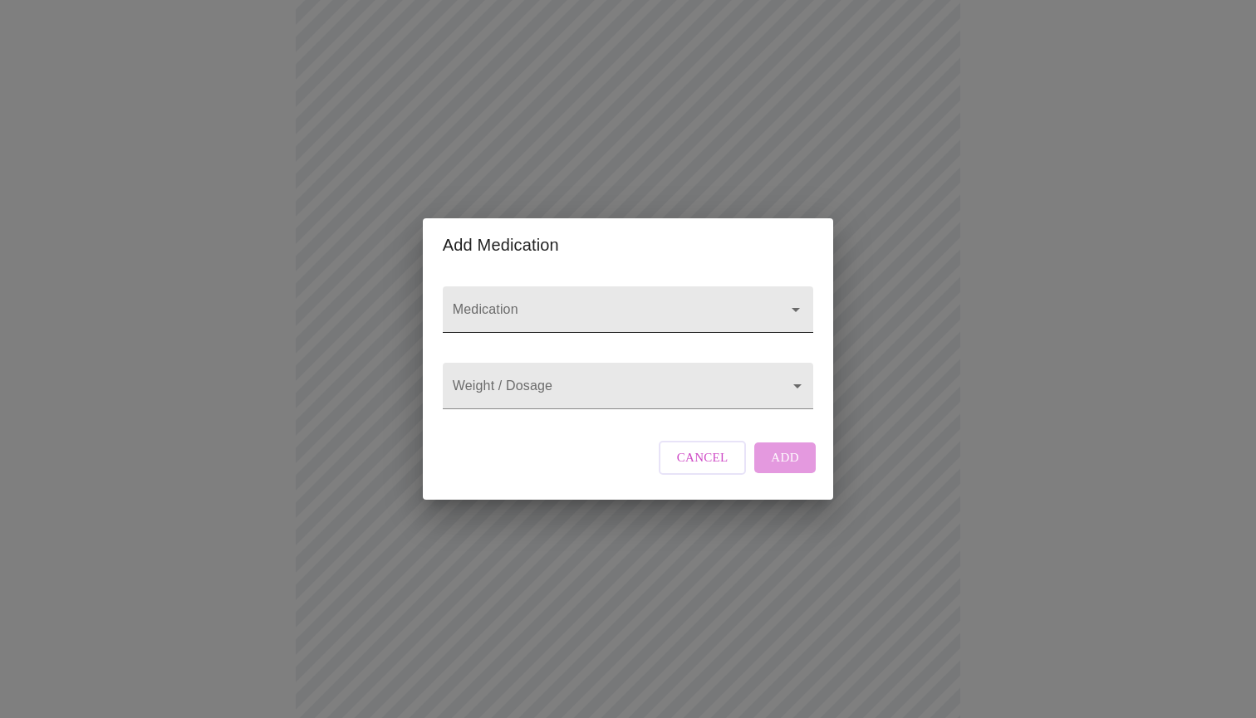
click at [636, 287] on div at bounding box center [628, 310] width 370 height 47
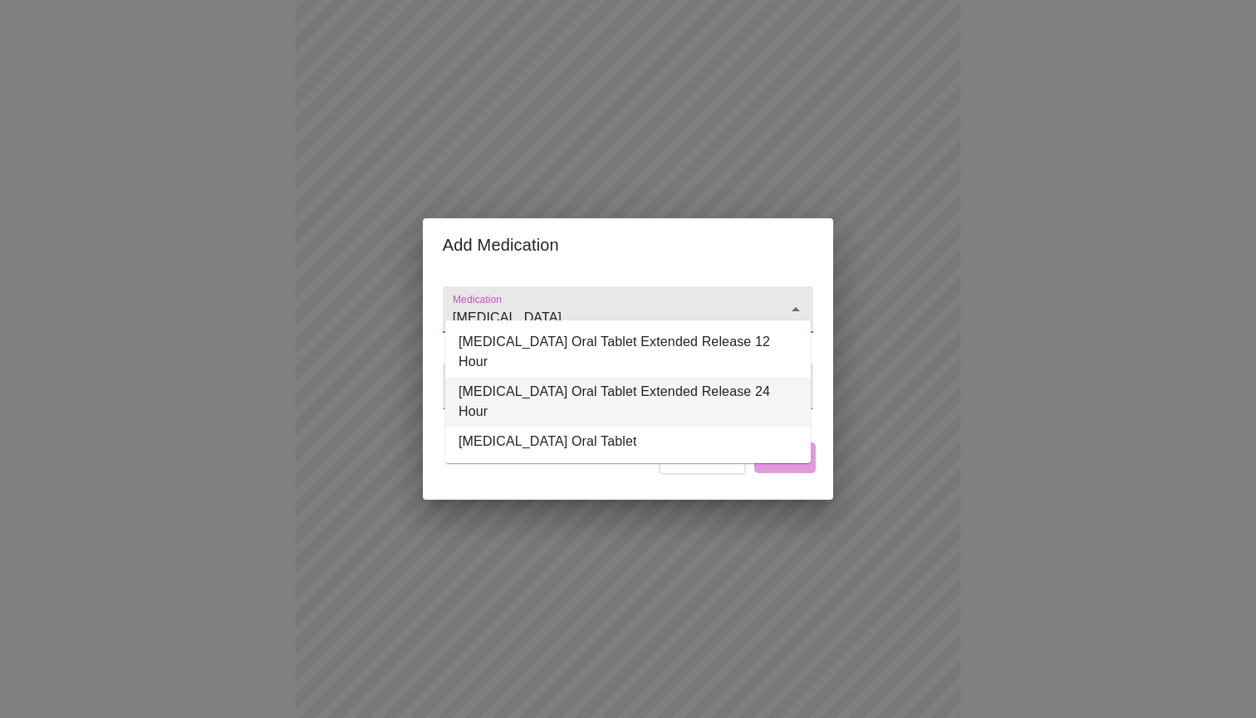
click at [600, 377] on li "Wellbutrin XL Oral Tablet Extended Release 24 Hour" at bounding box center [627, 402] width 365 height 50
type input "Wellbutrin XL Oral Tablet Extended Release 24 Hour"
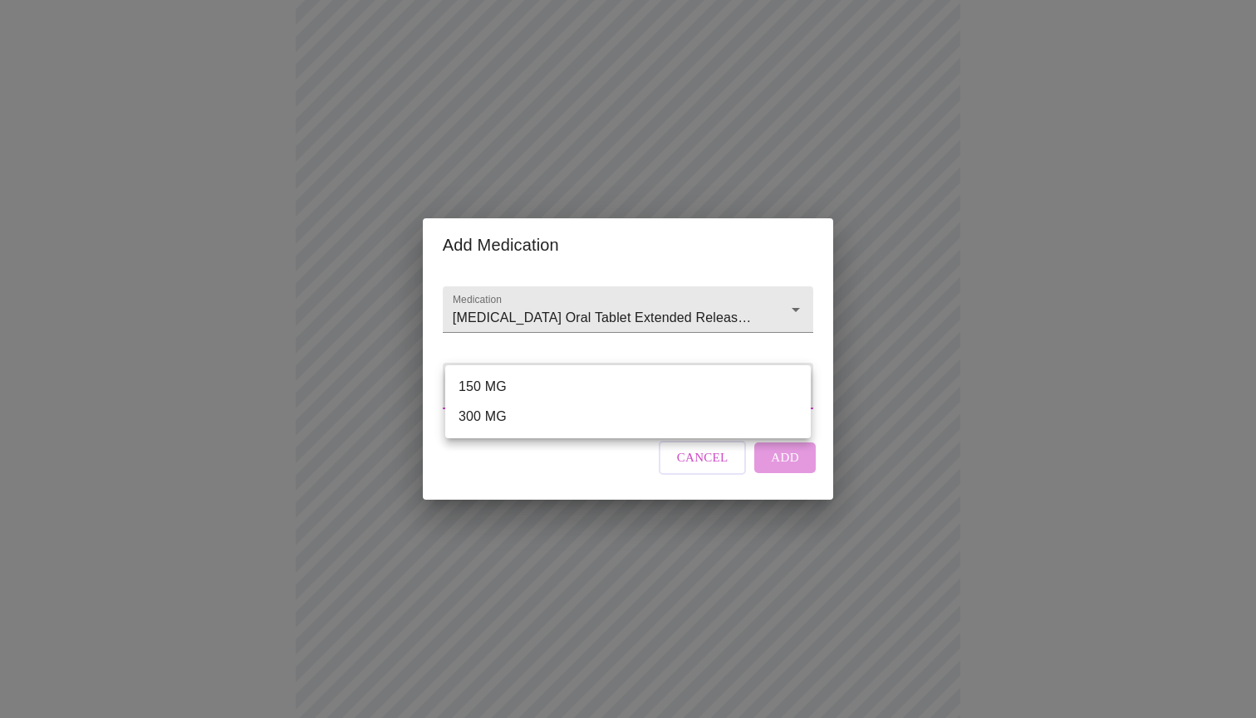
click at [586, 389] on body "MyMenopauseRx Appointments Messaging Labs Uploads Medications Community Refer a…" at bounding box center [628, 428] width 1242 height 1244
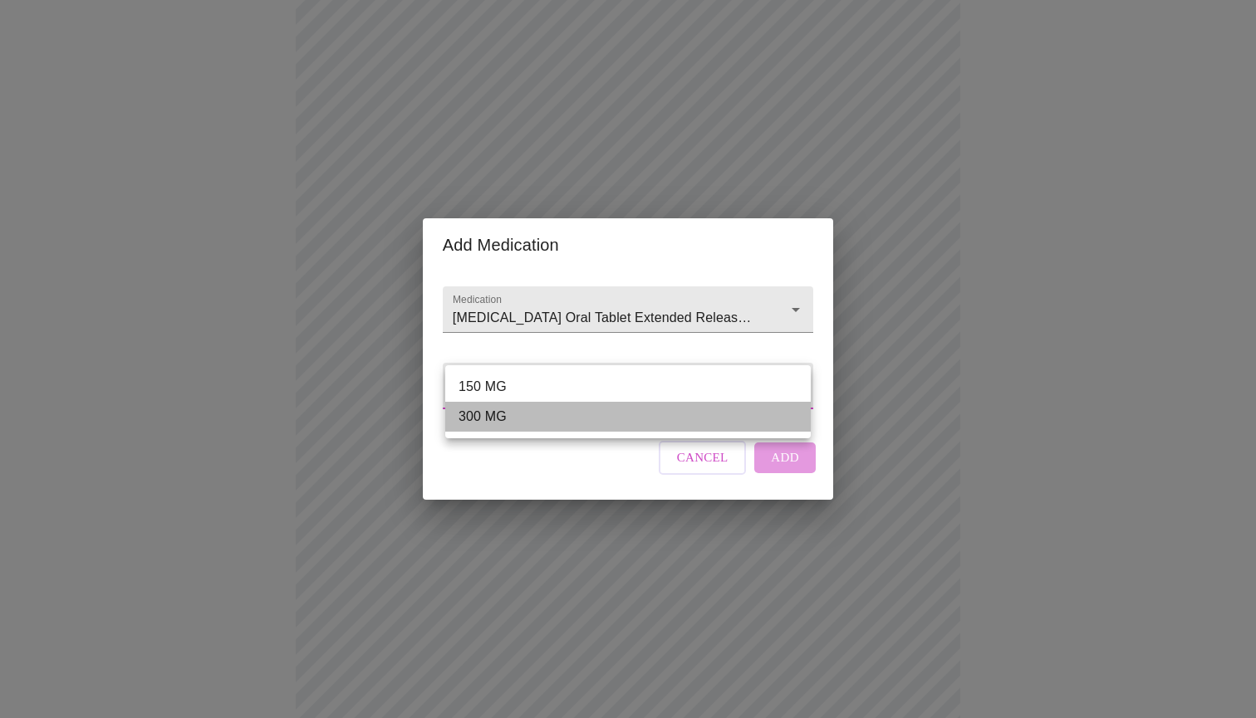
click at [573, 412] on li "300 MG" at bounding box center [627, 417] width 365 height 30
type input "300 MG"
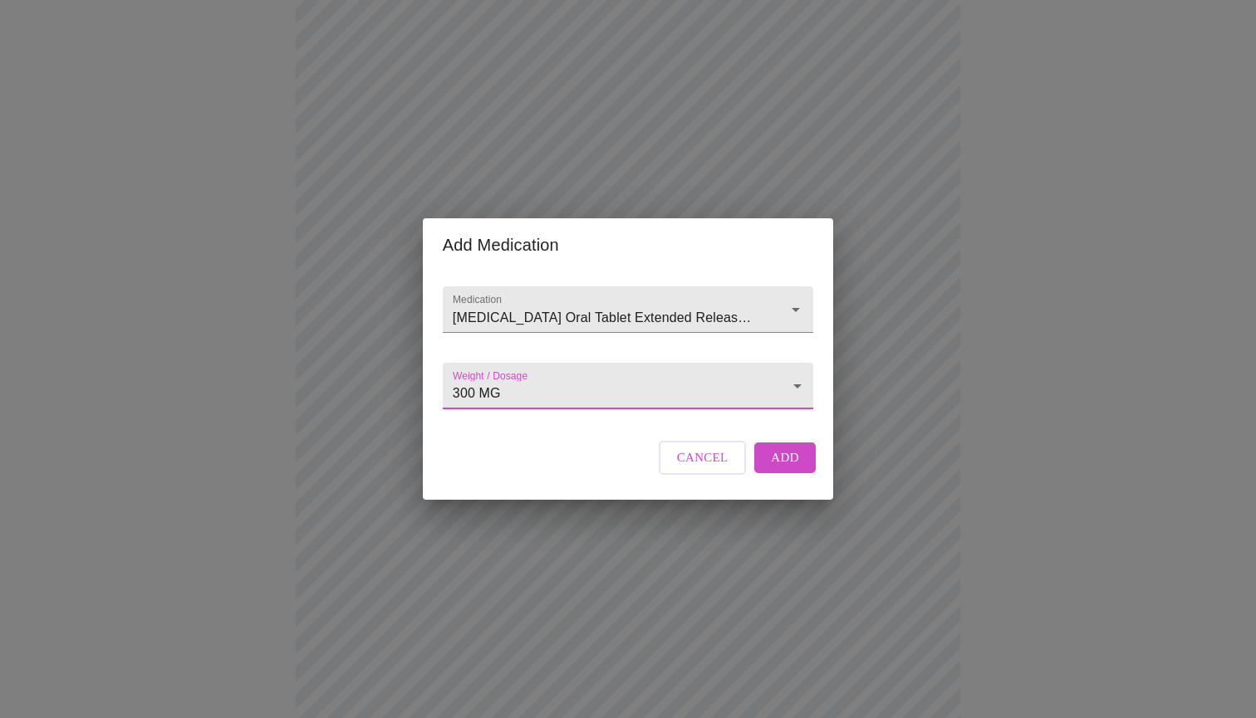
click at [772, 468] on span "Add" at bounding box center [785, 458] width 28 height 22
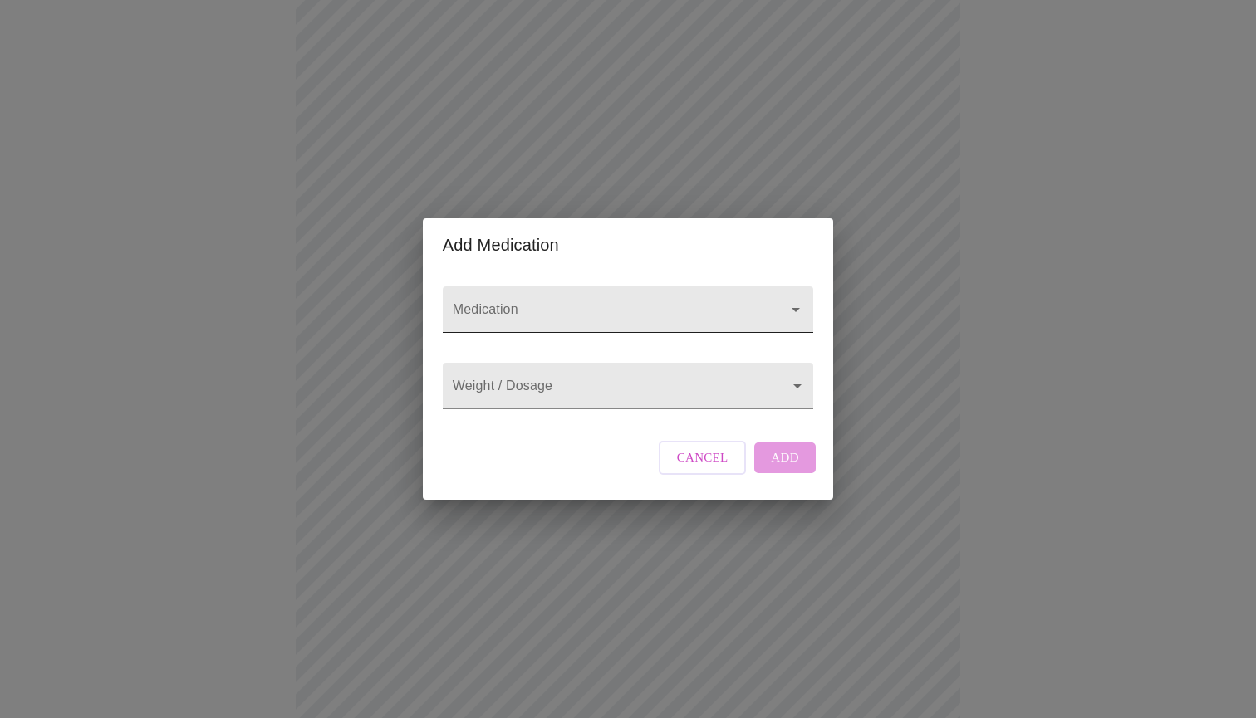
click at [483, 302] on input "Medication" at bounding box center [604, 317] width 310 height 31
type input "d"
type input "estrodial"
click at [682, 463] on span "Cancel" at bounding box center [702, 458] width 51 height 22
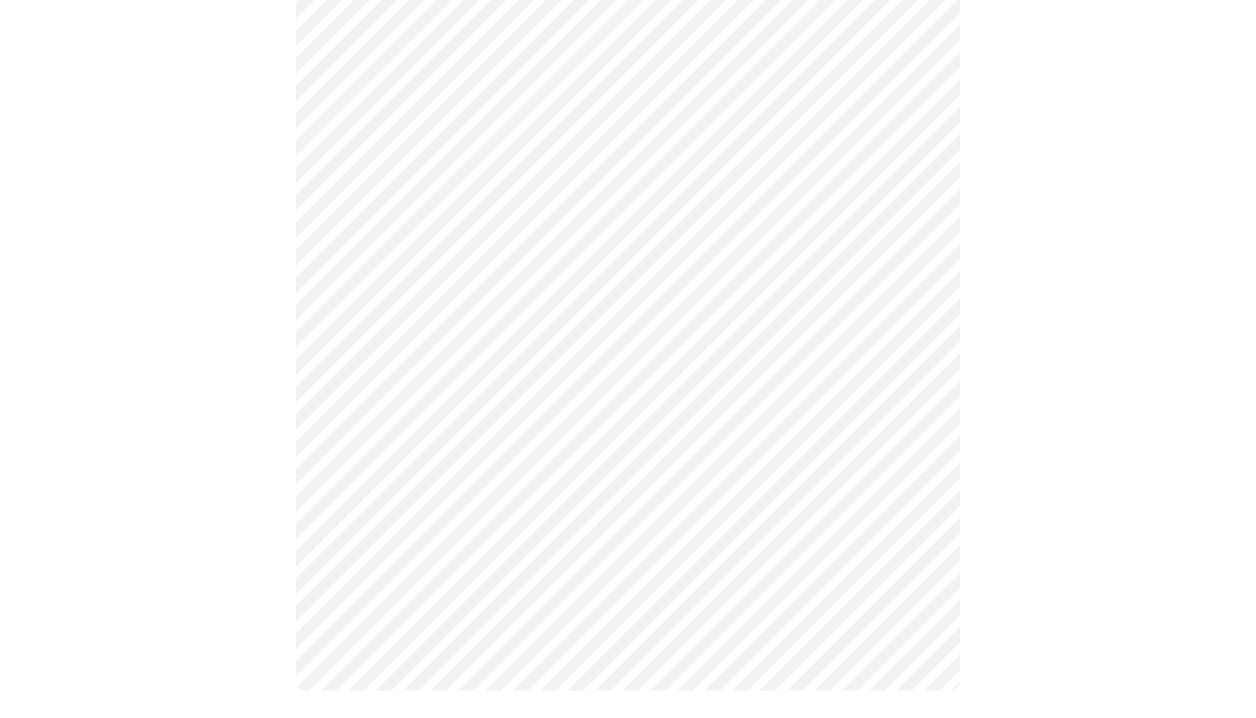
scroll to position [562, 0]
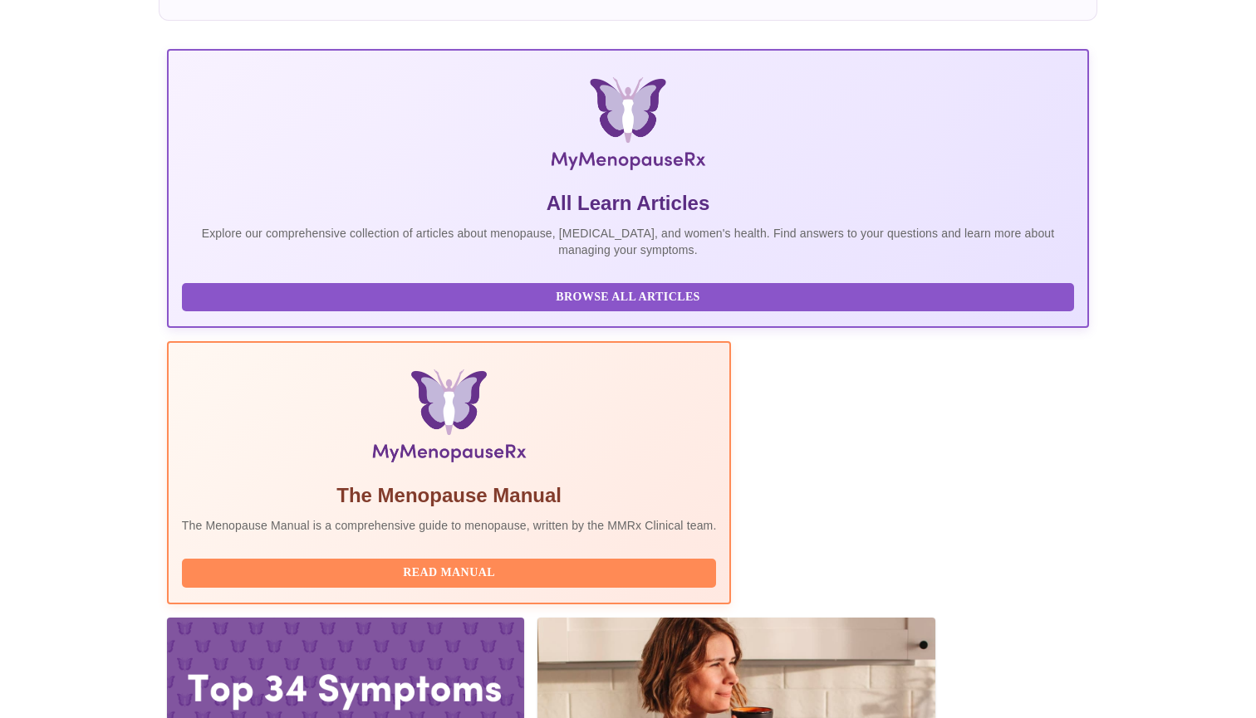
scroll to position [189, 0]
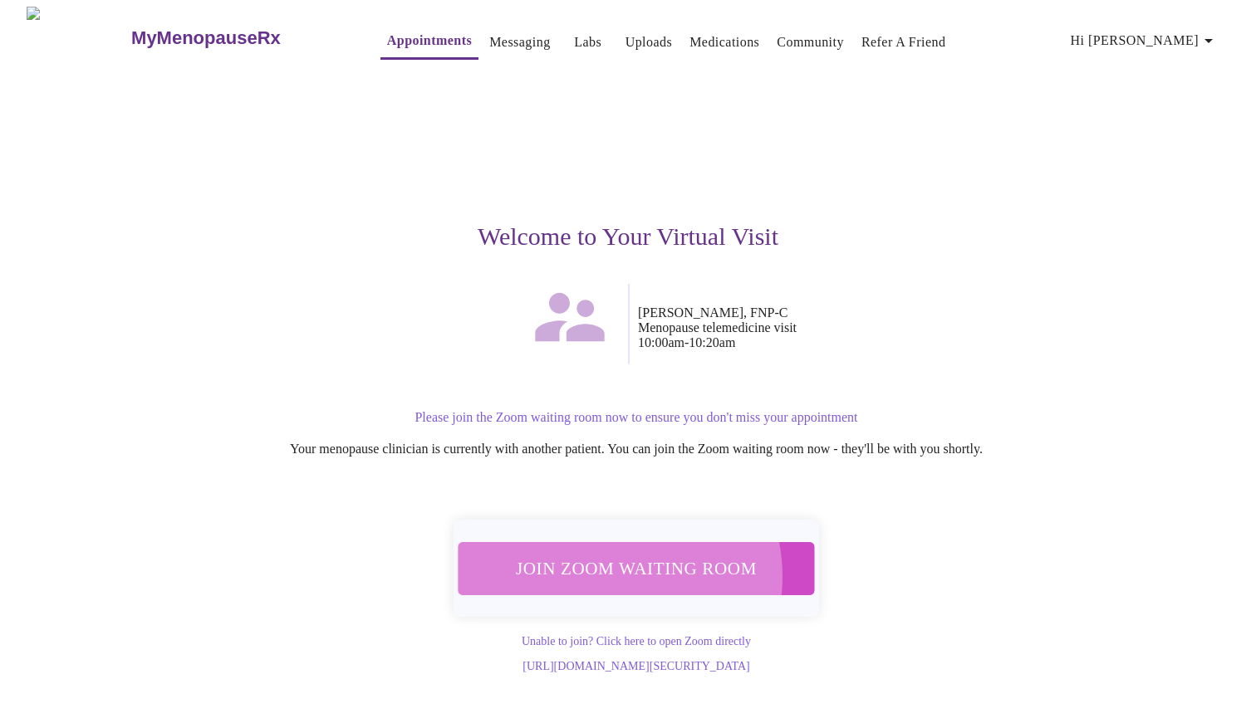
click at [604, 567] on span "Join Zoom Waiting Room" at bounding box center [636, 568] width 312 height 31
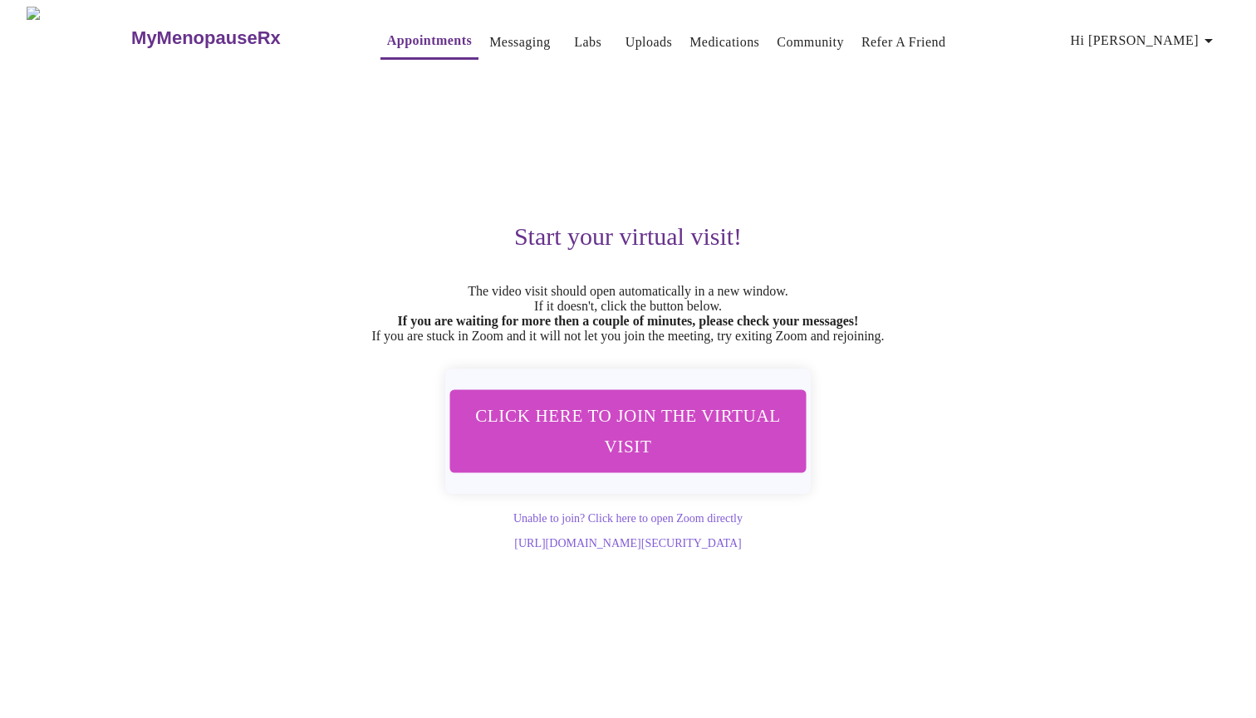
click at [642, 462] on span "Click here to join the virtual visit" at bounding box center [628, 430] width 312 height 61
